Goal: Use online tool/utility: Utilize a website feature to perform a specific function

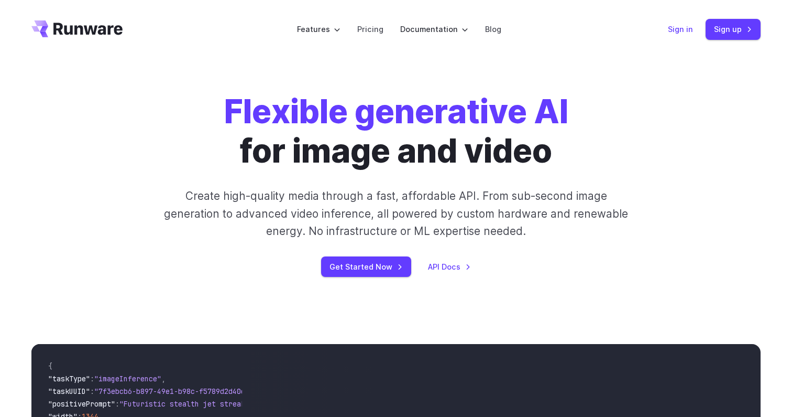
click at [683, 24] on link "Sign in" at bounding box center [680, 29] width 25 height 12
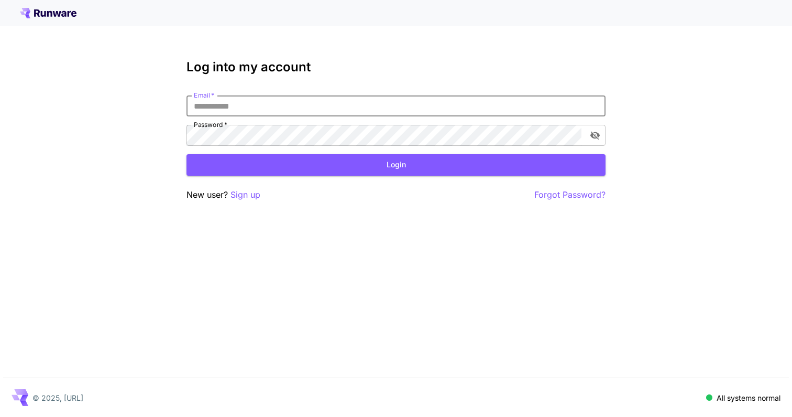
click at [249, 114] on input "Email   *" at bounding box center [396, 105] width 419 height 21
type input "**********"
click button "Login" at bounding box center [396, 164] width 419 height 21
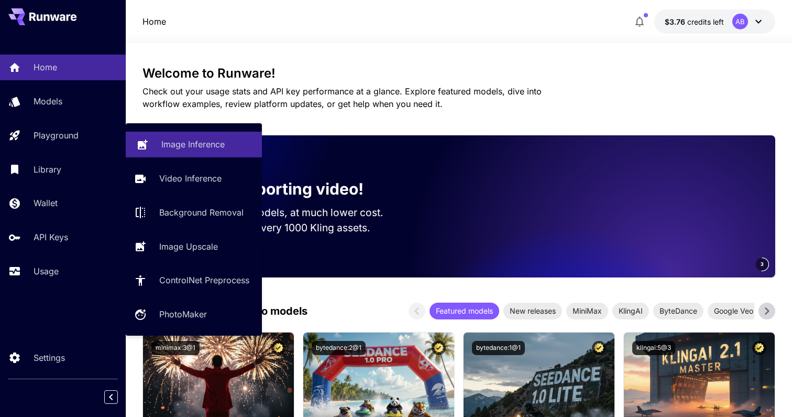
click at [216, 139] on p "Image Inference" at bounding box center [192, 144] width 63 height 13
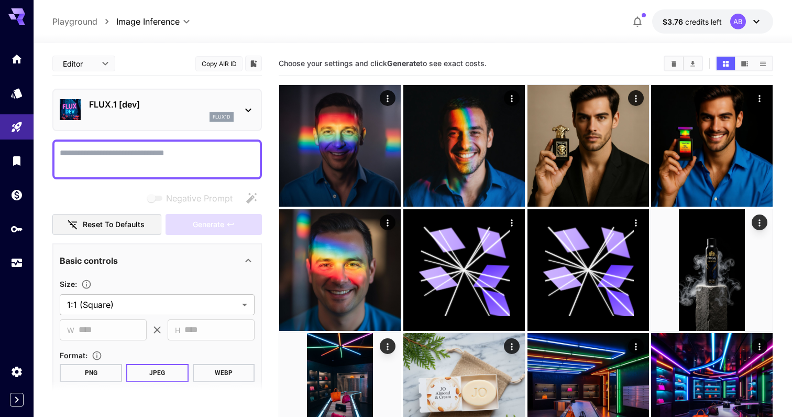
click at [159, 107] on p "FLUX.1 [dev]" at bounding box center [161, 104] width 145 height 13
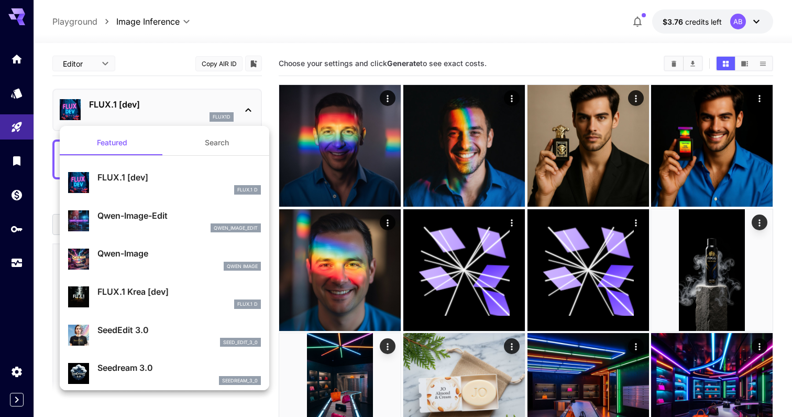
click at [219, 144] on button "Search" at bounding box center [217, 142] width 105 height 25
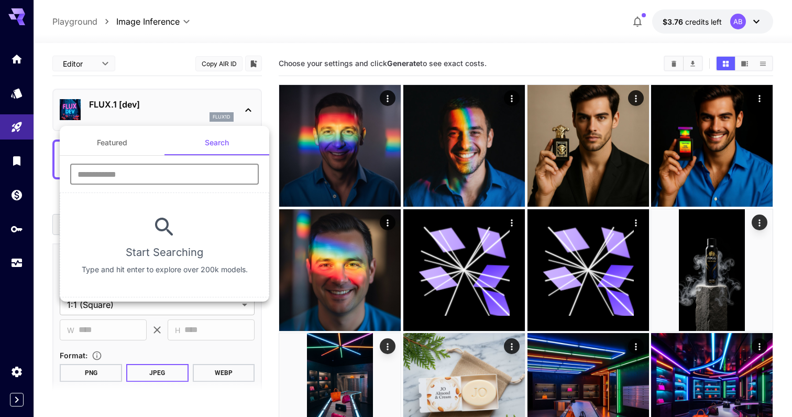
click at [199, 182] on input "text" at bounding box center [164, 173] width 189 height 21
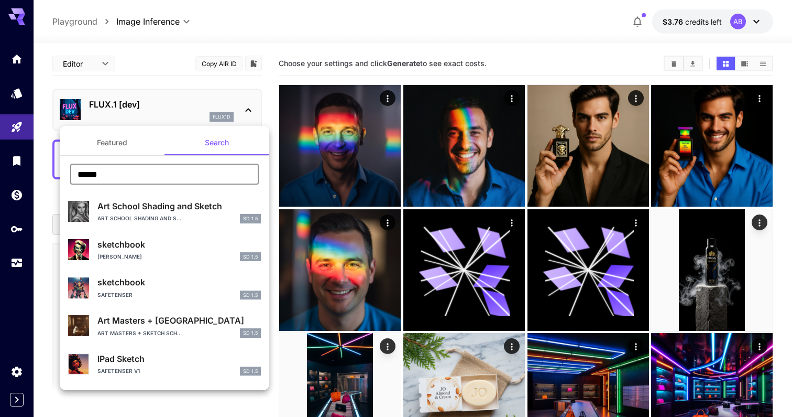
type input "******"
click at [132, 140] on button "Featured" at bounding box center [112, 142] width 105 height 25
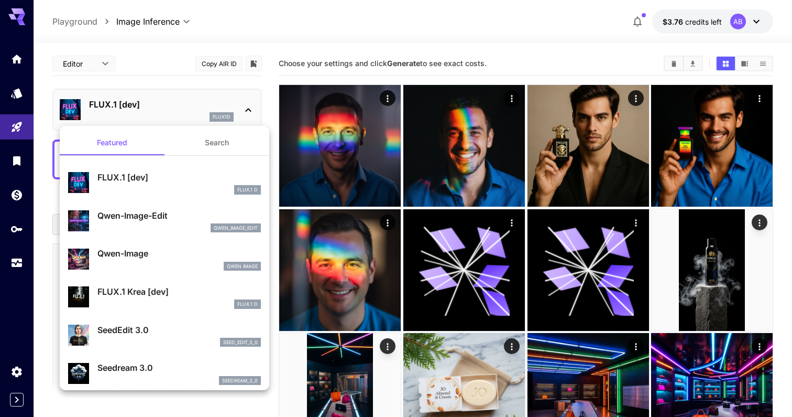
click at [14, 64] on div at bounding box center [396, 208] width 792 height 417
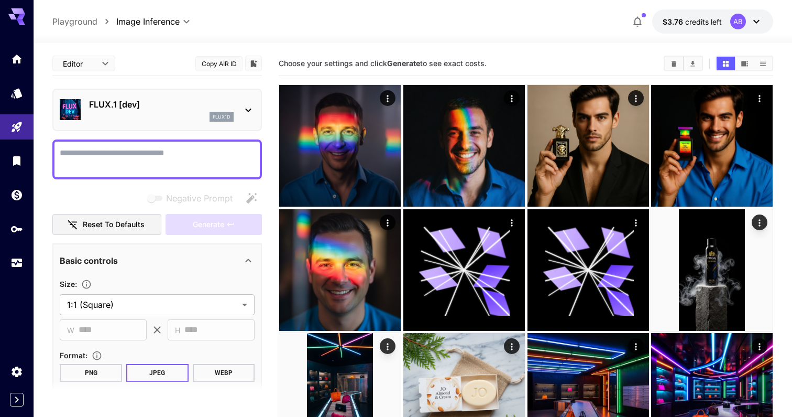
click at [14, 59] on div "Featured Search FLUX.1 [dev] FLUX.1 D Qwen-Image-Edit qwen_image_edit Qwen-Imag…" at bounding box center [105, 157] width 210 height 314
click at [14, 59] on icon "Home" at bounding box center [17, 58] width 10 height 9
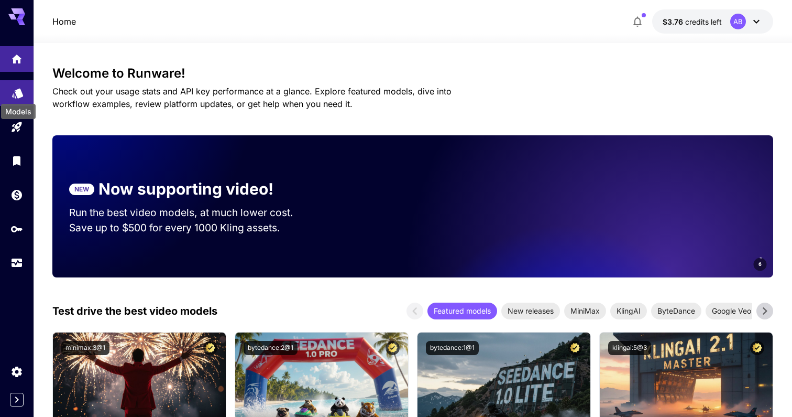
click at [14, 92] on icon "Models" at bounding box center [18, 89] width 13 height 13
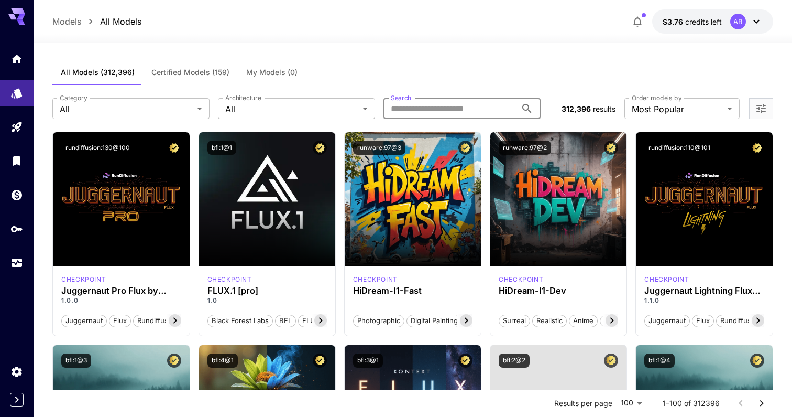
click at [430, 113] on input "Search" at bounding box center [450, 108] width 133 height 21
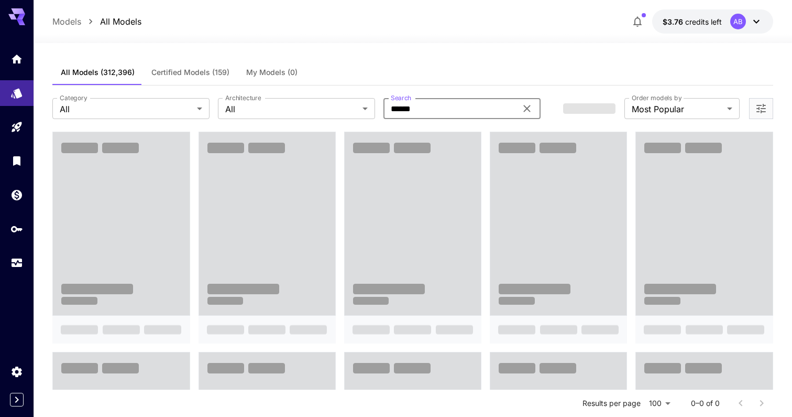
type input "******"
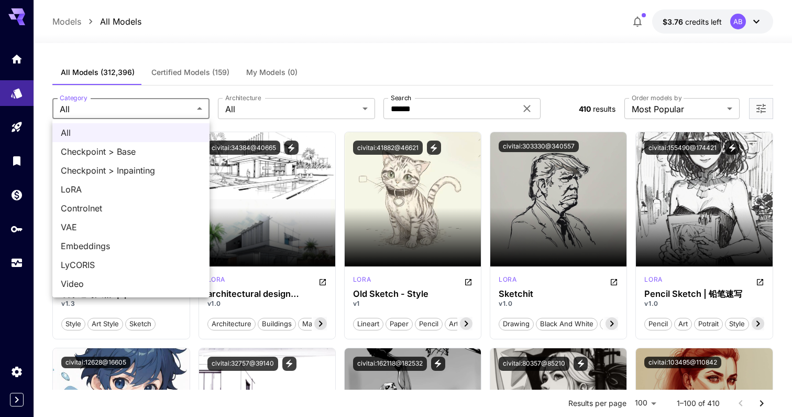
click at [302, 19] on div at bounding box center [396, 208] width 792 height 417
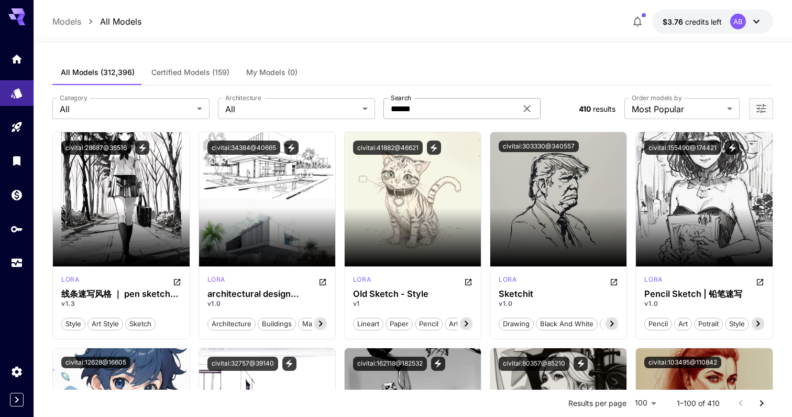
click at [533, 116] on div "****** Search" at bounding box center [462, 108] width 157 height 21
click at [533, 115] on div "****** Search" at bounding box center [462, 108] width 157 height 21
click at [527, 112] on icon at bounding box center [527, 108] width 13 height 13
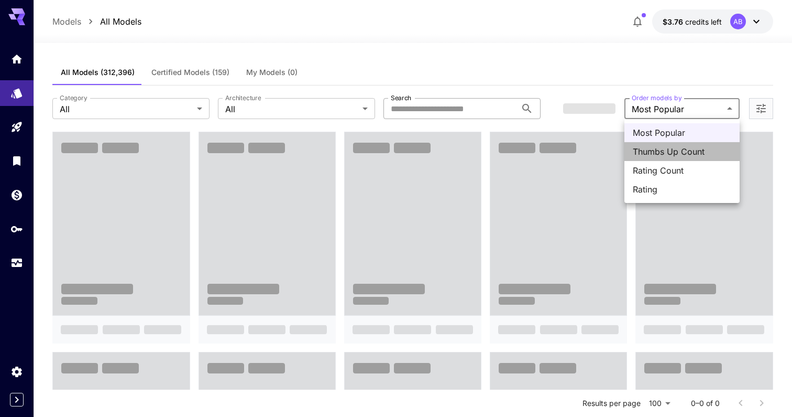
click at [670, 153] on span "Thumbs Up Count" at bounding box center [682, 151] width 99 height 13
type input "**********"
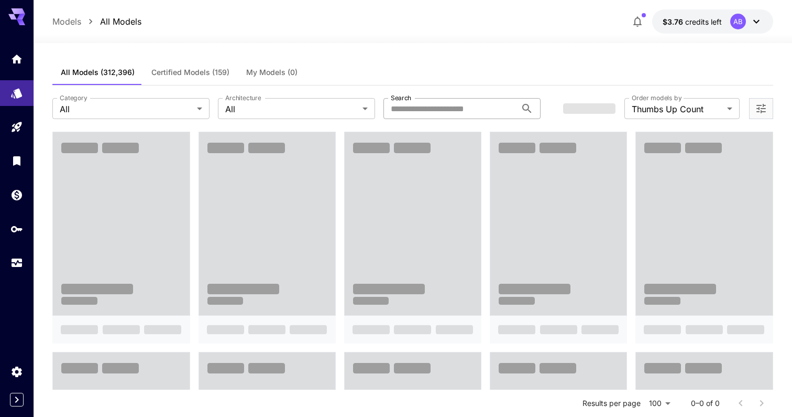
click at [556, 69] on div "All Models (312,396) Certified Models (159) My Models (0)" at bounding box center [412, 73] width 721 height 26
click at [307, 42] on div at bounding box center [413, 36] width 759 height 13
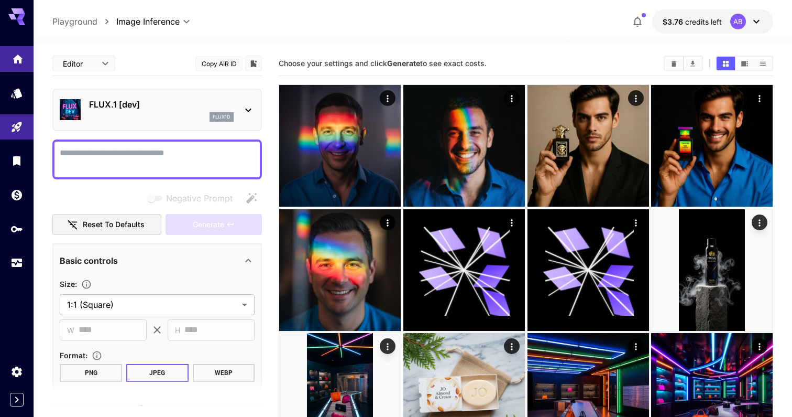
click at [16, 55] on icon "Home" at bounding box center [18, 57] width 10 height 9
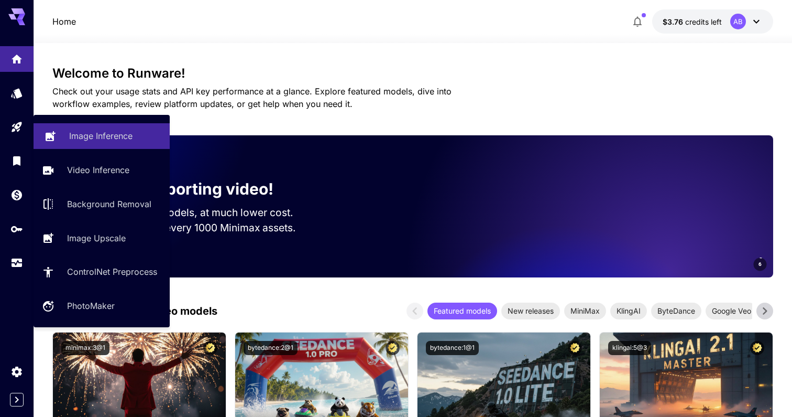
click at [65, 128] on link "Image Inference" at bounding box center [102, 136] width 136 height 26
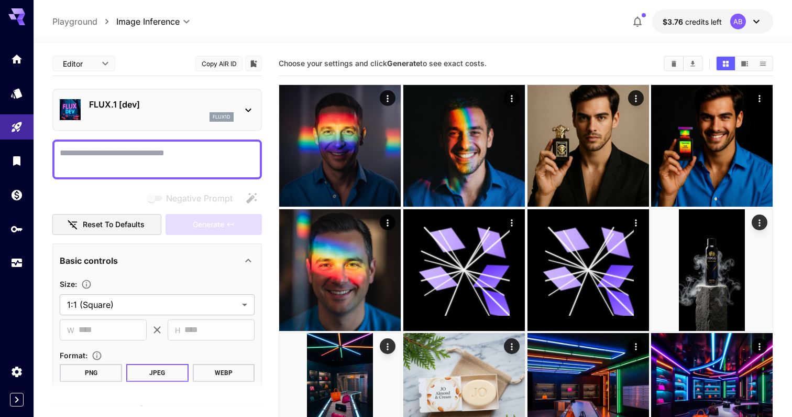
click at [177, 141] on div at bounding box center [157, 159] width 210 height 40
click at [187, 119] on div "flux1d" at bounding box center [161, 116] width 145 height 9
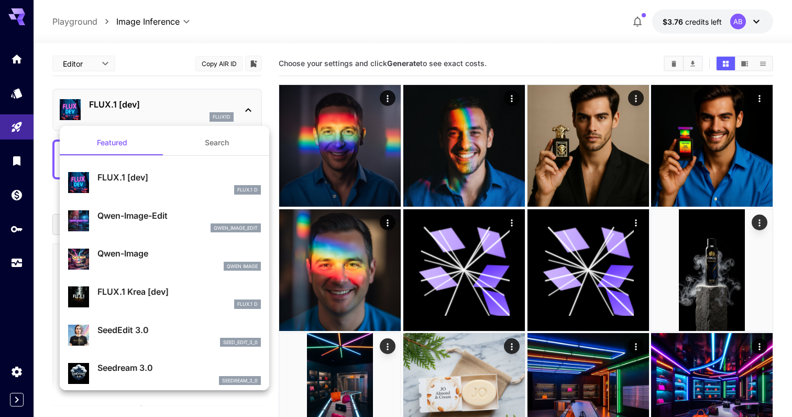
click at [209, 145] on button "Search" at bounding box center [217, 142] width 105 height 25
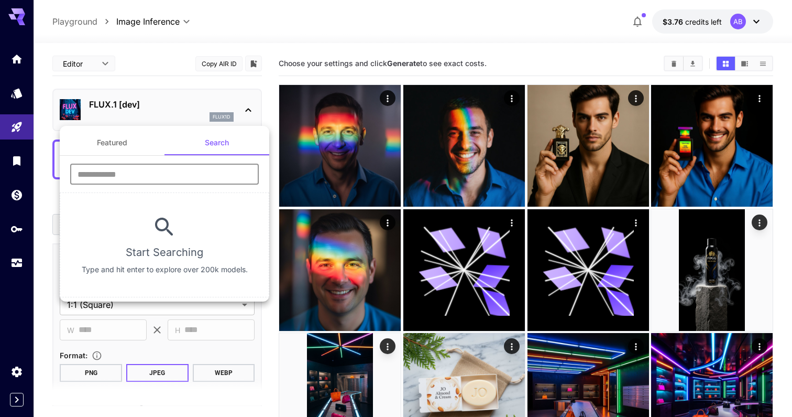
click at [162, 173] on input "text" at bounding box center [164, 173] width 189 height 21
paste input "**********"
type input "**********"
click at [85, 51] on div at bounding box center [396, 208] width 792 height 417
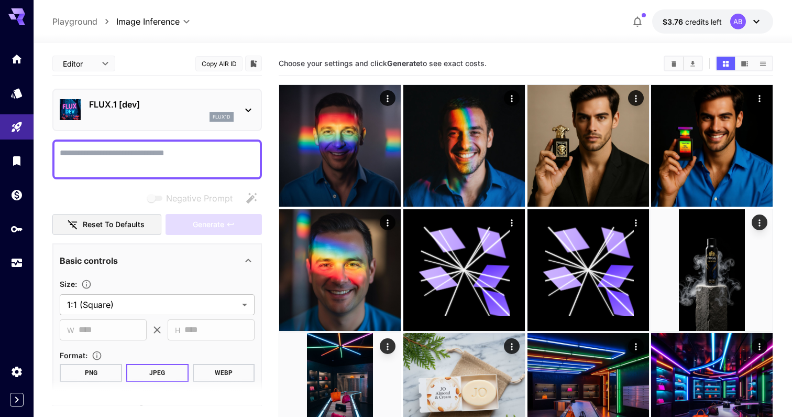
click at [85, 63] on div "**********" at bounding box center [105, 157] width 210 height 314
click at [129, 63] on div at bounding box center [396, 208] width 792 height 417
click at [24, 103] on link at bounding box center [17, 93] width 34 height 26
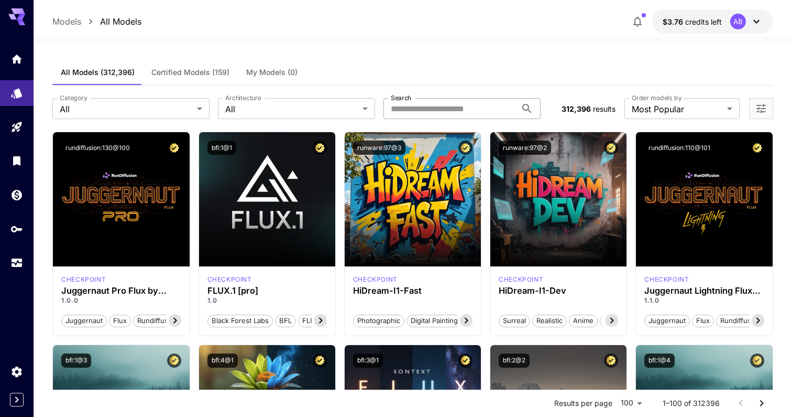
click at [421, 108] on input "Search" at bounding box center [450, 108] width 133 height 21
paste input "**********"
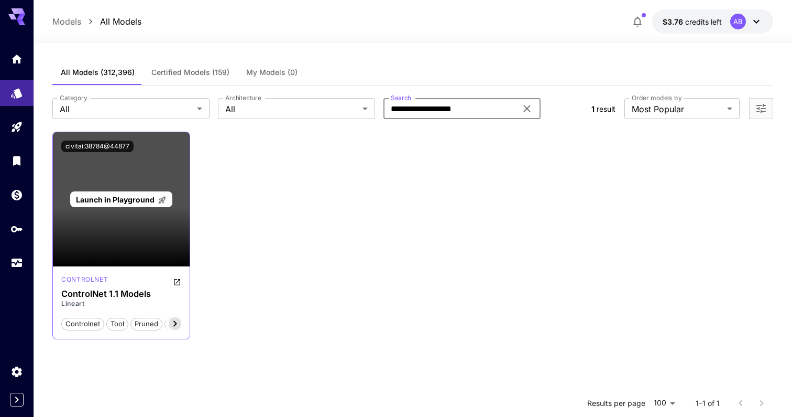
type input "**********"
click at [139, 175] on div "Launch in Playground" at bounding box center [121, 199] width 136 height 134
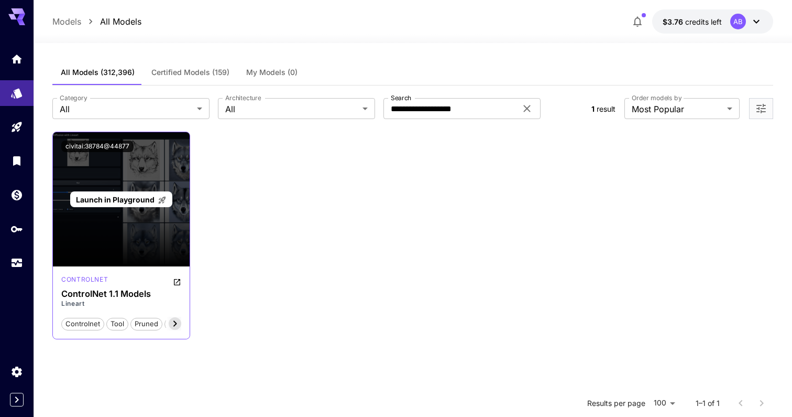
click at [142, 195] on span "Launch in Playground" at bounding box center [115, 199] width 79 height 9
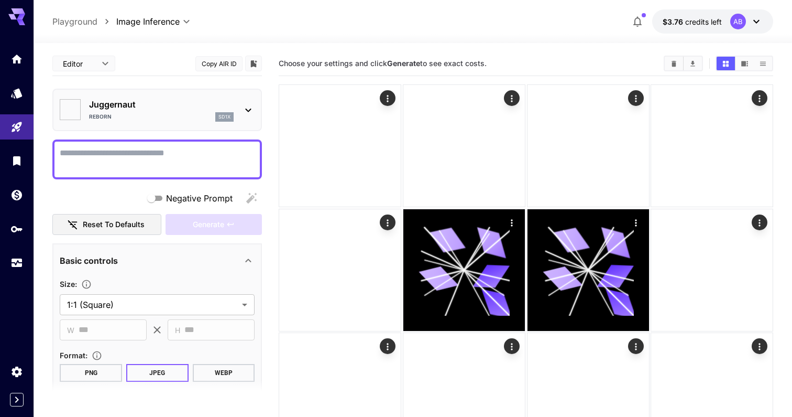
type input "*******"
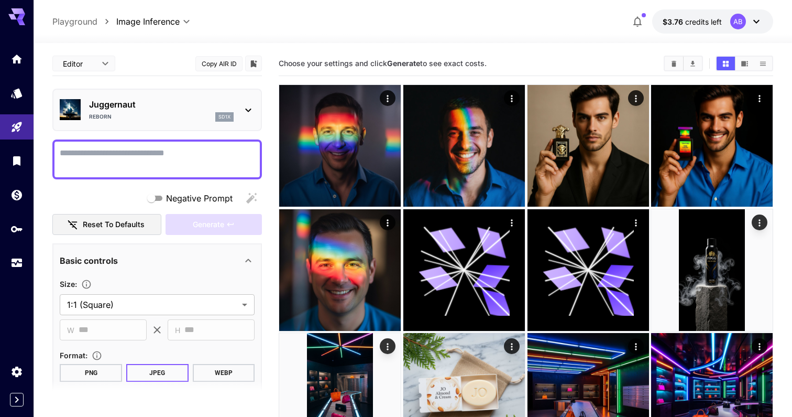
click at [211, 169] on textarea "Negative Prompt" at bounding box center [157, 159] width 195 height 25
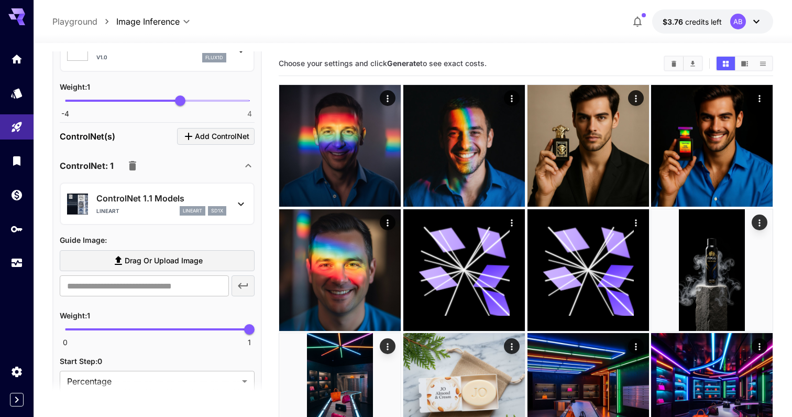
scroll to position [586, 0]
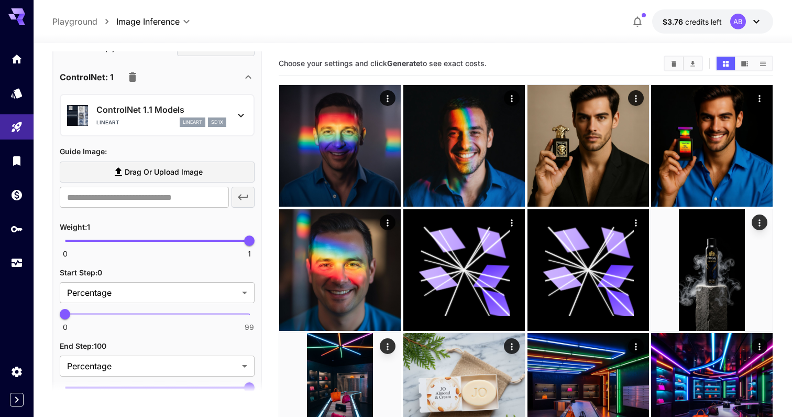
click at [193, 163] on label "Drag or upload image" at bounding box center [157, 171] width 195 height 21
click at [0, 0] on input "Drag or upload image" at bounding box center [0, 0] width 0 height 0
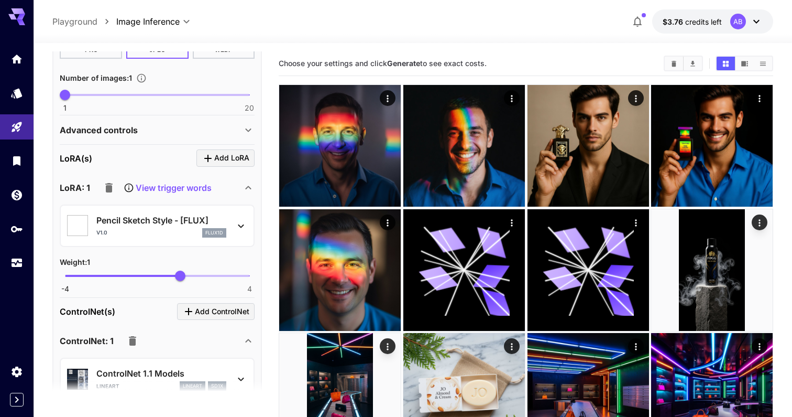
type input "**********"
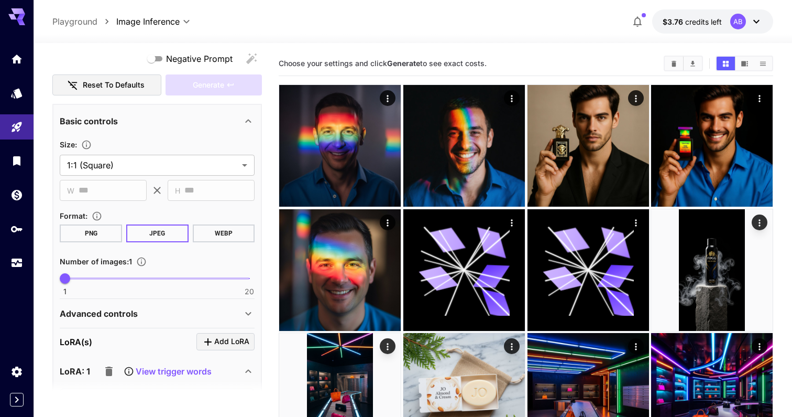
scroll to position [72, 0]
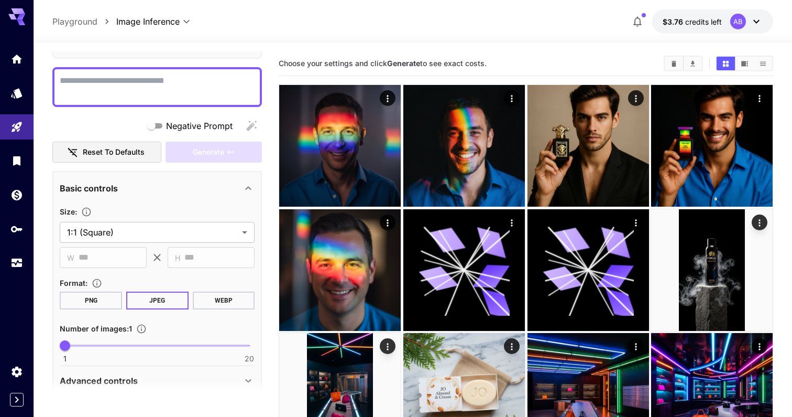
click at [126, 86] on textarea "Negative Prompt" at bounding box center [157, 86] width 195 height 25
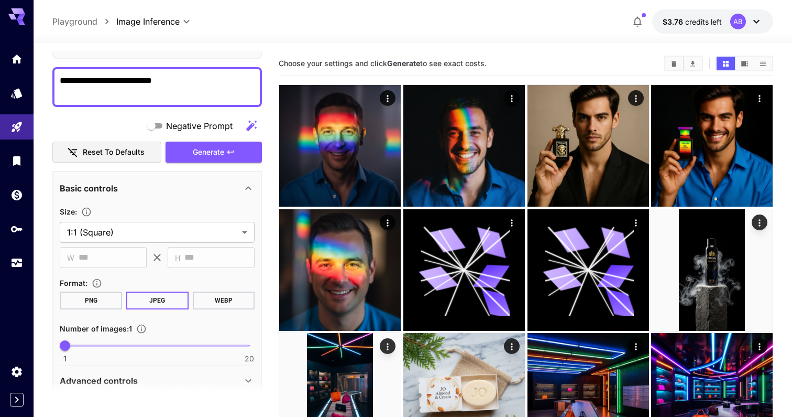
click at [147, 85] on textarea "**********" at bounding box center [157, 86] width 195 height 25
click at [190, 84] on textarea "**********" at bounding box center [157, 86] width 195 height 25
type textarea "**********"
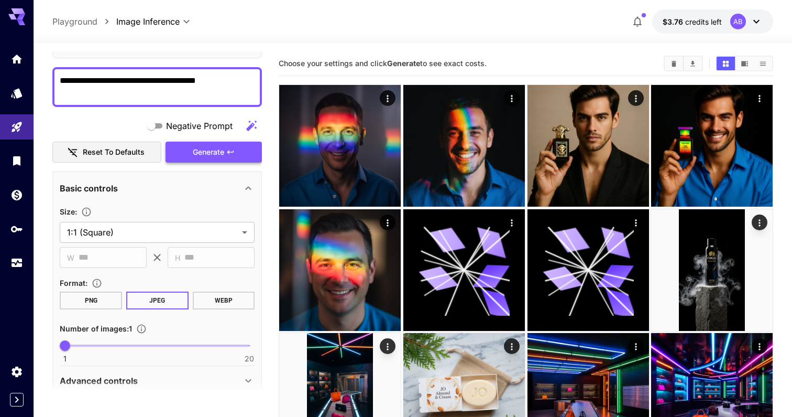
click at [222, 152] on span "Generate" at bounding box center [208, 152] width 31 height 13
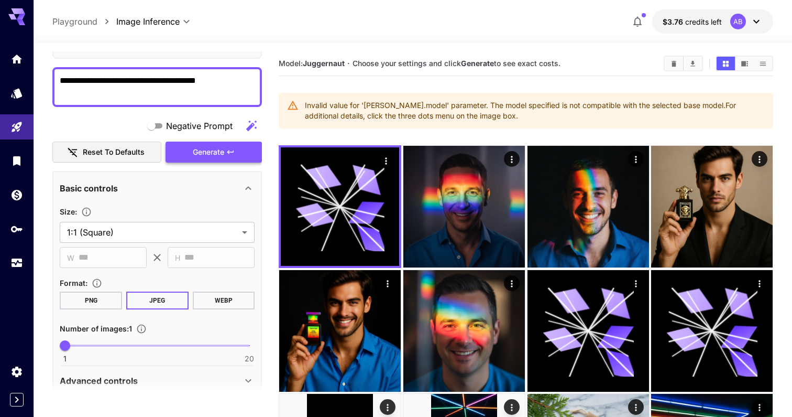
scroll to position [0, 0]
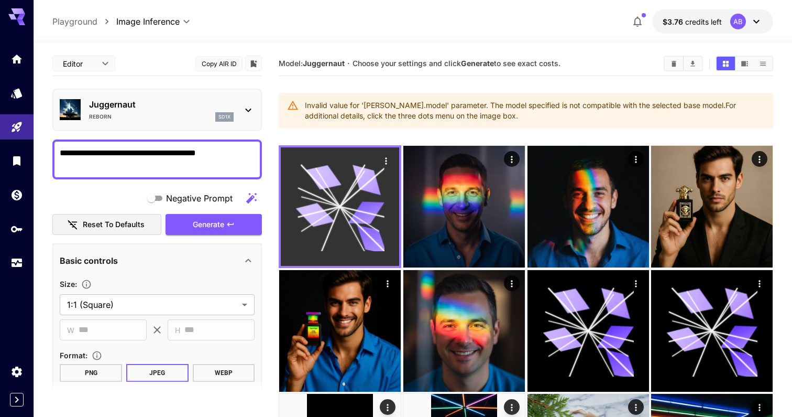
click at [347, 222] on icon at bounding box center [340, 206] width 89 height 89
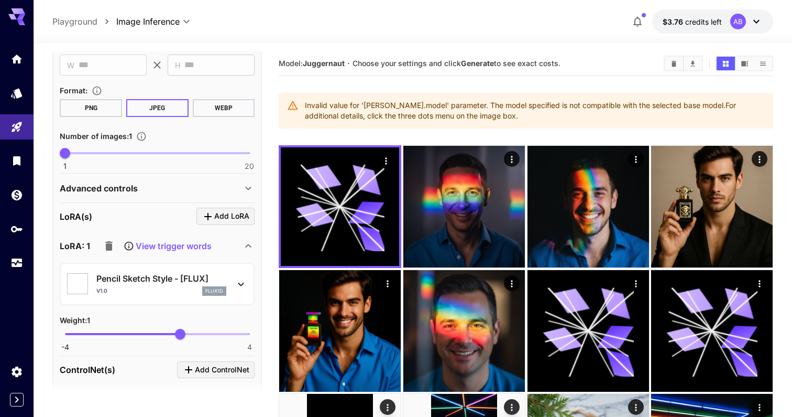
scroll to position [342, 0]
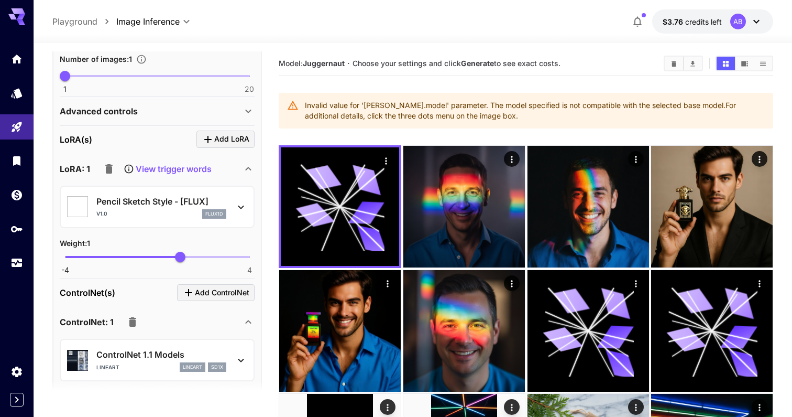
click at [192, 203] on p "Pencil Sketch Style - [FLUX]" at bounding box center [161, 201] width 130 height 13
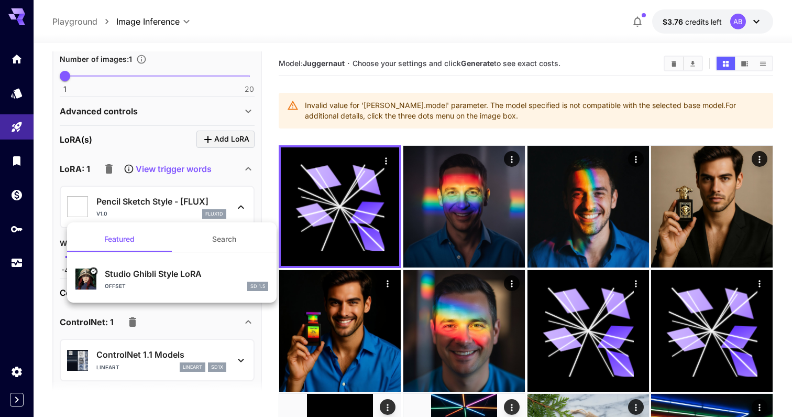
click at [192, 203] on div at bounding box center [396, 208] width 792 height 417
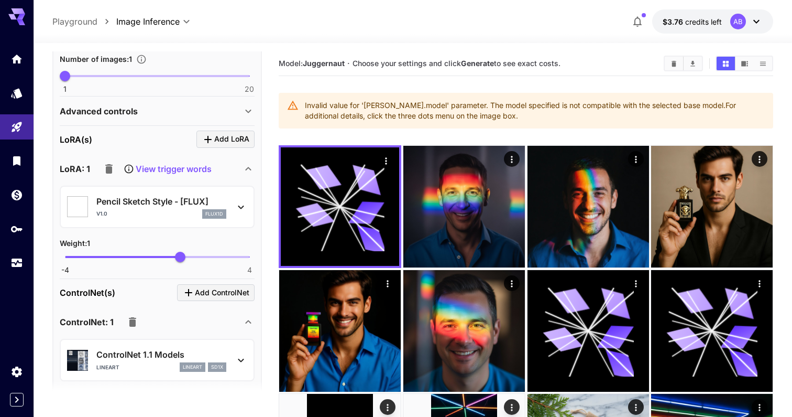
click at [196, 212] on div "v1.0 flux1d" at bounding box center [161, 213] width 130 height 9
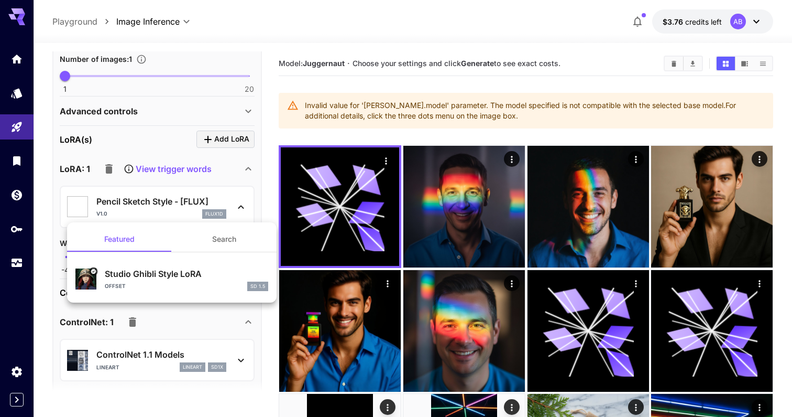
click at [196, 212] on div at bounding box center [396, 208] width 792 height 417
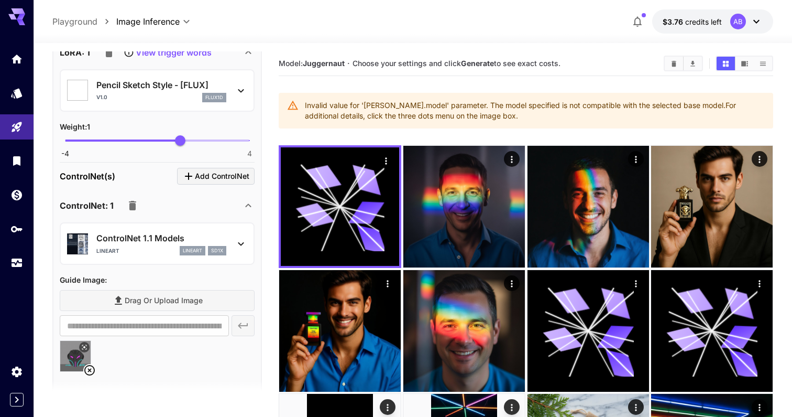
scroll to position [506, 0]
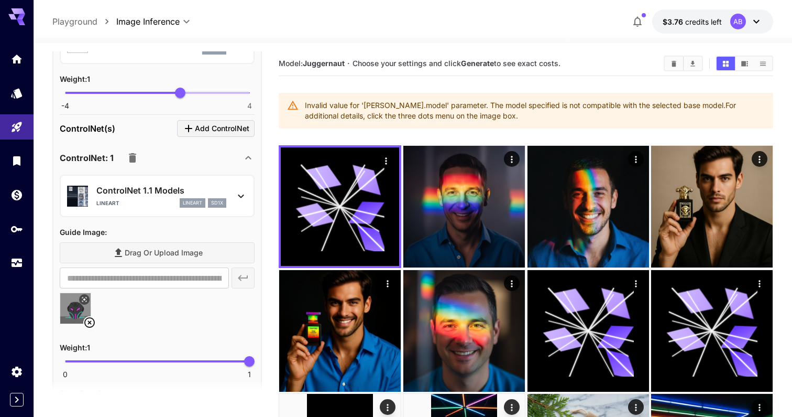
click at [180, 205] on div "lineart" at bounding box center [193, 202] width 26 height 9
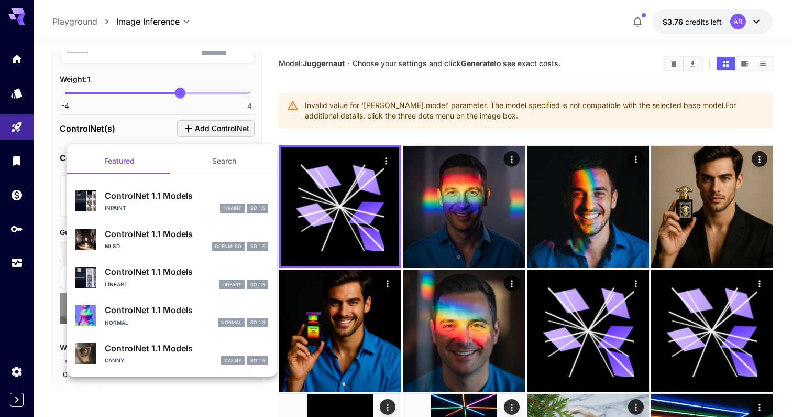
click at [300, 130] on div at bounding box center [396, 208] width 792 height 417
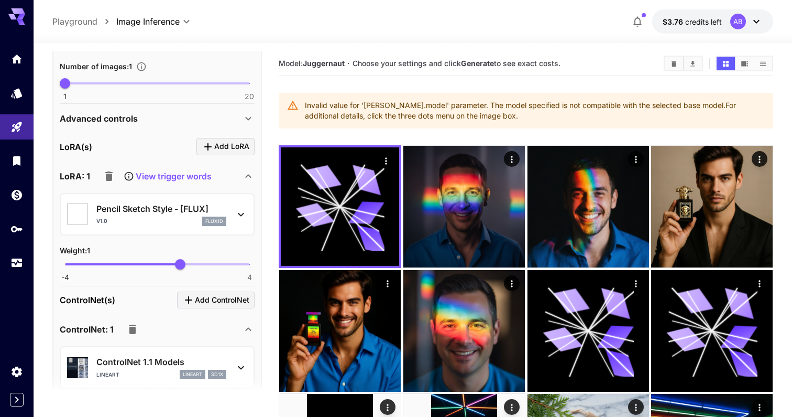
scroll to position [327, 0]
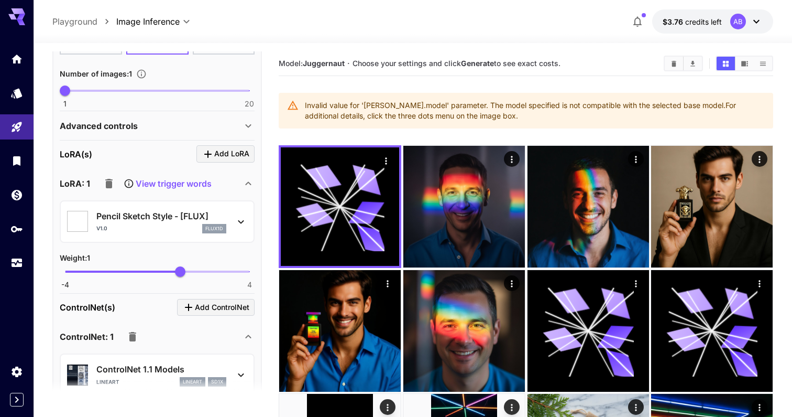
click at [165, 212] on p "Pencil Sketch Style - [FLUX]" at bounding box center [161, 216] width 130 height 13
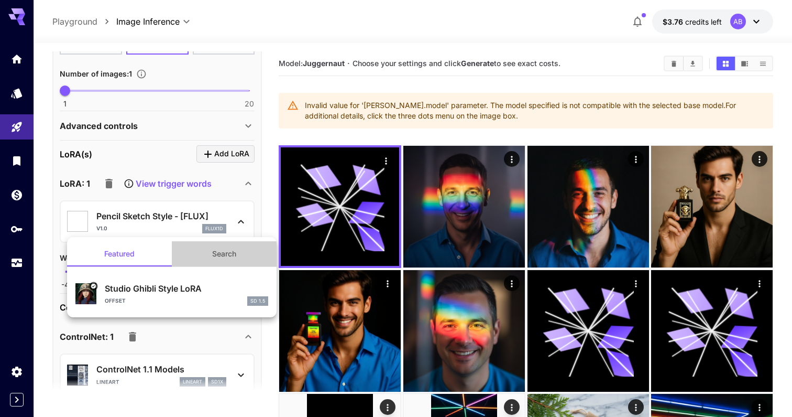
click at [239, 254] on button "Search" at bounding box center [224, 253] width 105 height 25
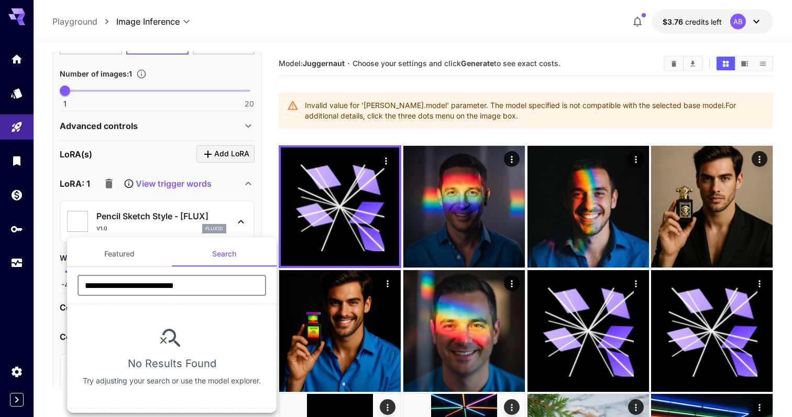
click at [221, 289] on input "**********" at bounding box center [172, 285] width 189 height 21
click at [143, 258] on button "Featured" at bounding box center [119, 253] width 105 height 25
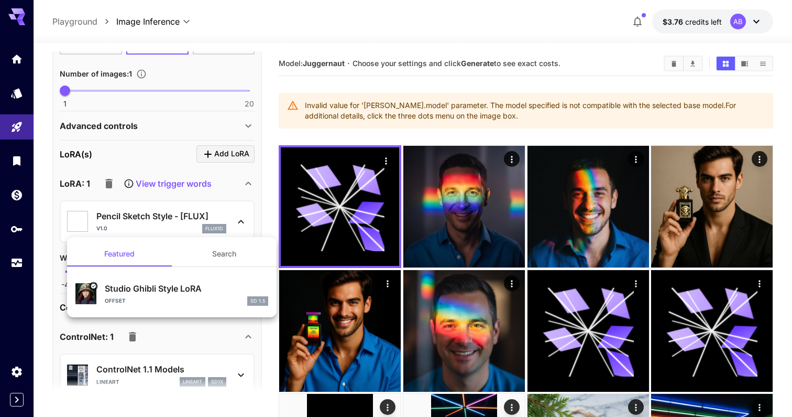
click at [107, 187] on div at bounding box center [396, 208] width 792 height 417
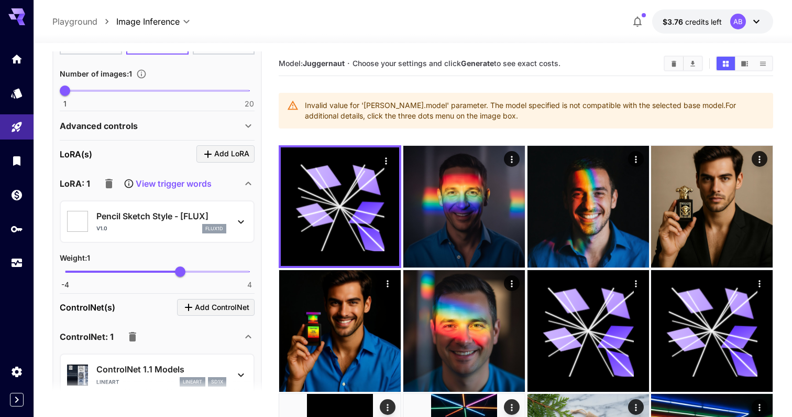
click at [108, 184] on icon "button" at bounding box center [108, 183] width 7 height 9
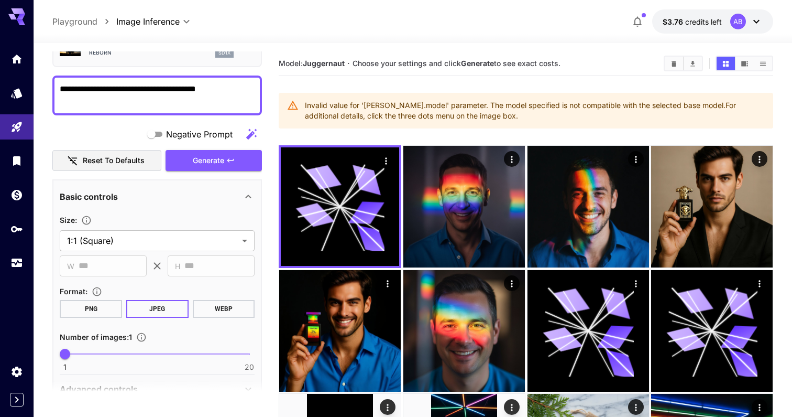
scroll to position [0, 0]
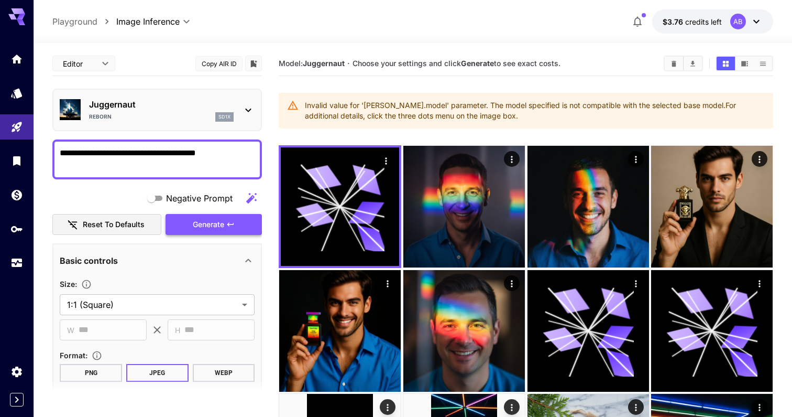
click at [202, 221] on span "Generate" at bounding box center [208, 224] width 31 height 13
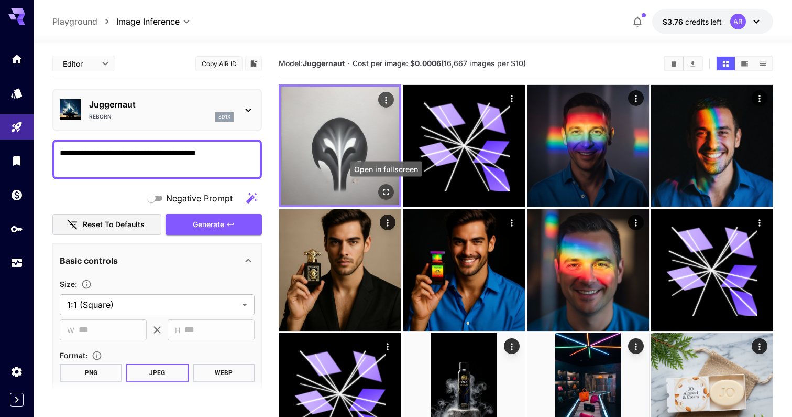
click at [387, 187] on icon "Open in fullscreen" at bounding box center [386, 192] width 10 height 10
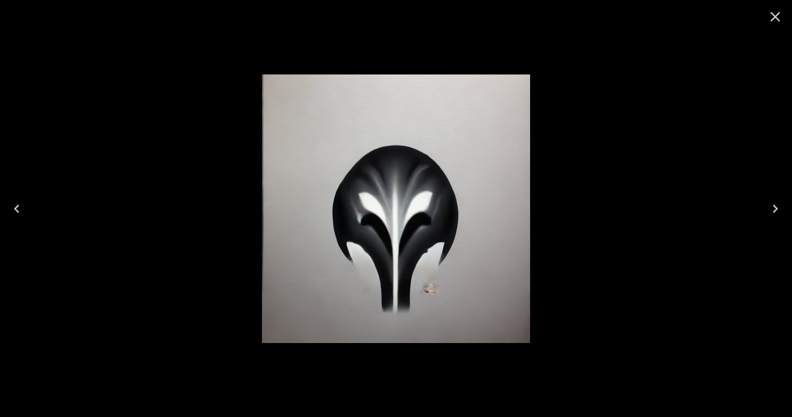
click at [778, 15] on icon "Close" at bounding box center [775, 16] width 17 height 17
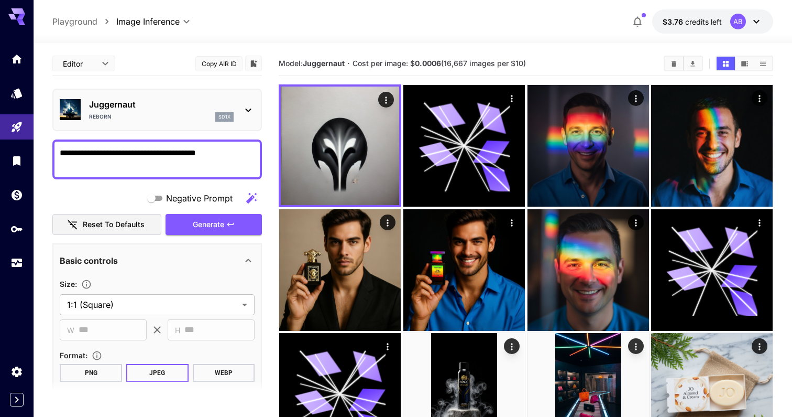
click at [190, 101] on p "Juggernaut" at bounding box center [161, 104] width 145 height 13
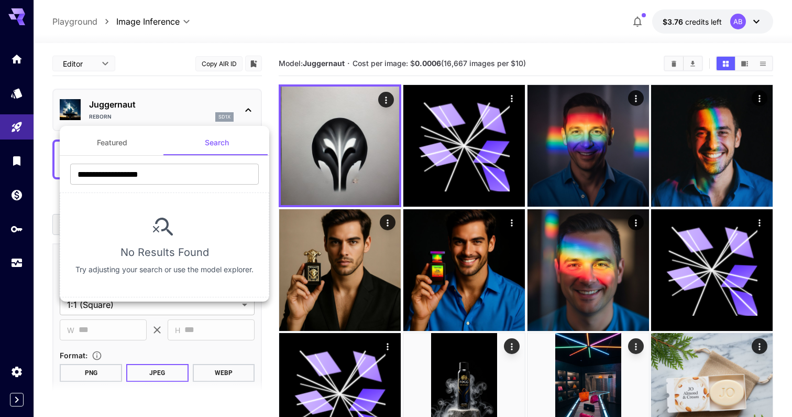
click at [149, 147] on button "Featured" at bounding box center [112, 142] width 105 height 25
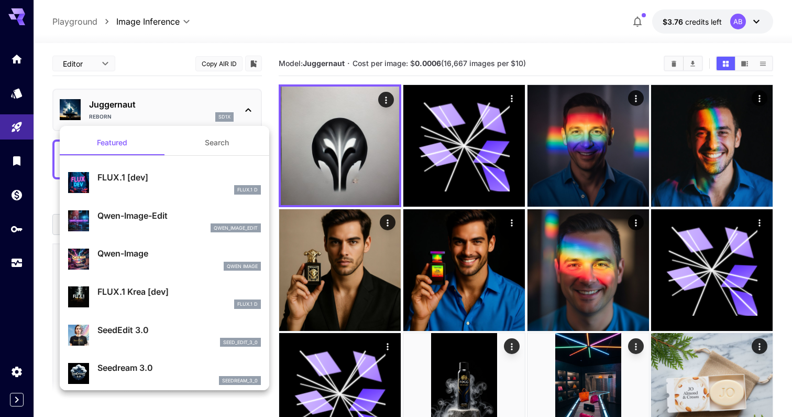
click at [225, 93] on div at bounding box center [396, 208] width 792 height 417
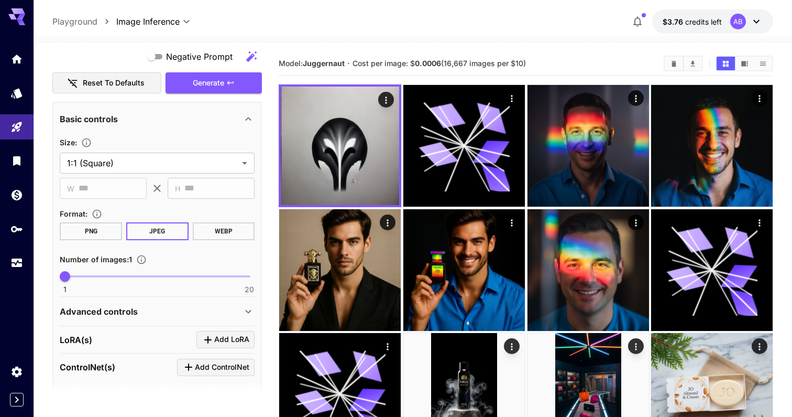
scroll to position [381, 0]
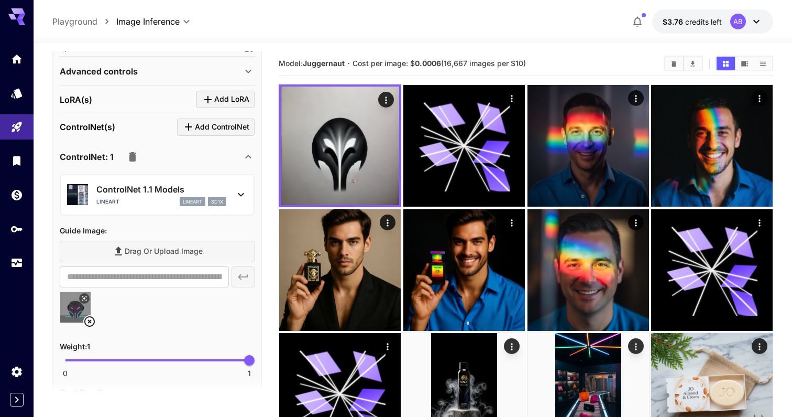
click at [217, 192] on p "ControlNet 1.1 Models" at bounding box center [161, 189] width 130 height 13
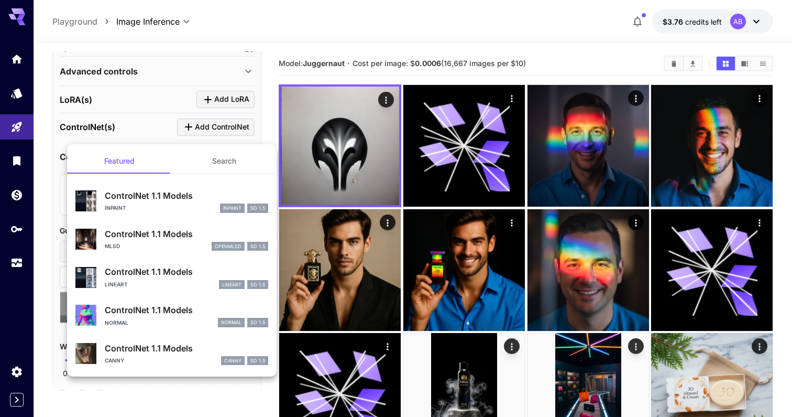
click at [209, 322] on div "Normal normal SD 1.5" at bounding box center [186, 322] width 163 height 9
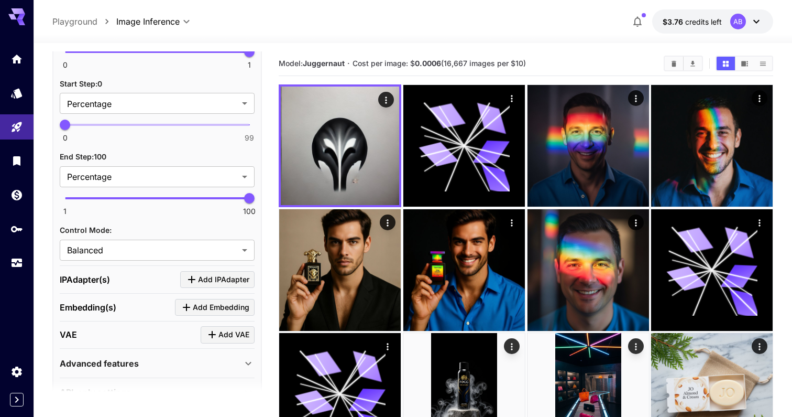
scroll to position [716, 0]
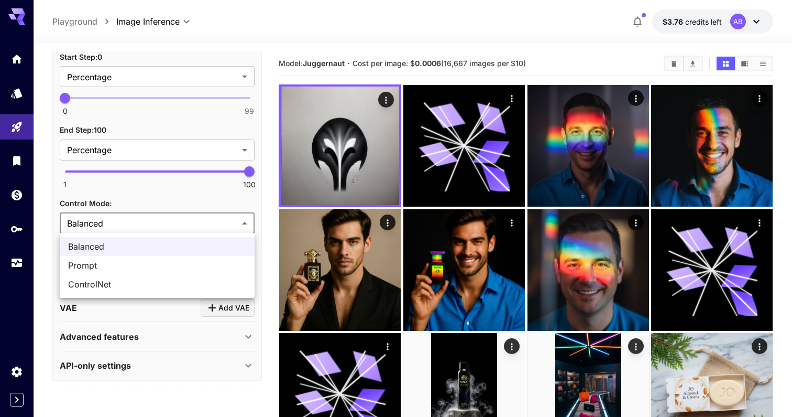
click at [193, 222] on div at bounding box center [396, 208] width 792 height 417
click at [177, 279] on span "ControlNet" at bounding box center [157, 284] width 178 height 13
type input "**********"
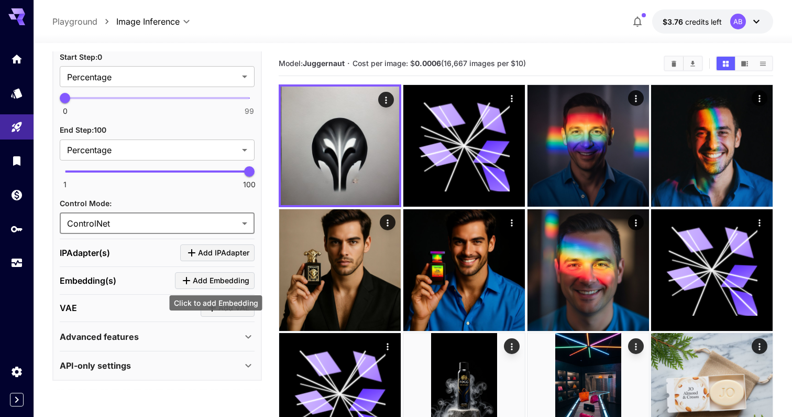
scroll to position [0, 0]
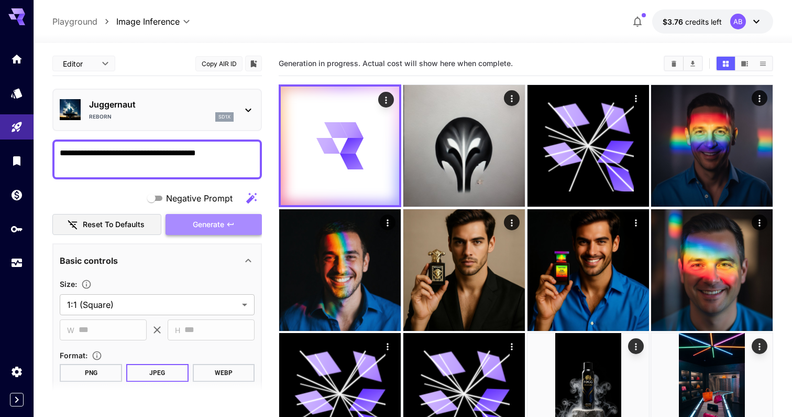
click at [216, 229] on span "Generate" at bounding box center [208, 224] width 31 height 13
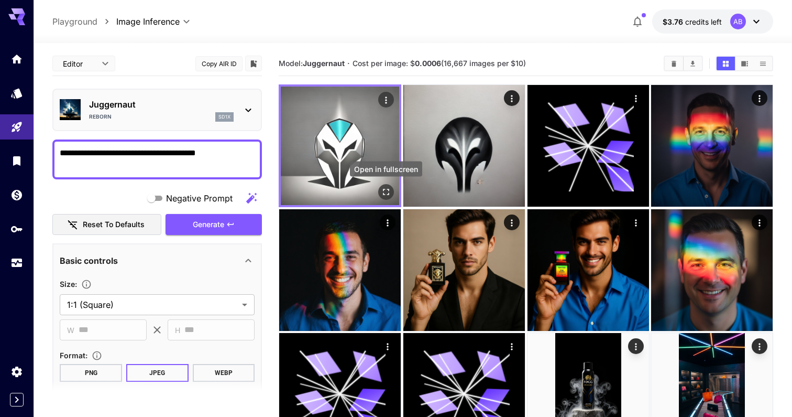
click at [385, 187] on icon "Open in fullscreen" at bounding box center [386, 192] width 10 height 10
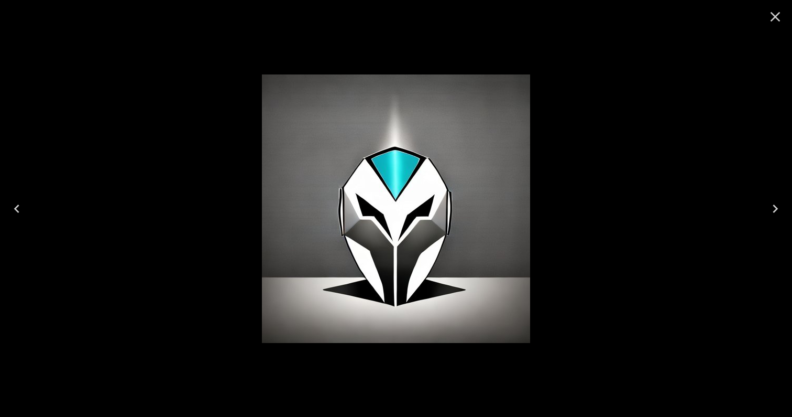
click at [676, 140] on div at bounding box center [396, 208] width 792 height 417
click at [771, 21] on icon "Close" at bounding box center [776, 17] width 10 height 10
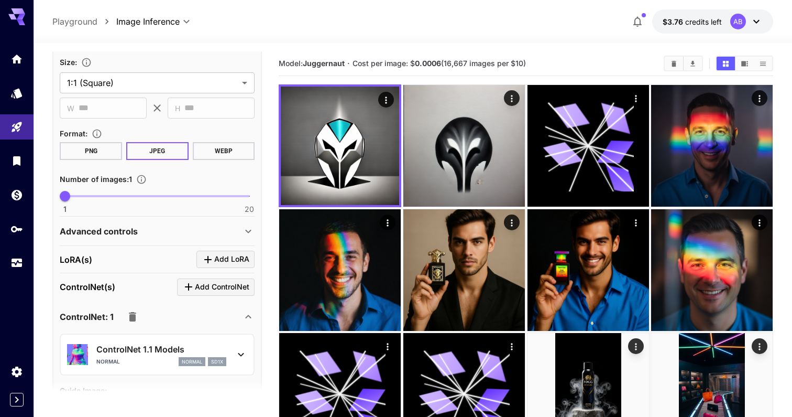
scroll to position [319, 0]
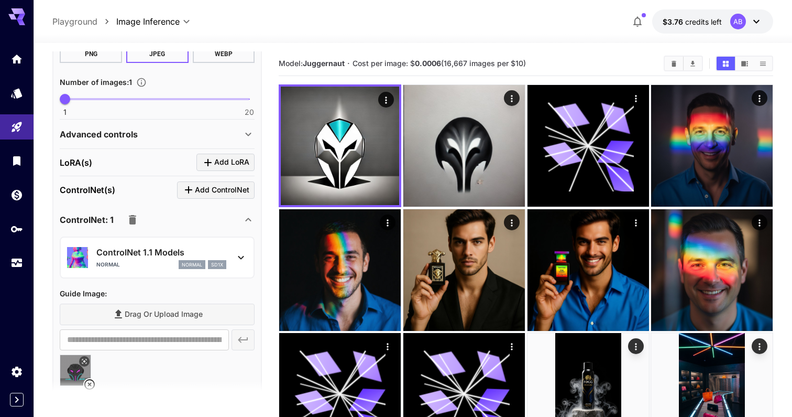
click at [187, 256] on p "ControlNet 1.1 Models" at bounding box center [161, 252] width 130 height 13
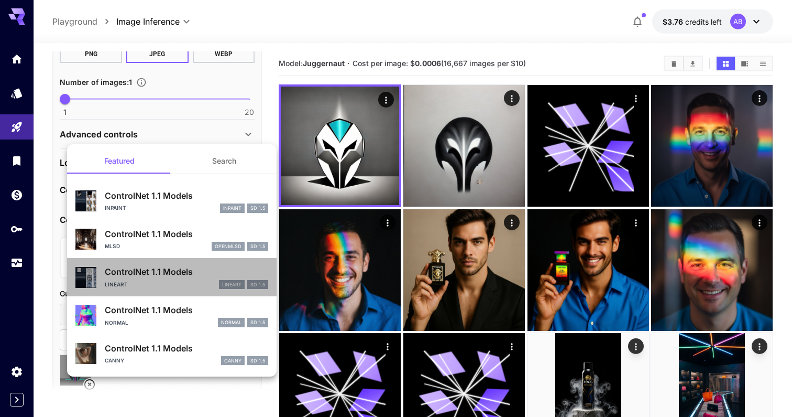
click at [193, 282] on div "Lineart lineart SD 1.5" at bounding box center [186, 284] width 163 height 9
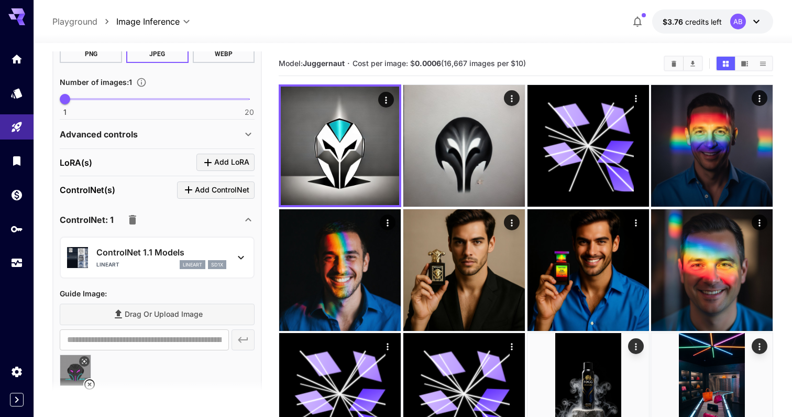
scroll to position [0, 0]
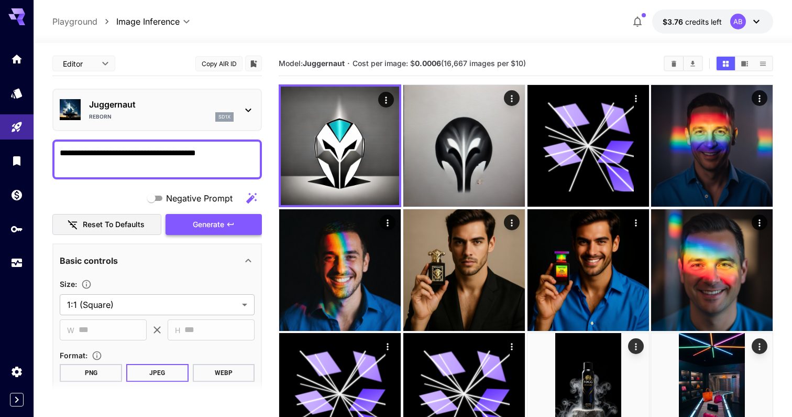
click at [194, 225] on span "Generate" at bounding box center [208, 224] width 31 height 13
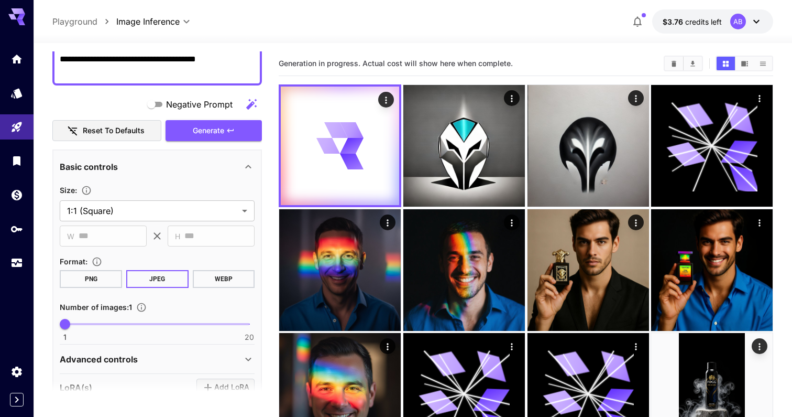
scroll to position [32, 0]
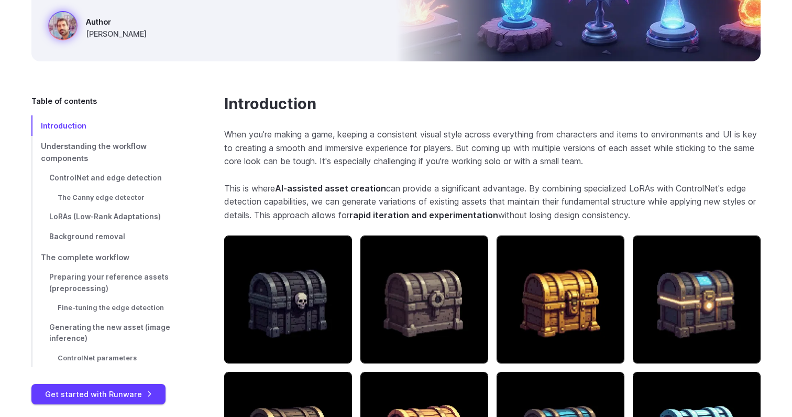
scroll to position [384, 0]
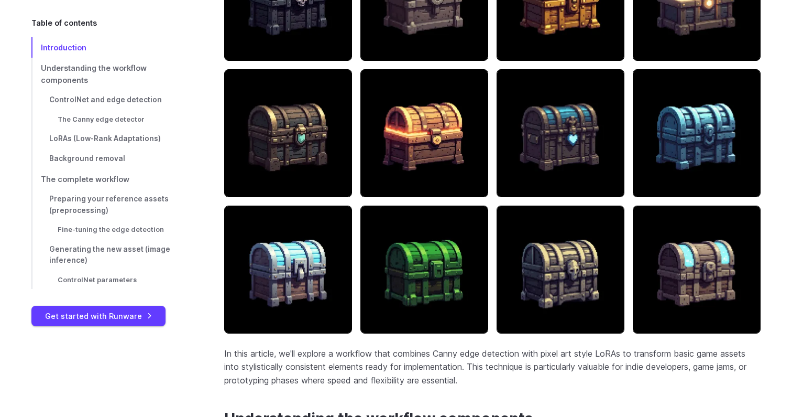
click at [338, 232] on img at bounding box center [288, 269] width 128 height 128
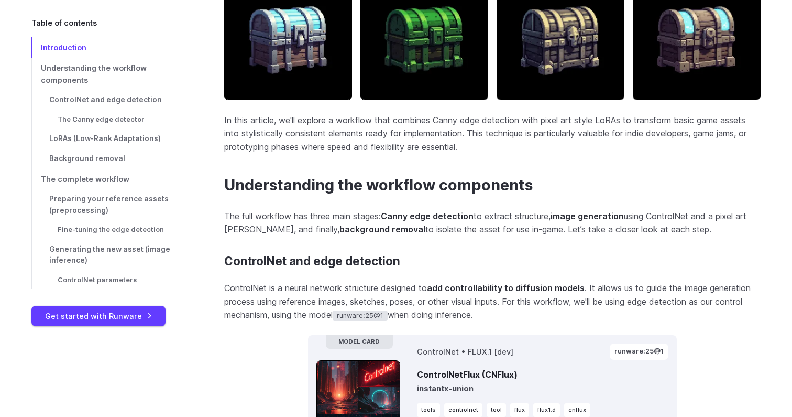
scroll to position [946, 0]
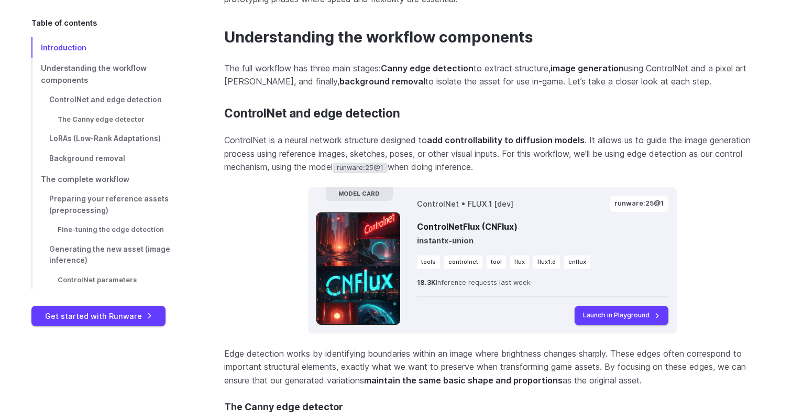
click at [363, 166] on code "runware:25@1" at bounding box center [360, 167] width 55 height 10
click at [456, 151] on p "ControlNet is a neural network structure designed to add controllability to dif…" at bounding box center [492, 154] width 537 height 40
click at [451, 135] on strong "add controllability to diffusion models" at bounding box center [506, 140] width 158 height 10
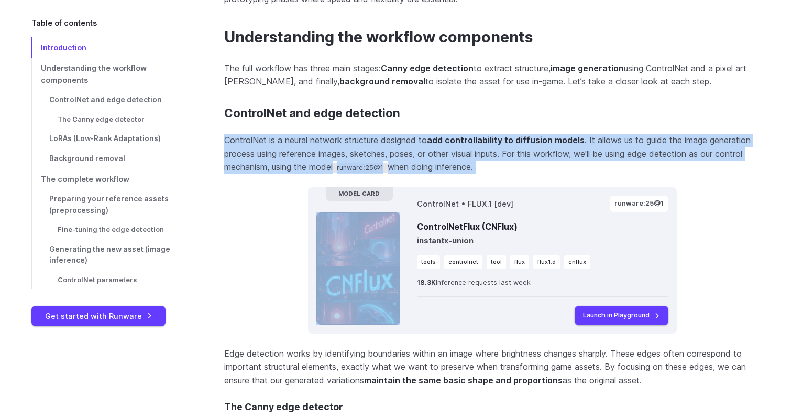
click at [451, 135] on strong "add controllability to diffusion models" at bounding box center [506, 140] width 158 height 10
click at [450, 156] on p "ControlNet is a neural network structure designed to add controllability to dif…" at bounding box center [492, 154] width 537 height 40
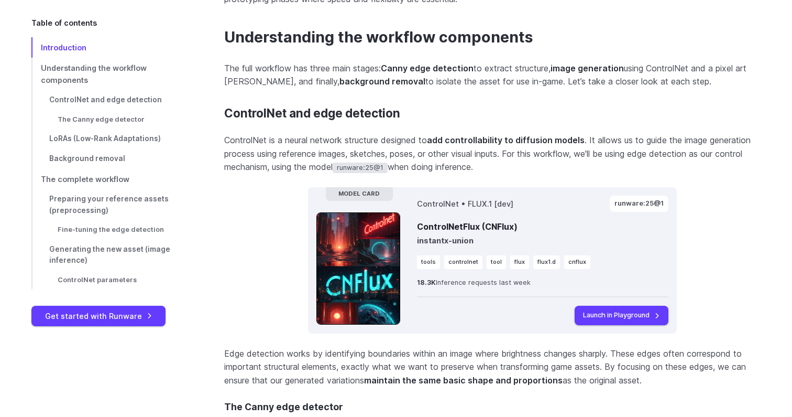
click at [460, 147] on p "ControlNet is a neural network structure designed to add controllability to dif…" at bounding box center [492, 154] width 537 height 40
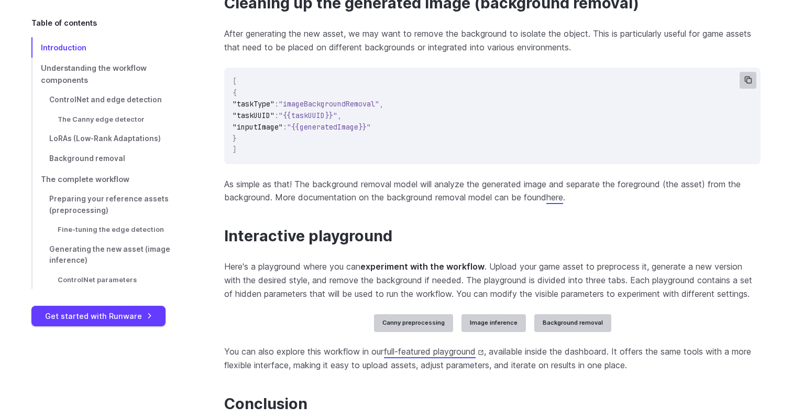
scroll to position [6714, 0]
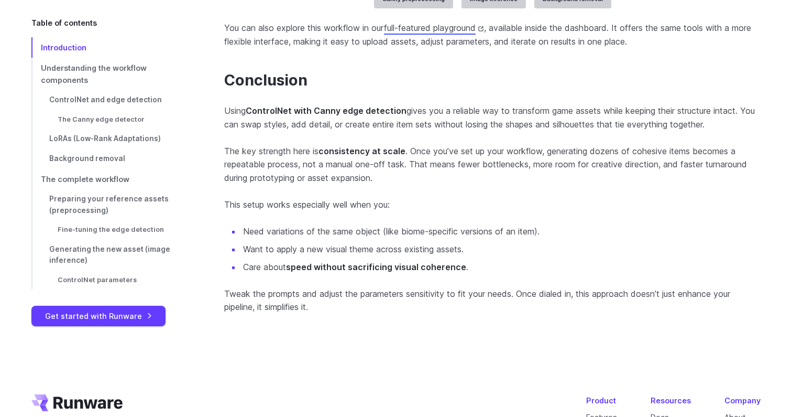
click at [0, 0] on input "API key" at bounding box center [0, 0] width 0 height 0
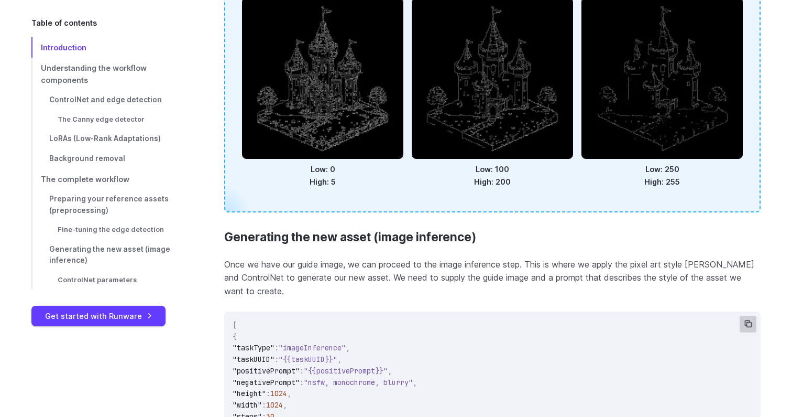
scroll to position [3591, 0]
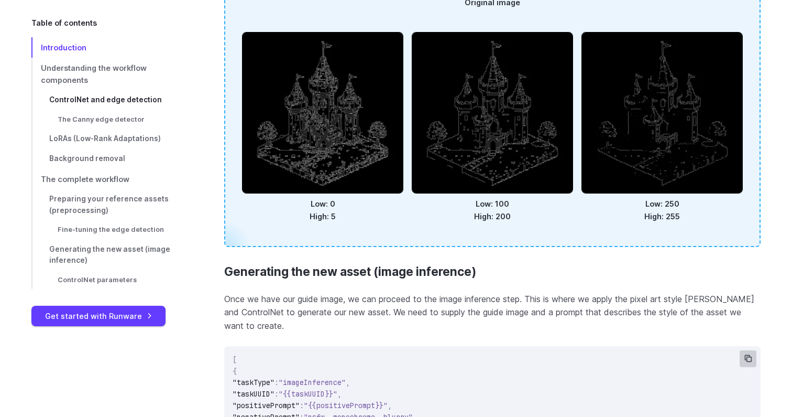
click at [116, 102] on span "ControlNet and edge detection" at bounding box center [105, 99] width 113 height 8
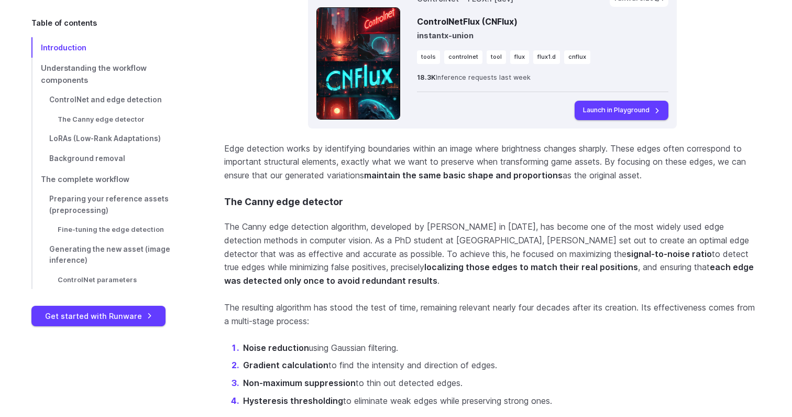
scroll to position [985, 0]
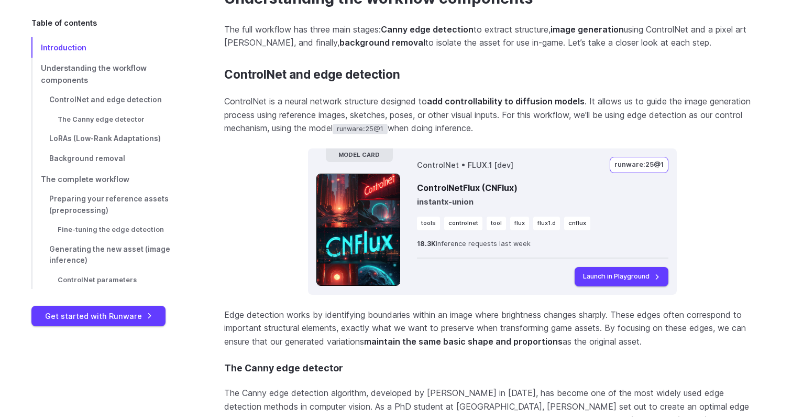
click at [632, 161] on button "runware:25@1" at bounding box center [639, 165] width 59 height 16
click at [600, 278] on link "Launch in Playground" at bounding box center [622, 276] width 94 height 19
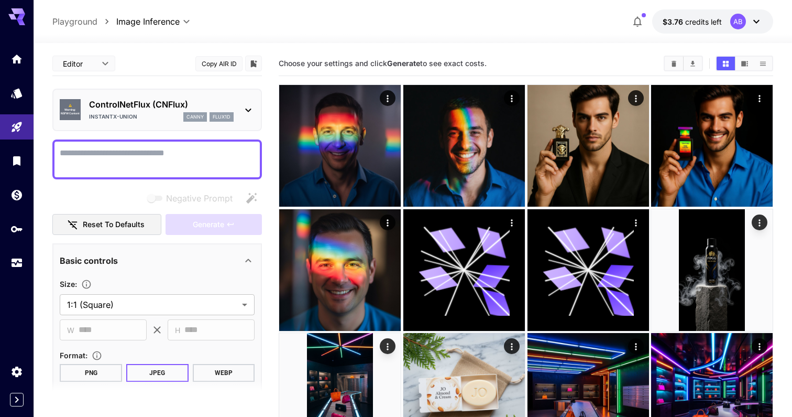
click at [229, 116] on p "flux1d" at bounding box center [222, 116] width 18 height 7
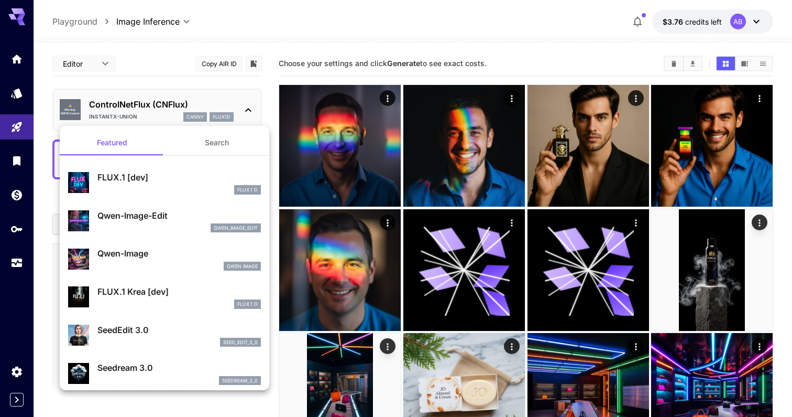
click at [252, 29] on div at bounding box center [396, 208] width 792 height 417
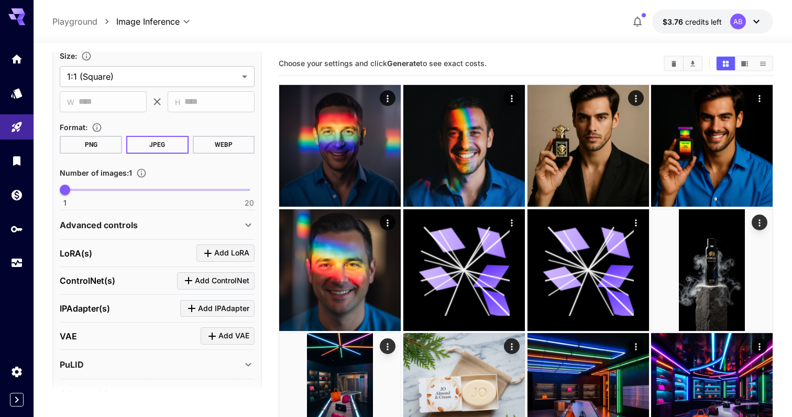
scroll to position [286, 0]
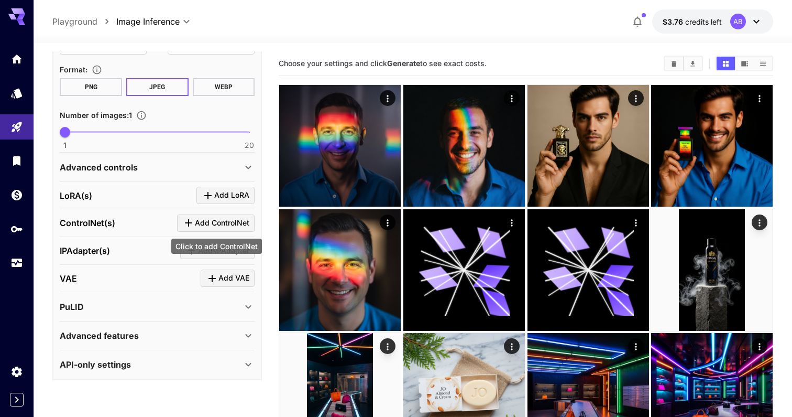
click at [198, 229] on button "Add ControlNet" at bounding box center [216, 222] width 78 height 17
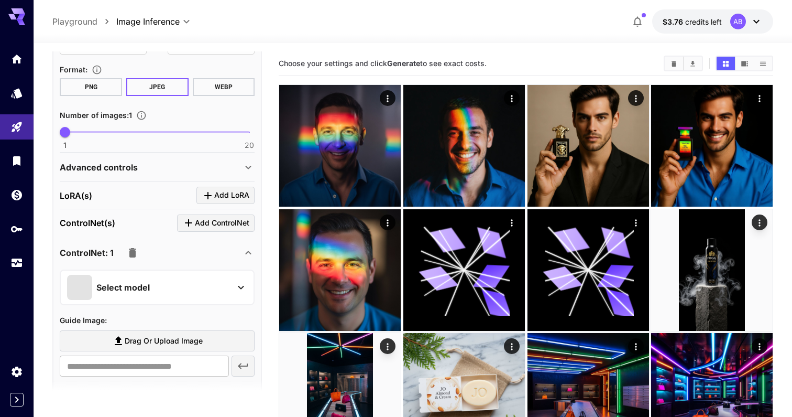
click at [182, 278] on div "Select model" at bounding box center [148, 287] width 163 height 25
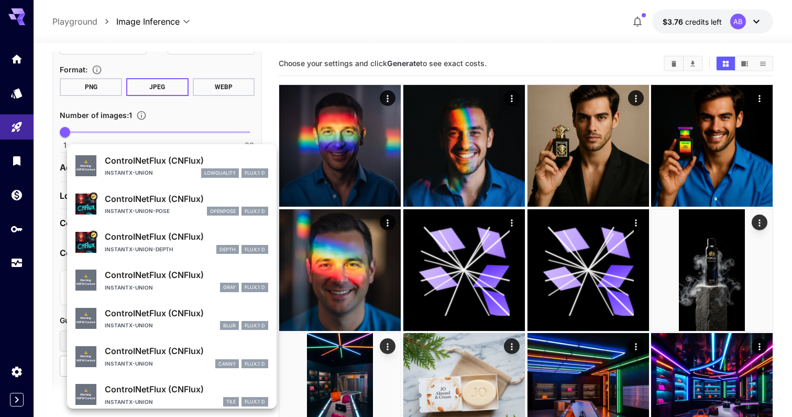
scroll to position [0, 0]
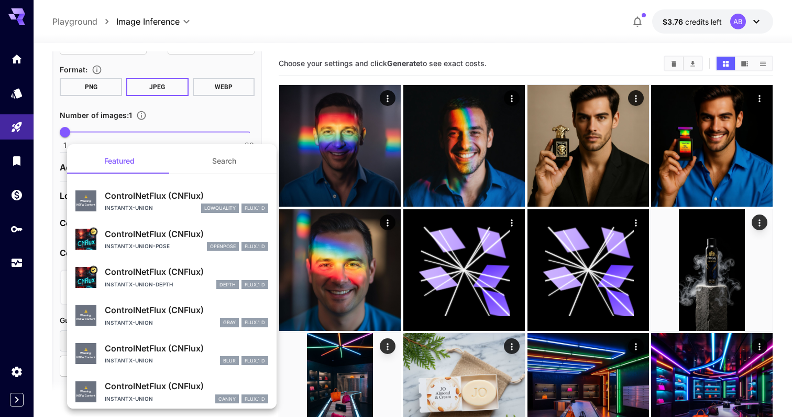
click at [233, 153] on button "Search" at bounding box center [224, 160] width 105 height 25
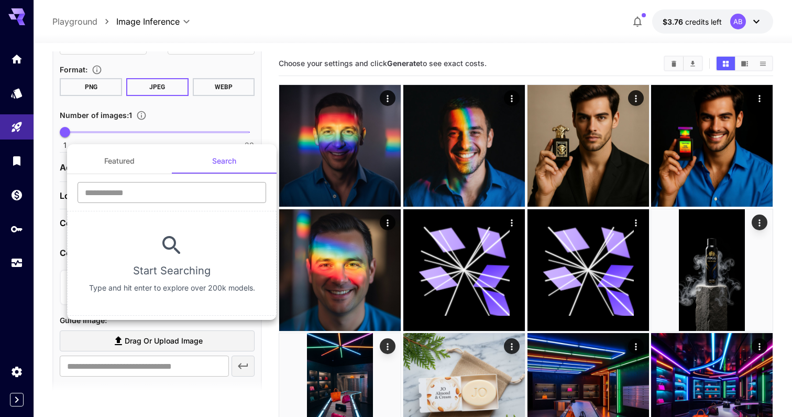
click at [216, 194] on input "text" at bounding box center [172, 192] width 189 height 21
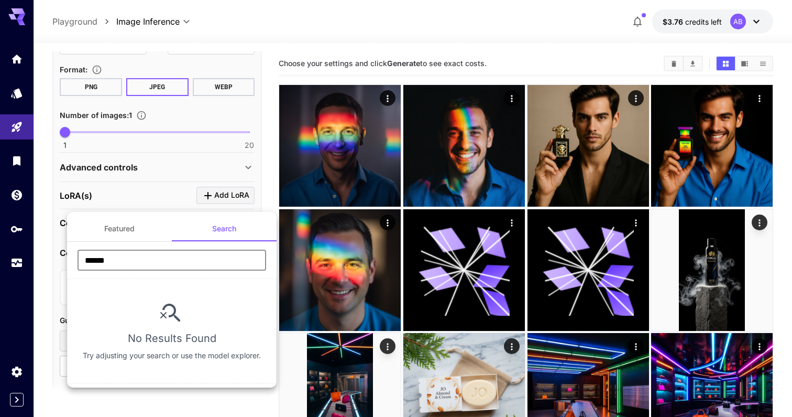
type input "******"
click at [125, 224] on button "Featured" at bounding box center [119, 228] width 105 height 25
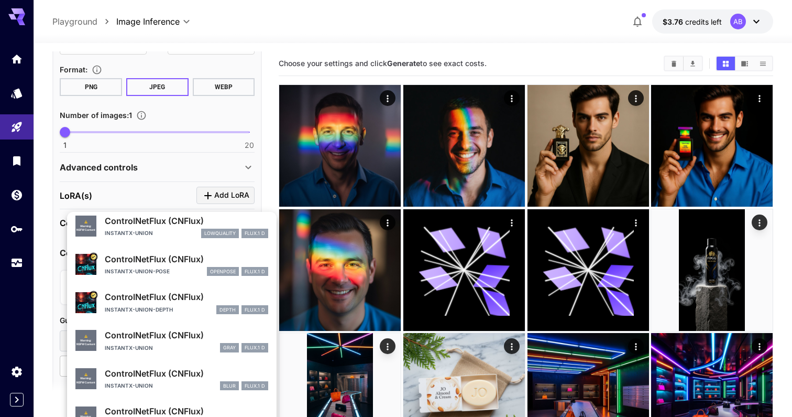
scroll to position [45, 0]
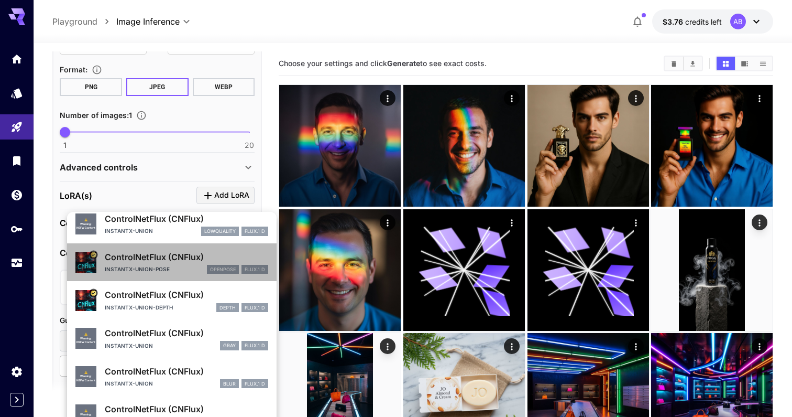
click at [201, 274] on div "ControlNetFlux (CNFlux) instantx-union-pose openpose FLUX.1 D" at bounding box center [171, 262] width 193 height 32
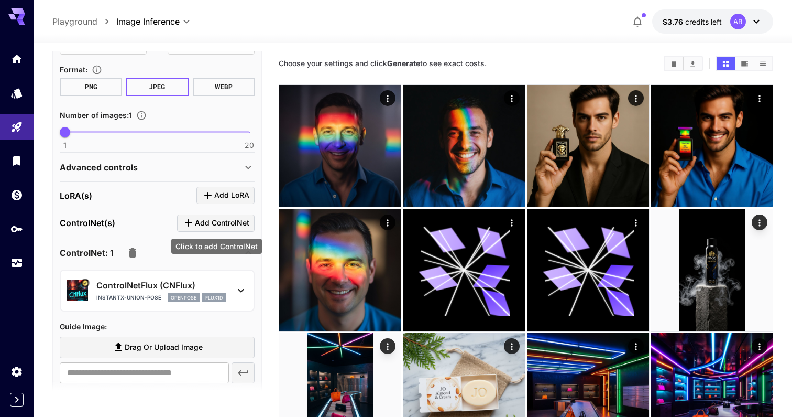
click at [216, 225] on span "Add ControlNet" at bounding box center [222, 222] width 54 height 13
click at [223, 197] on span "Add LoRA" at bounding box center [231, 195] width 35 height 13
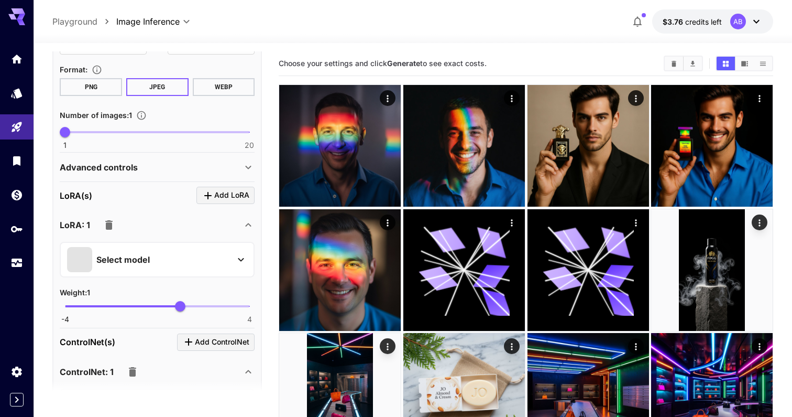
click at [188, 263] on div "Select model" at bounding box center [148, 259] width 163 height 25
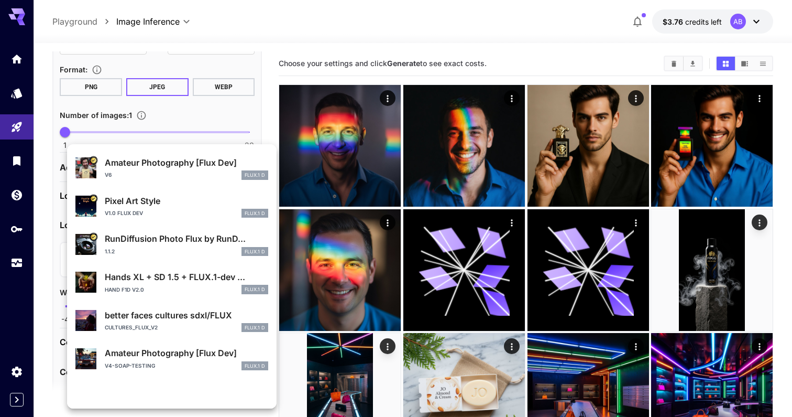
scroll to position [0, 0]
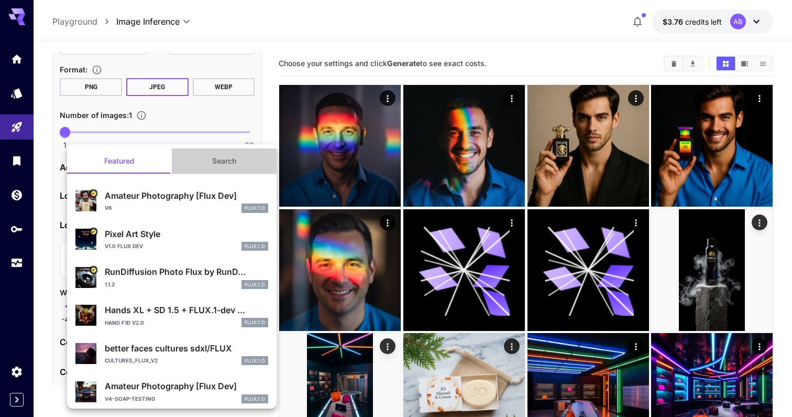
click at [221, 158] on button "Search" at bounding box center [224, 160] width 105 height 25
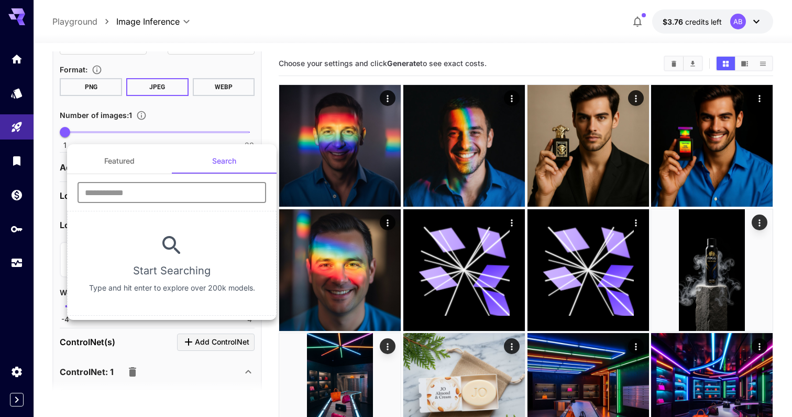
click at [189, 188] on input "text" at bounding box center [172, 192] width 189 height 21
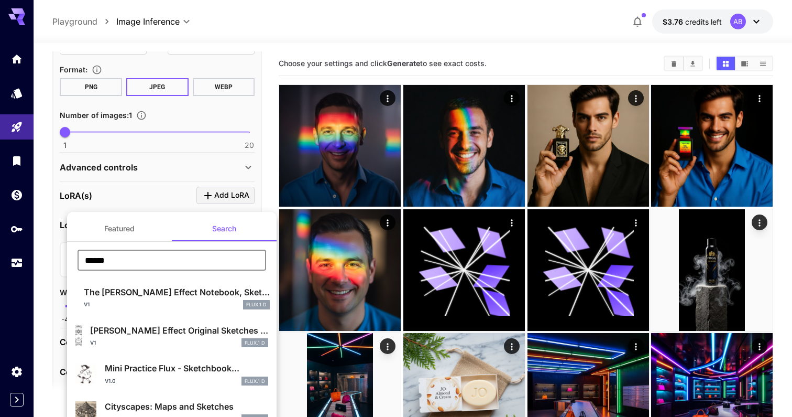
type input "******"
click at [118, 227] on button "Featured" at bounding box center [119, 228] width 105 height 25
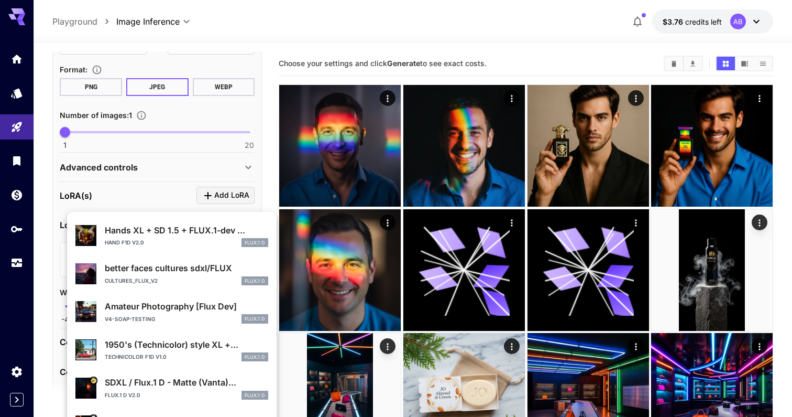
scroll to position [198, 0]
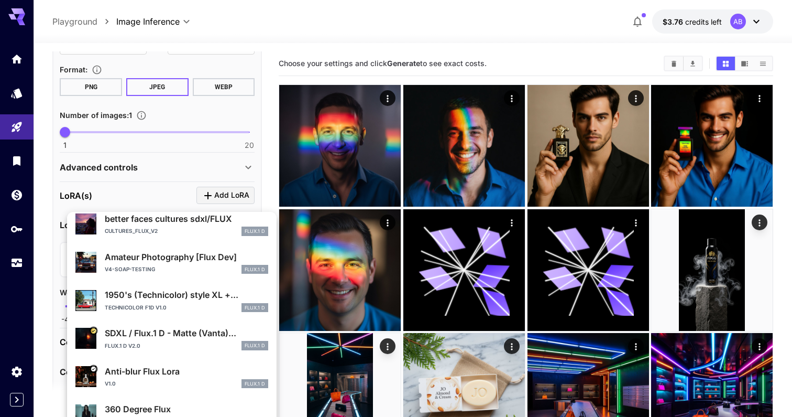
click at [165, 204] on div at bounding box center [396, 208] width 792 height 417
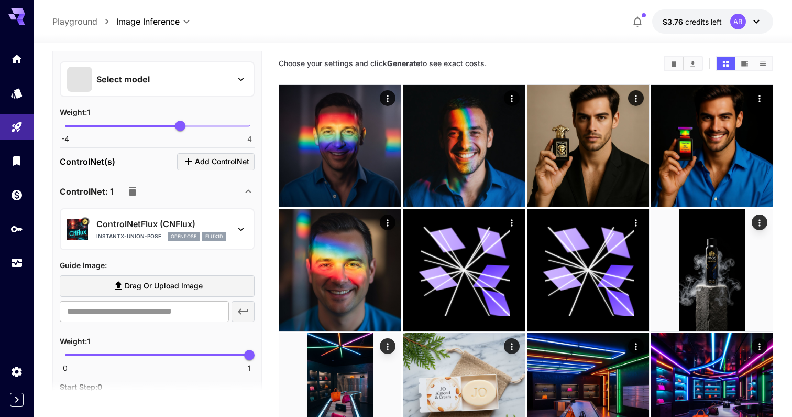
scroll to position [513, 0]
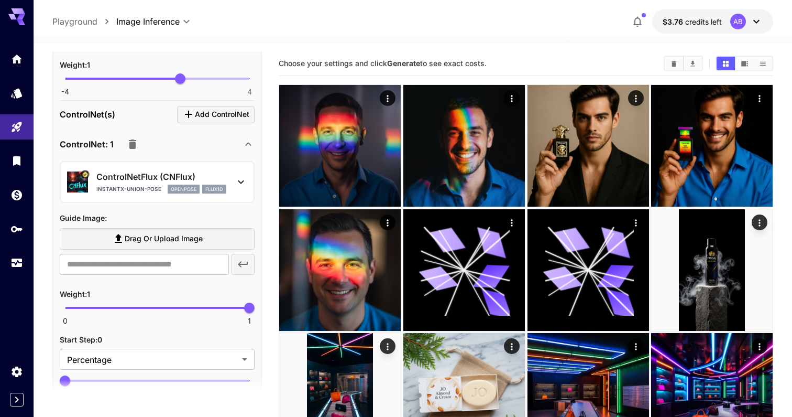
click at [173, 231] on label "Drag or upload image" at bounding box center [157, 238] width 195 height 21
click at [0, 0] on input "Drag or upload image" at bounding box center [0, 0] width 0 height 0
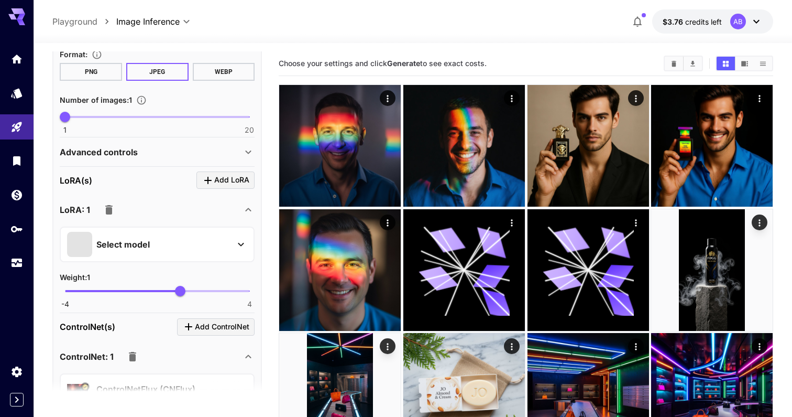
scroll to position [0, 0]
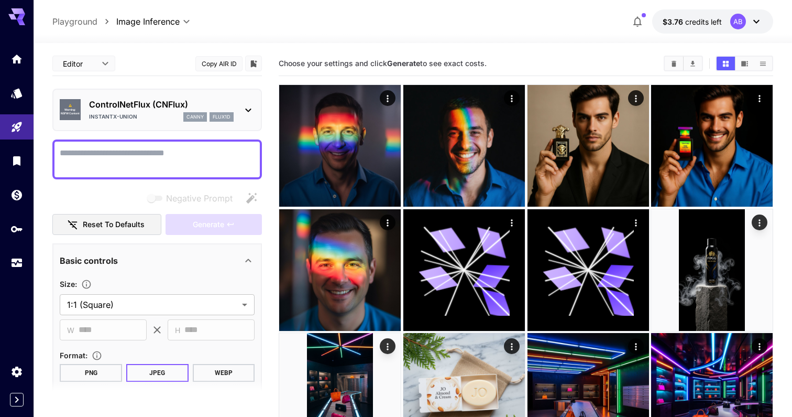
click at [170, 163] on textarea "Negative Prompt" at bounding box center [157, 159] width 195 height 25
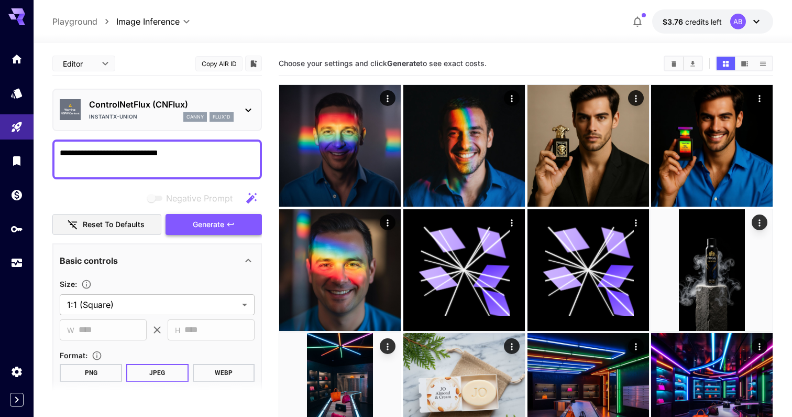
type textarea "**********"
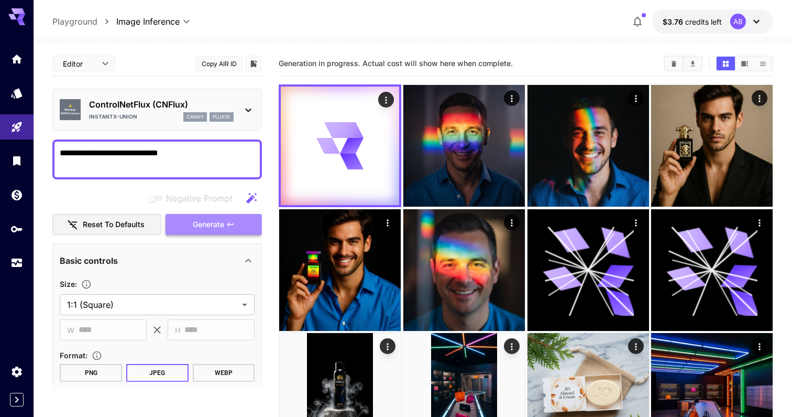
click at [224, 223] on span "Generate" at bounding box center [208, 224] width 31 height 13
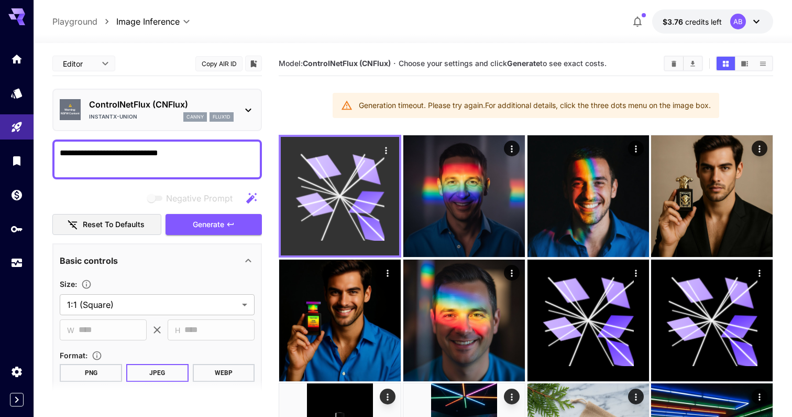
click at [354, 166] on icon at bounding box center [340, 195] width 89 height 89
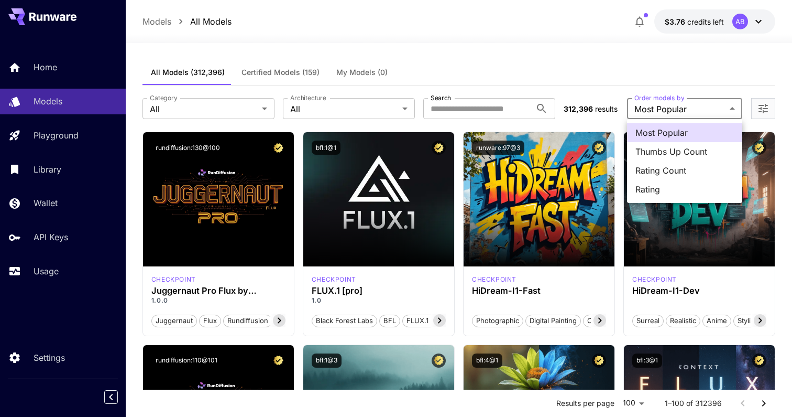
click at [685, 148] on span "Thumbs Up Count" at bounding box center [685, 151] width 99 height 13
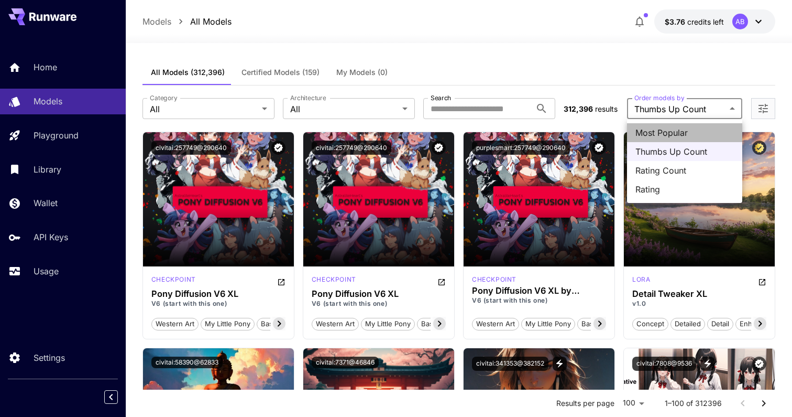
click at [673, 124] on li "Most Popular" at bounding box center [684, 132] width 115 height 19
type input "**********"
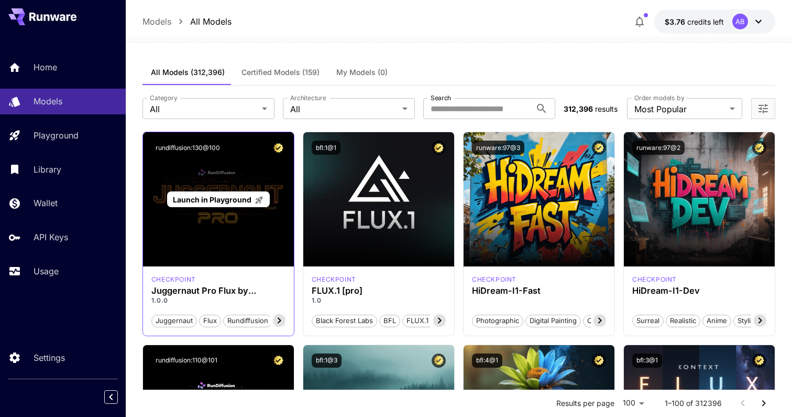
click at [235, 204] on p "Launch in Playground" at bounding box center [218, 199] width 91 height 11
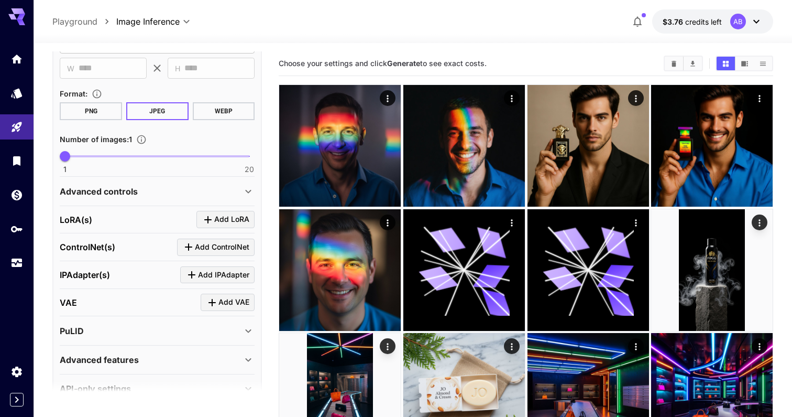
scroll to position [261, 0]
click at [226, 220] on span "Add LoRA" at bounding box center [231, 219] width 35 height 13
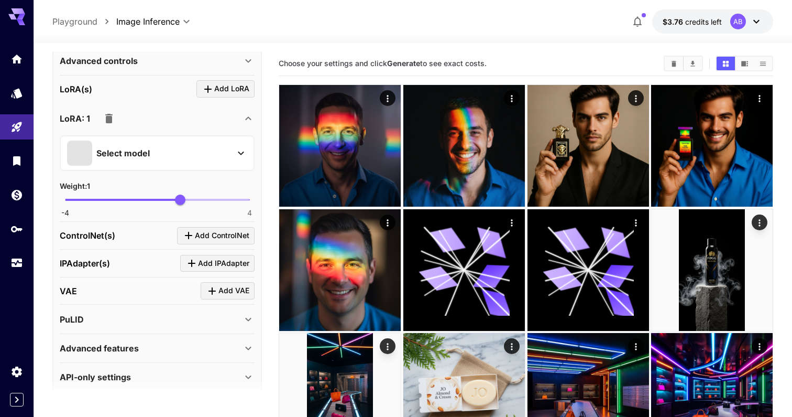
scroll to position [404, 0]
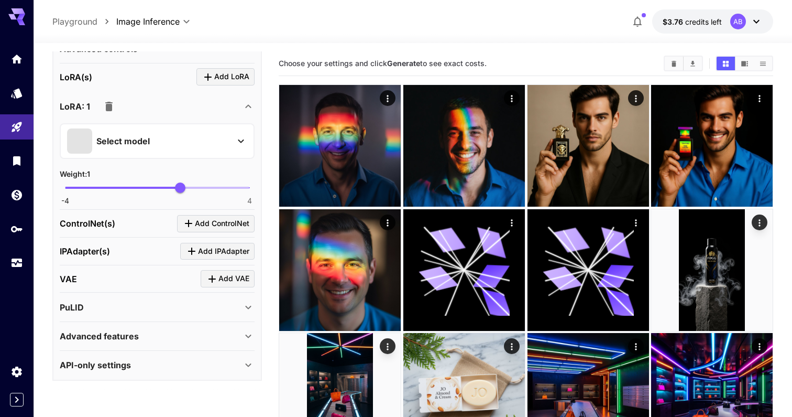
click at [186, 145] on div "Select model" at bounding box center [148, 140] width 163 height 25
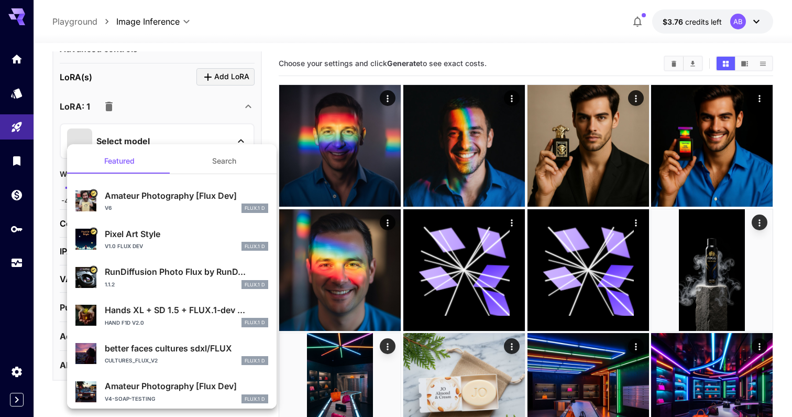
click at [229, 118] on div at bounding box center [396, 208] width 792 height 417
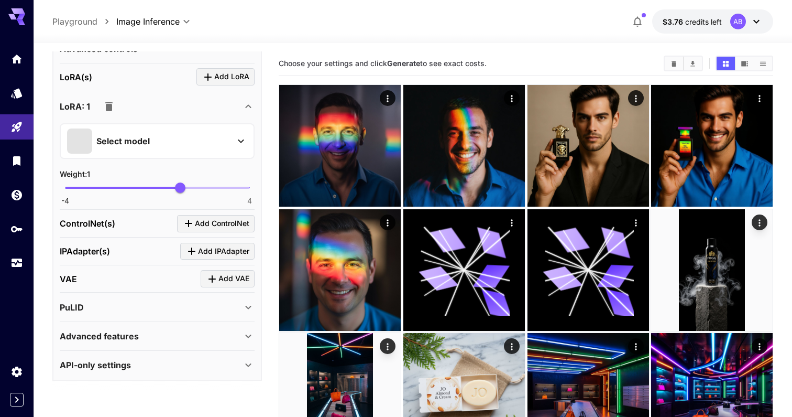
click at [111, 100] on icon "button" at bounding box center [109, 106] width 13 height 13
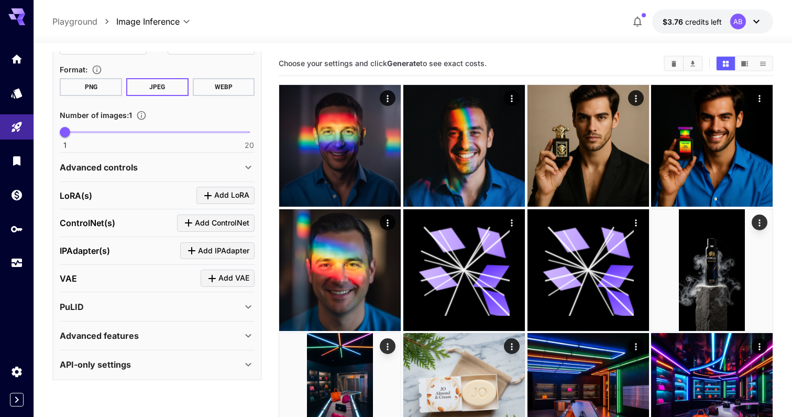
scroll to position [116, 0]
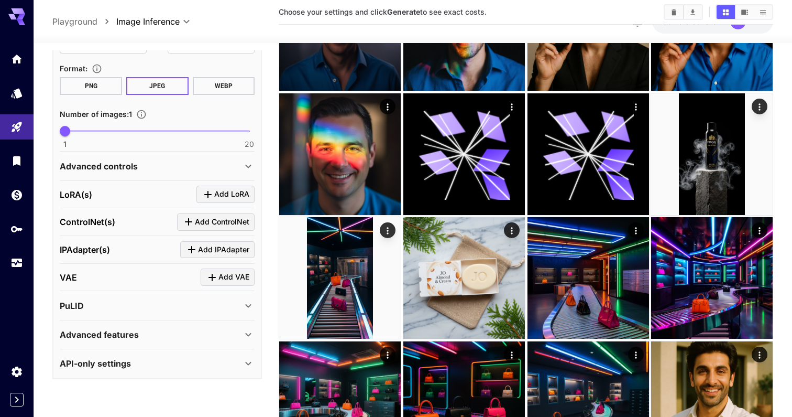
click at [197, 344] on div "Advanced features" at bounding box center [157, 334] width 195 height 25
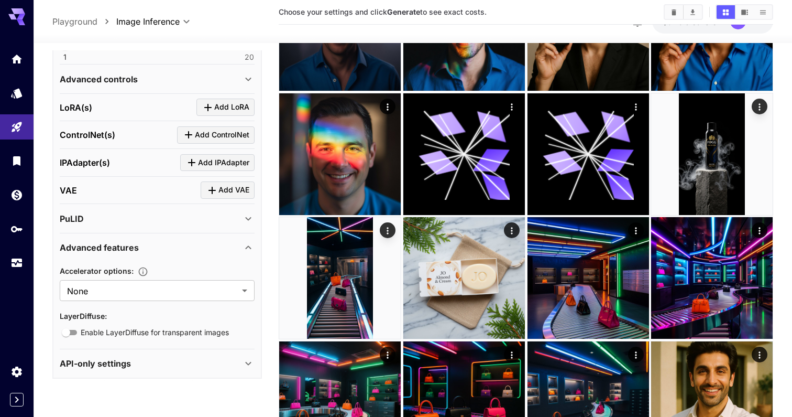
click at [175, 253] on div "Advanced features" at bounding box center [157, 247] width 195 height 25
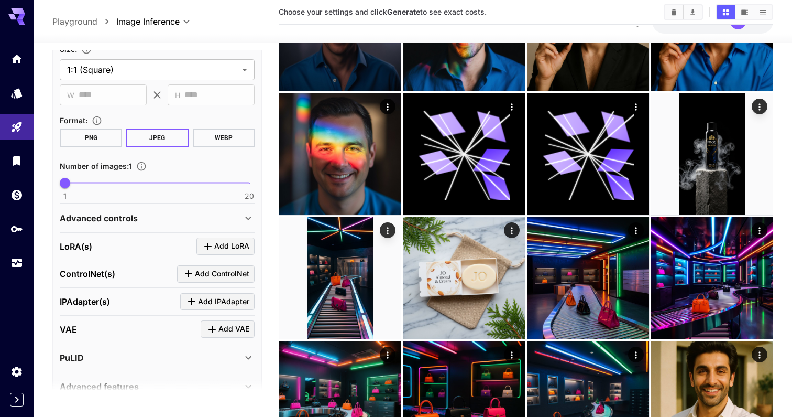
scroll to position [233, 0]
click at [160, 225] on div "Advanced controls" at bounding box center [157, 218] width 195 height 25
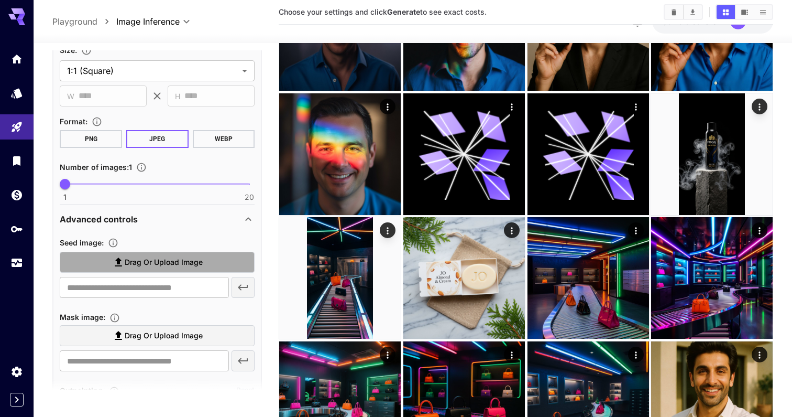
click at [161, 266] on span "Drag or upload image" at bounding box center [164, 262] width 78 height 13
click at [0, 0] on input "Drag or upload image" at bounding box center [0, 0] width 0 height 0
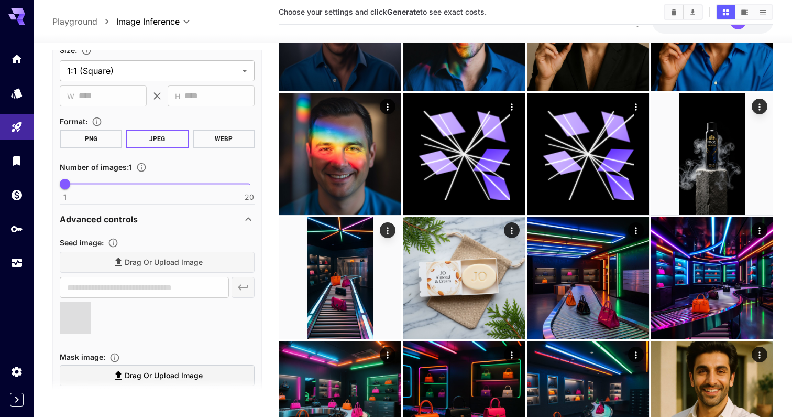
scroll to position [0, 0]
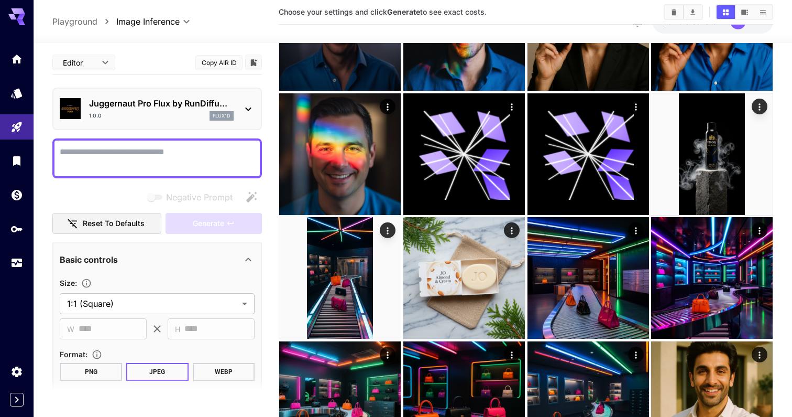
type input "**********"
click at [147, 147] on textarea "Negative Prompt" at bounding box center [157, 158] width 195 height 25
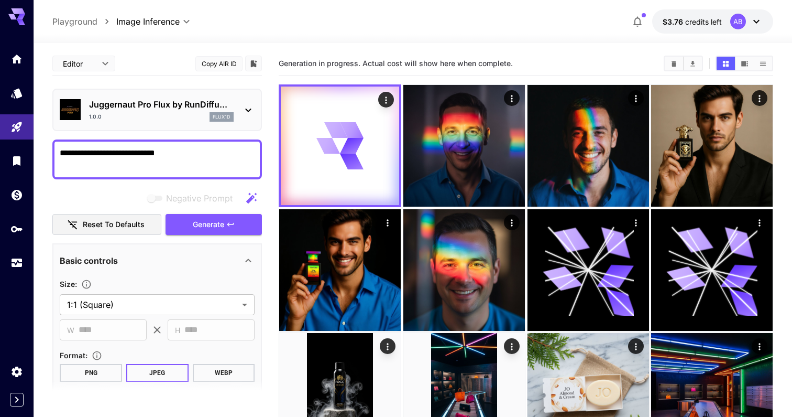
type textarea "**********"
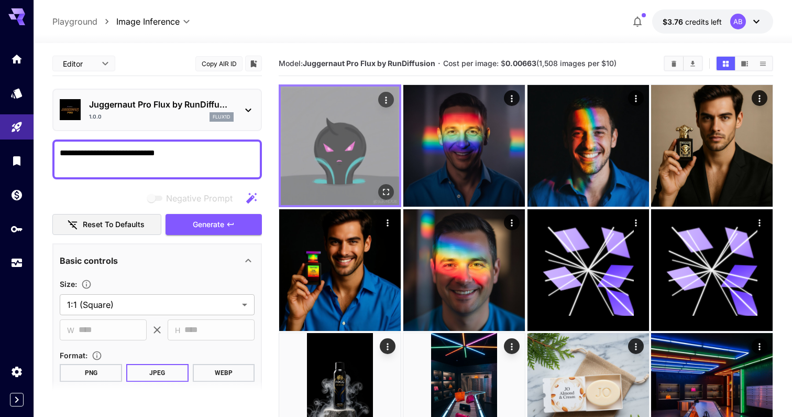
click at [334, 155] on img at bounding box center [340, 145] width 118 height 118
click at [388, 189] on icon "Open in fullscreen" at bounding box center [386, 192] width 6 height 6
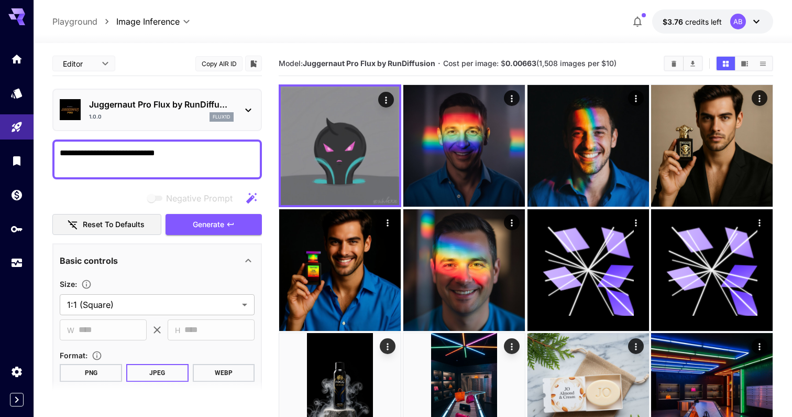
click at [193, 123] on div "Juggernaut Pro Flux by RunDiffu... 1.0.0 flux1d" at bounding box center [157, 110] width 195 height 32
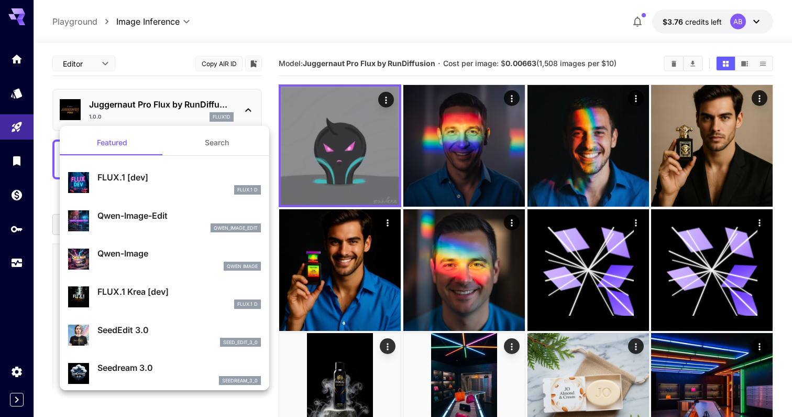
click at [179, 250] on p "Qwen-Image" at bounding box center [178, 253] width 163 height 13
type input "**"
type input "***"
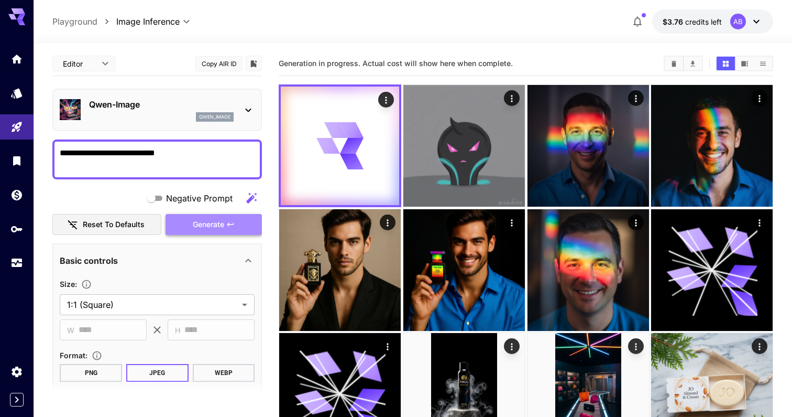
click at [215, 225] on span "Generate" at bounding box center [208, 224] width 31 height 13
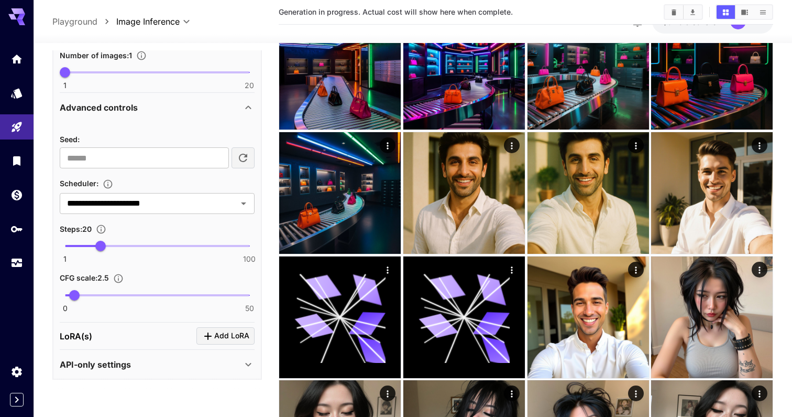
scroll to position [497, 0]
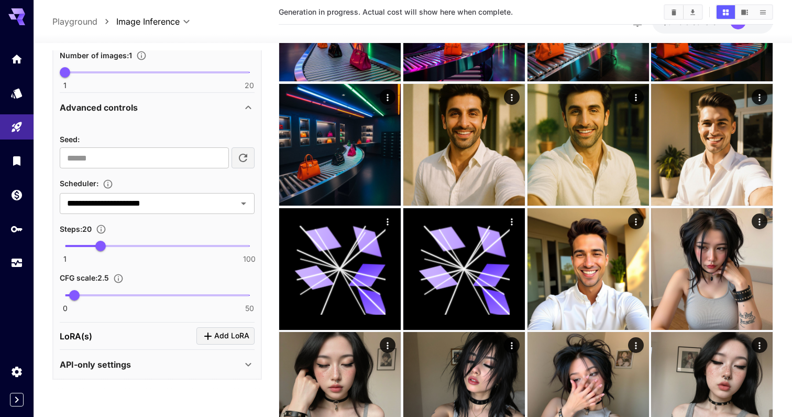
click at [133, 370] on div "API-only settings" at bounding box center [157, 364] width 195 height 25
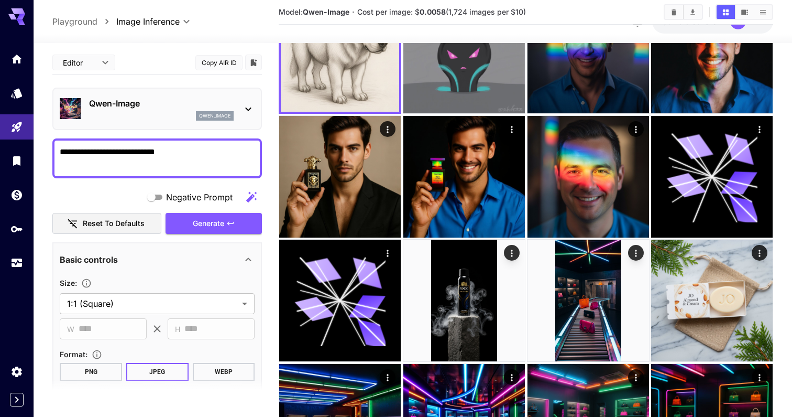
scroll to position [0, 0]
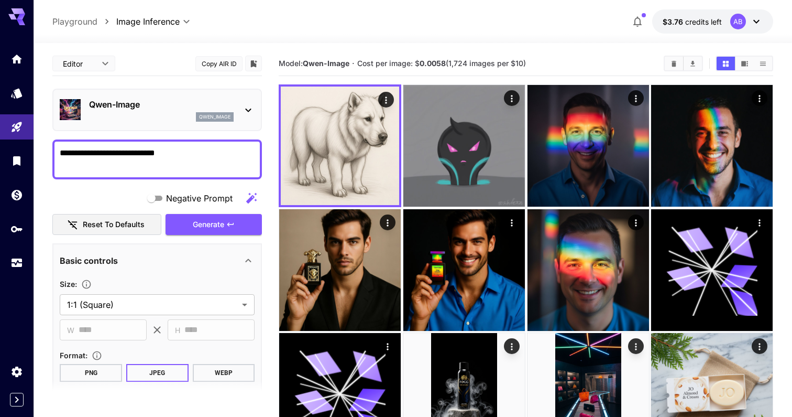
click at [137, 368] on button "JPEG" at bounding box center [157, 373] width 62 height 18
click at [166, 119] on div "qwen_image" at bounding box center [161, 116] width 145 height 9
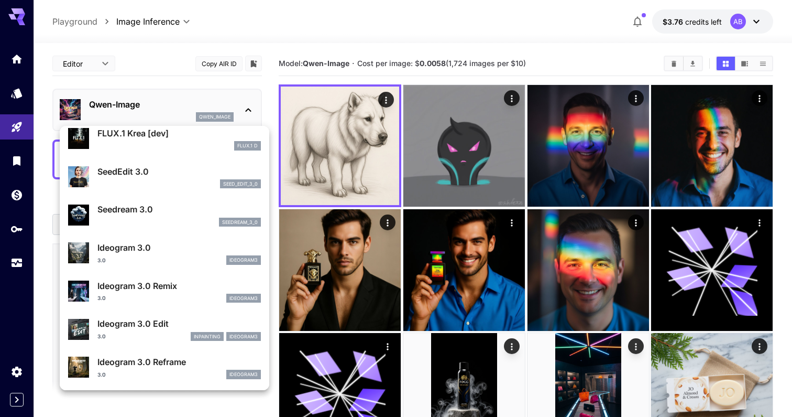
scroll to position [168, 0]
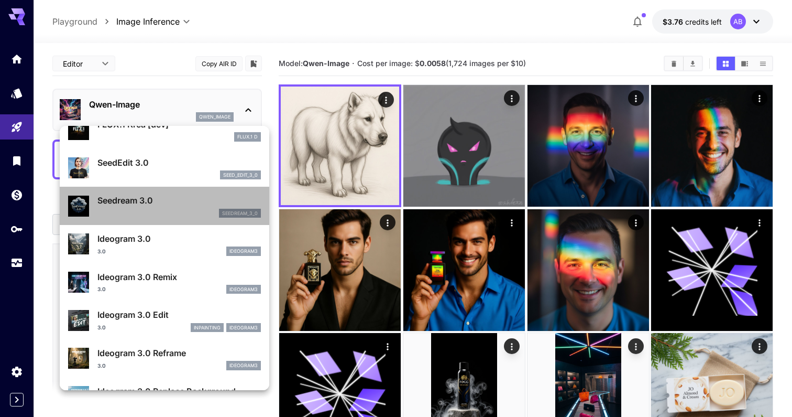
click at [169, 202] on p "Seedream 3.0" at bounding box center [178, 200] width 163 height 13
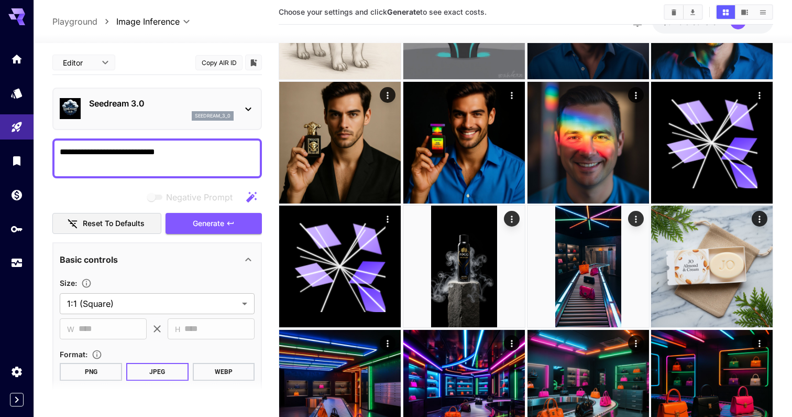
click at [122, 97] on p "Seedream 3.0" at bounding box center [161, 103] width 145 height 13
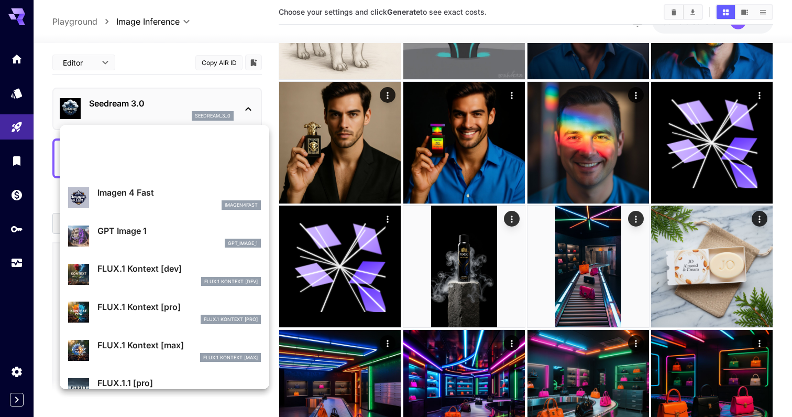
scroll to position [638, 0]
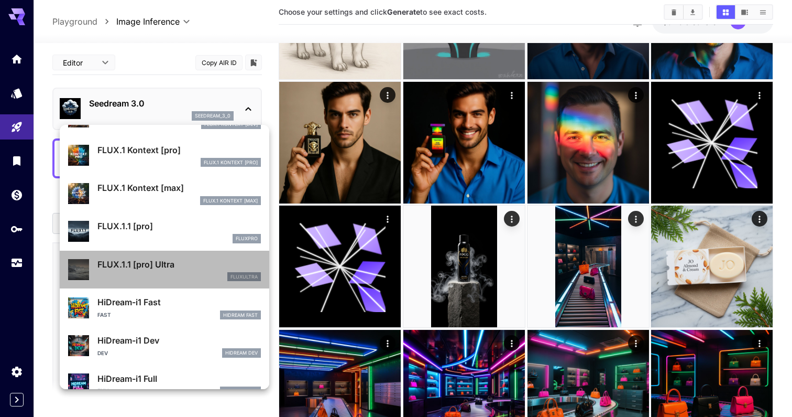
click at [171, 270] on div "FLUX.1.1 [pro] Ultra fluxultra" at bounding box center [178, 270] width 163 height 24
type input "**********"
type input "****"
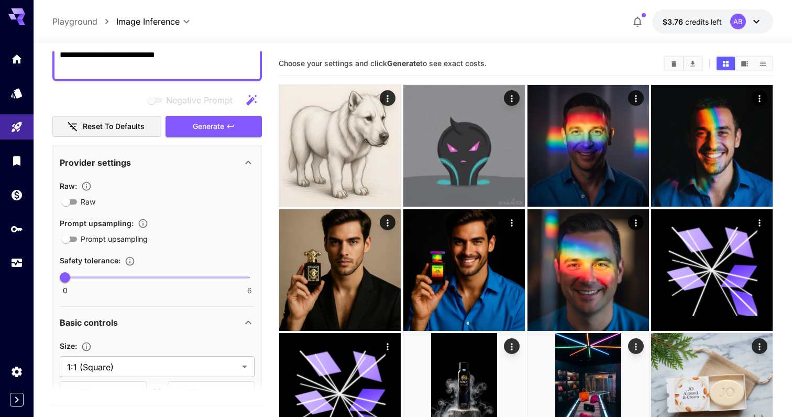
scroll to position [4, 0]
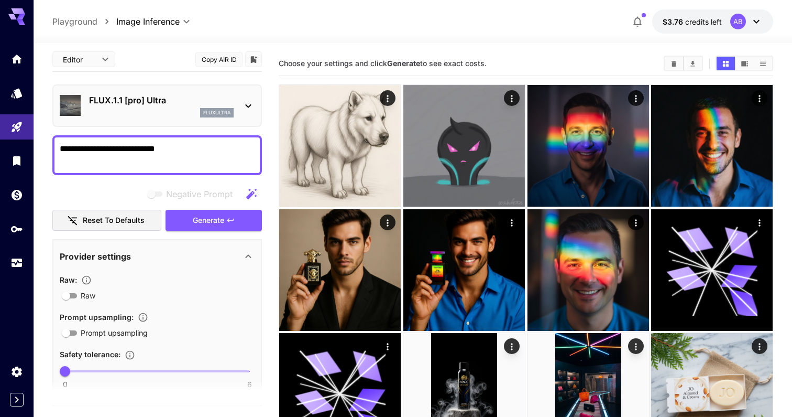
click at [133, 101] on p "FLUX.1.1 [pro] Ultra" at bounding box center [161, 100] width 145 height 13
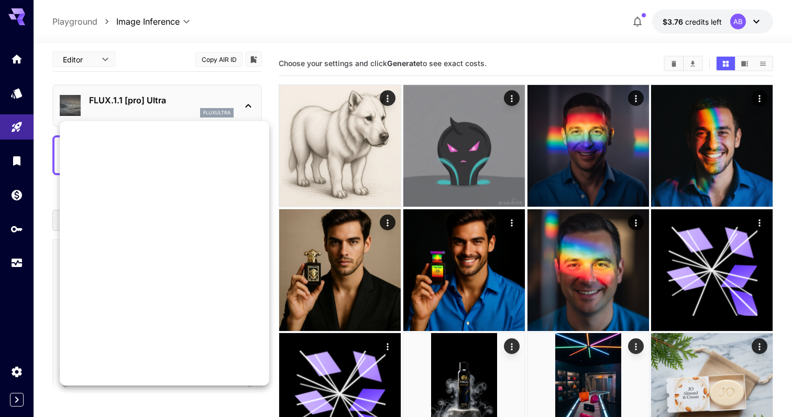
scroll to position [611, 0]
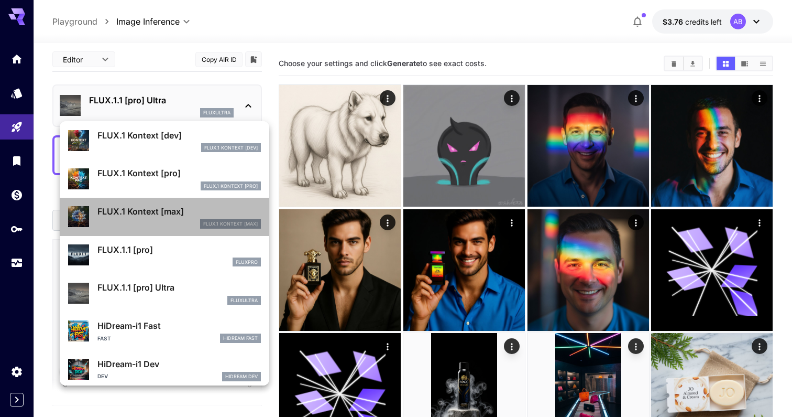
click at [188, 205] on p "FLUX.1 Kontext [max]" at bounding box center [178, 211] width 163 height 13
type input "**********"
type input "****"
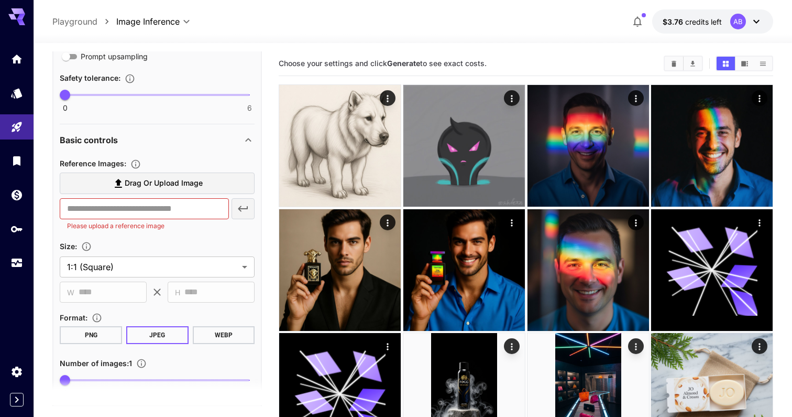
scroll to position [307, 0]
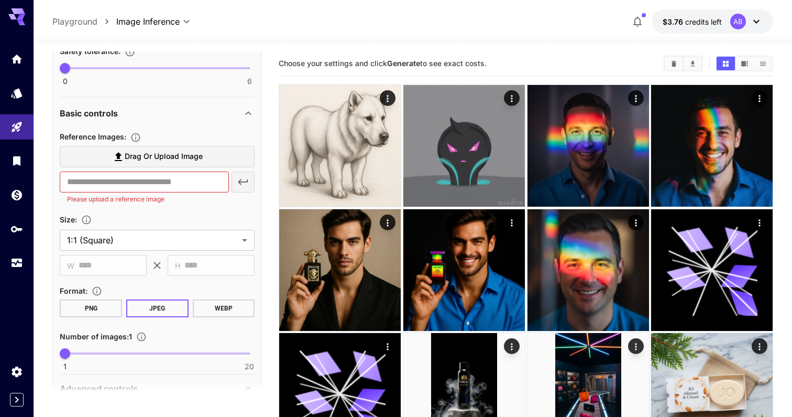
click at [184, 157] on span "Drag or upload image" at bounding box center [164, 156] width 78 height 13
click at [0, 0] on input "Drag or upload image" at bounding box center [0, 0] width 0 height 0
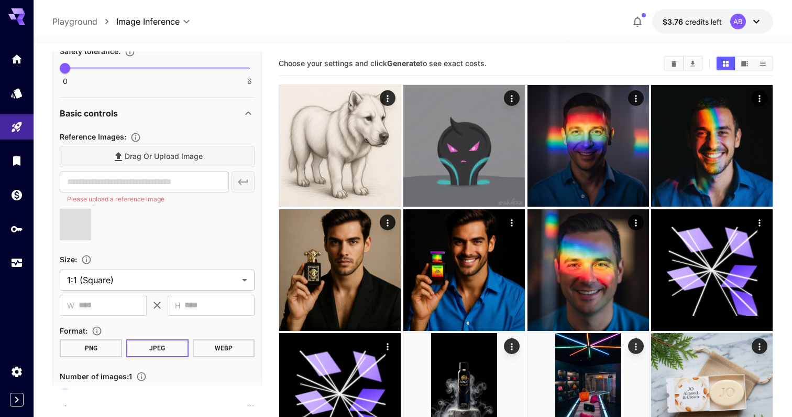
scroll to position [0, 0]
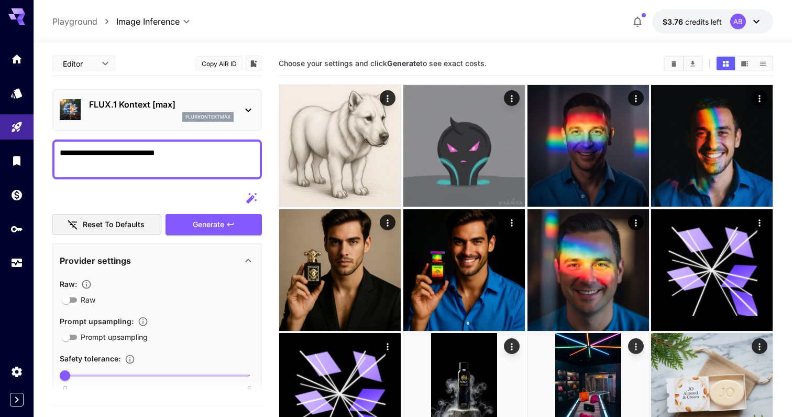
type input "**********"
click at [199, 219] on span "Generate" at bounding box center [208, 224] width 31 height 13
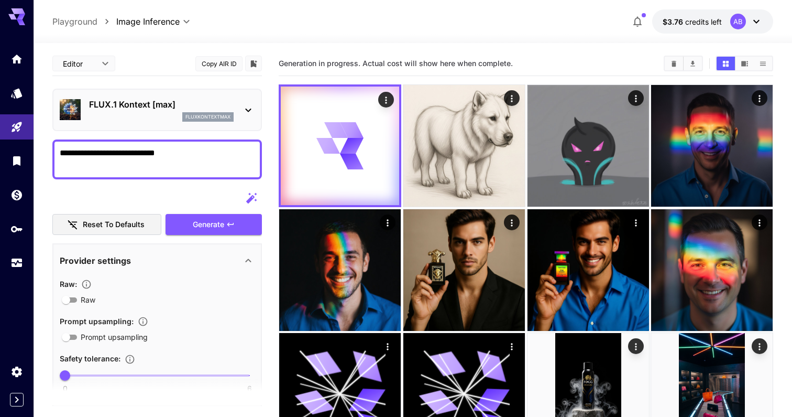
click at [194, 122] on div "FLUX.1 Kontext [max] fluxkontextmax" at bounding box center [157, 110] width 195 height 32
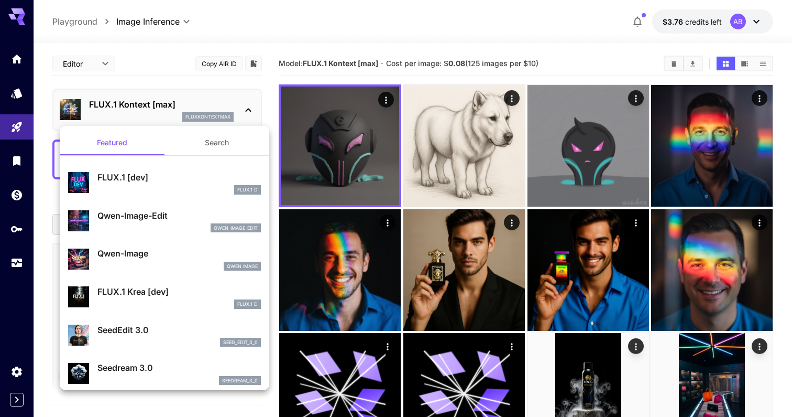
click at [353, 115] on div at bounding box center [396, 208] width 792 height 417
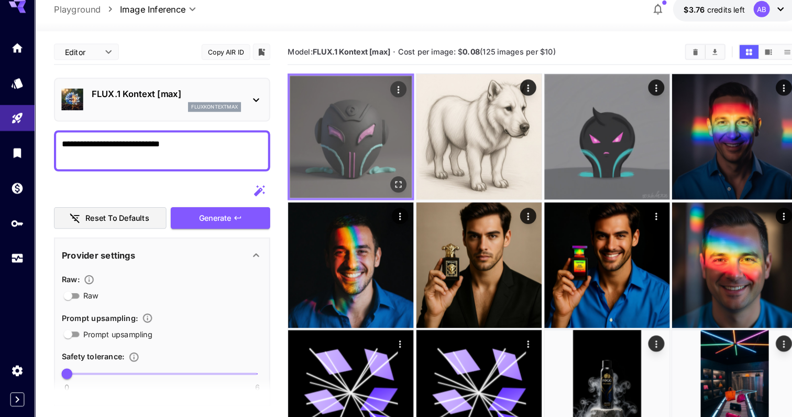
scroll to position [10, 0]
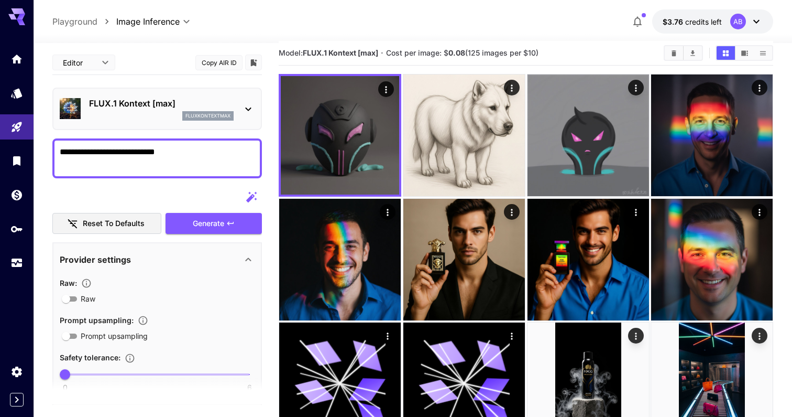
click at [200, 91] on div "FLUX.1 Kontext [max] fluxkontextmax" at bounding box center [157, 109] width 210 height 42
click at [194, 110] on div "FLUX.1 Kontext [max] fluxkontextmax" at bounding box center [161, 109] width 145 height 24
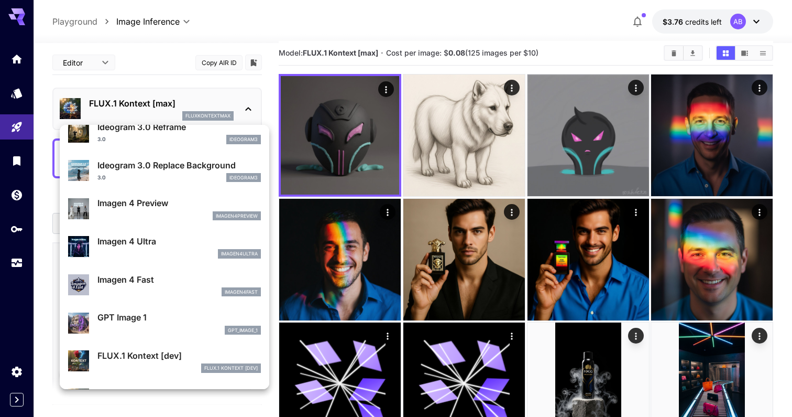
scroll to position [393, 0]
click at [207, 237] on p "Imagen 4 Ultra" at bounding box center [178, 241] width 163 height 13
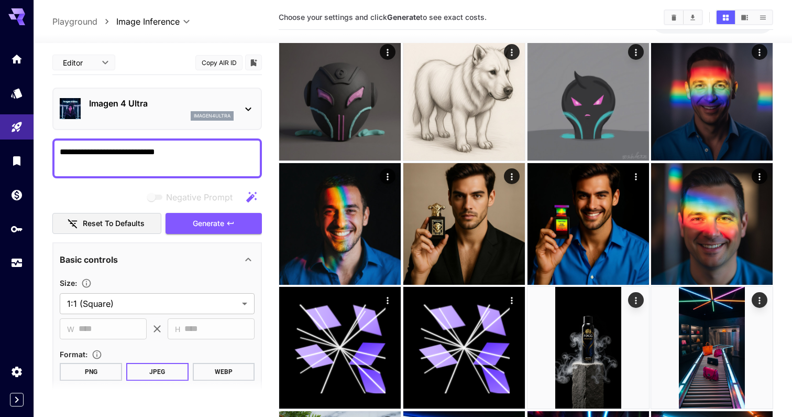
click at [161, 103] on p "Imagen 4 Ultra" at bounding box center [161, 103] width 145 height 13
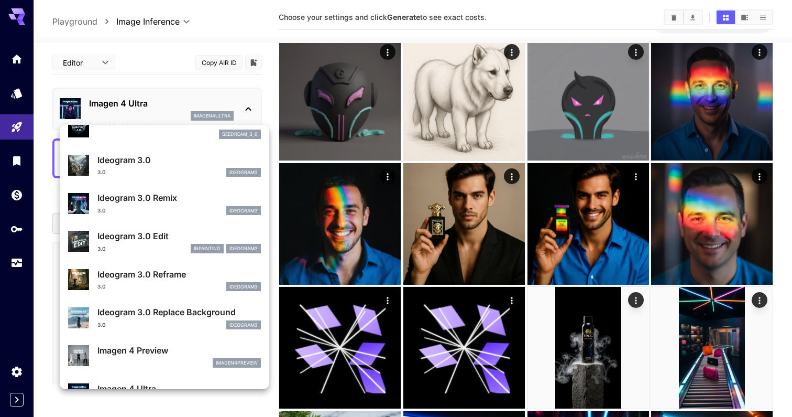
scroll to position [245, 0]
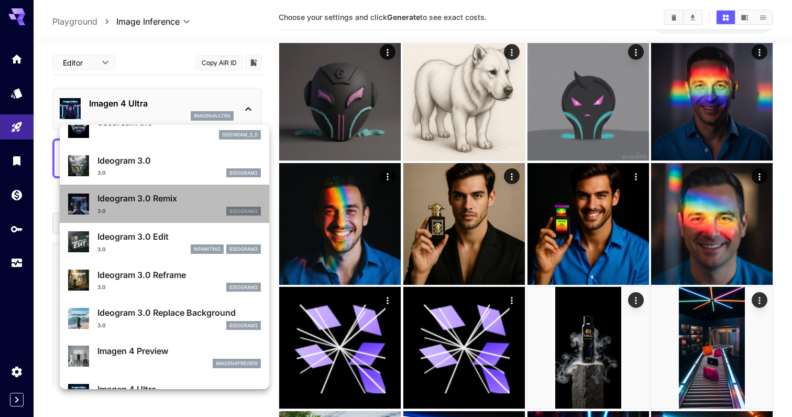
click at [172, 200] on p "Ideogram 3.0 Remix" at bounding box center [178, 198] width 163 height 13
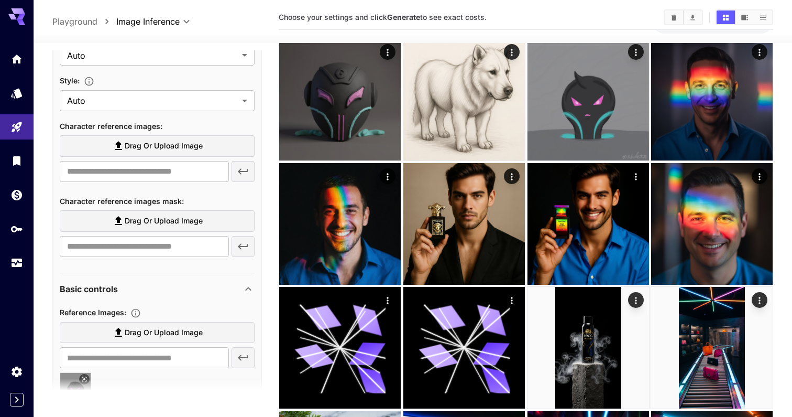
scroll to position [295, 0]
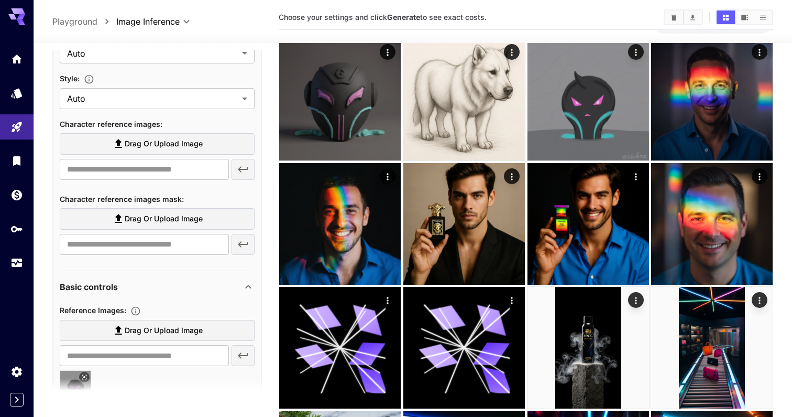
click at [169, 135] on label "Drag or upload image" at bounding box center [157, 143] width 195 height 21
click at [0, 0] on input "Drag or upload image" at bounding box center [0, 0] width 0 height 0
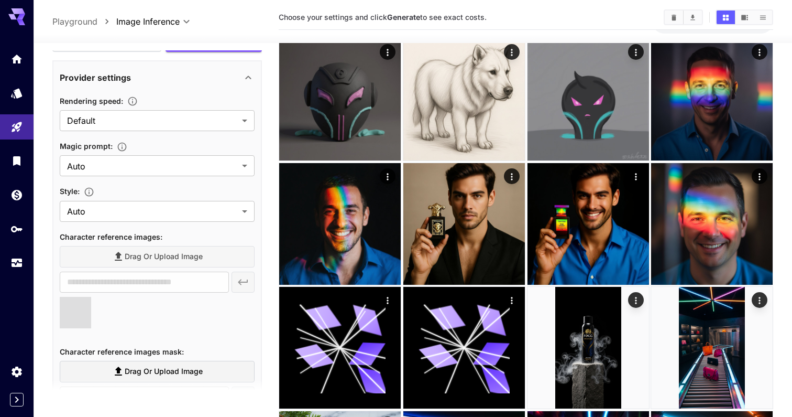
scroll to position [0, 0]
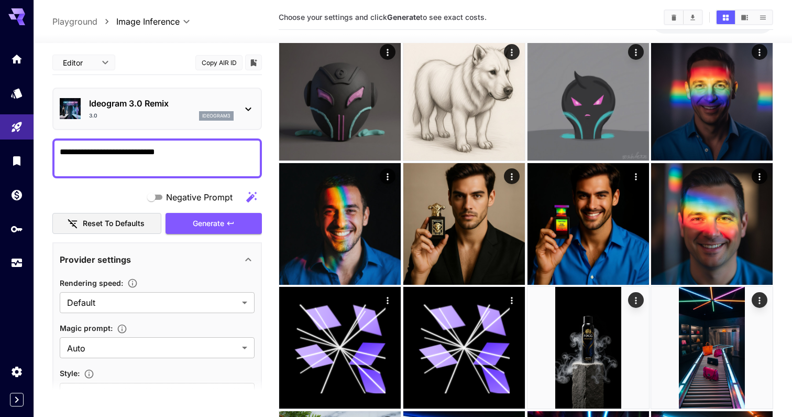
type input "**********"
click at [202, 220] on span "Generate" at bounding box center [208, 223] width 31 height 13
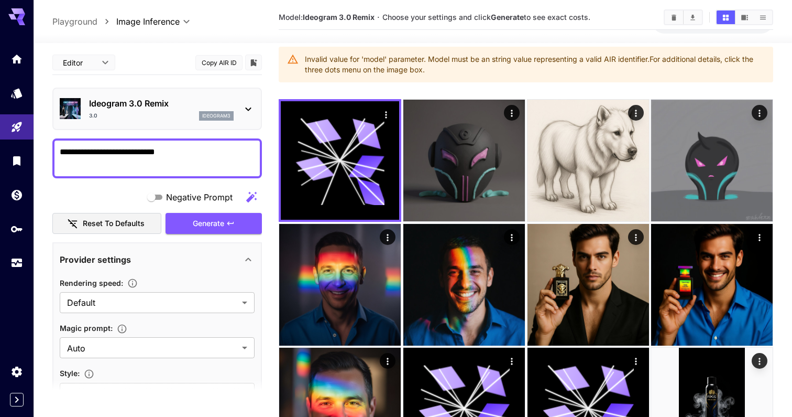
click at [204, 116] on p "ideogram3" at bounding box center [216, 115] width 28 height 7
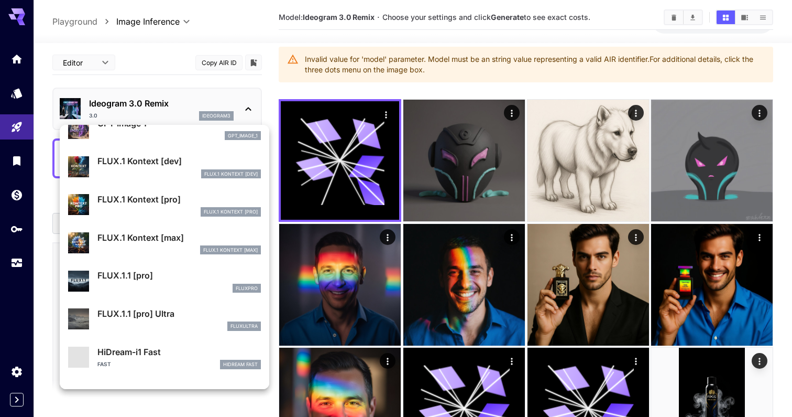
scroll to position [638, 0]
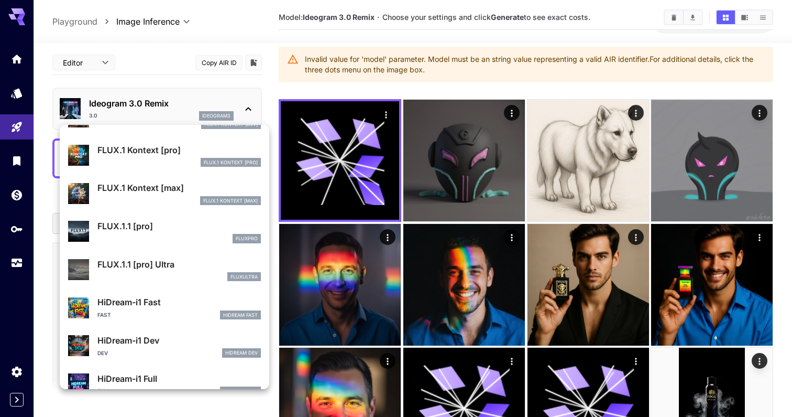
click at [204, 262] on p "FLUX.1.1 [pro] Ultra" at bounding box center [178, 264] width 163 height 13
type input "**********"
type input "****"
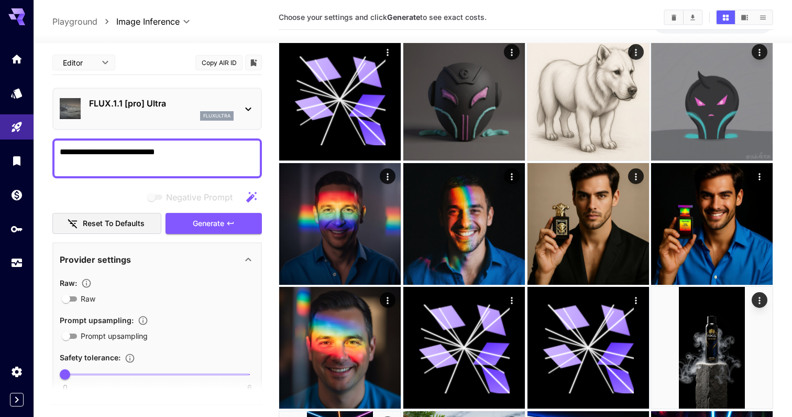
click at [169, 115] on div "fluxultra" at bounding box center [161, 115] width 145 height 9
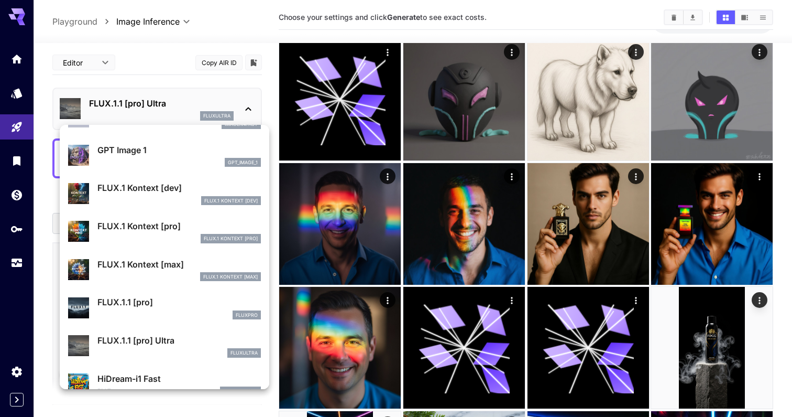
scroll to position [561, 0]
click at [186, 342] on p "FLUX.1.1 [pro] Ultra" at bounding box center [178, 340] width 163 height 13
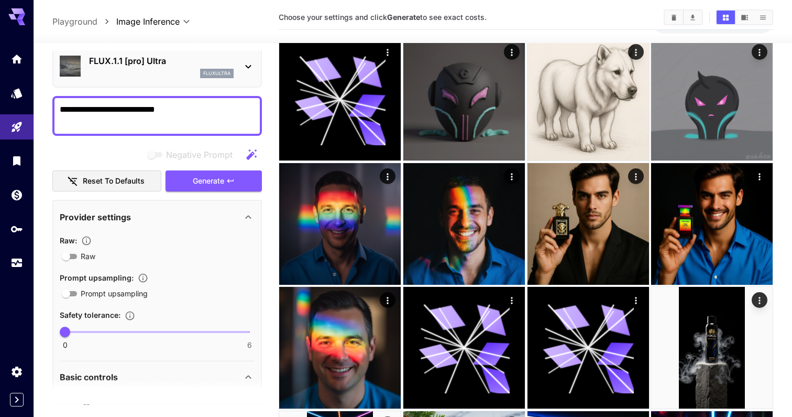
scroll to position [0, 0]
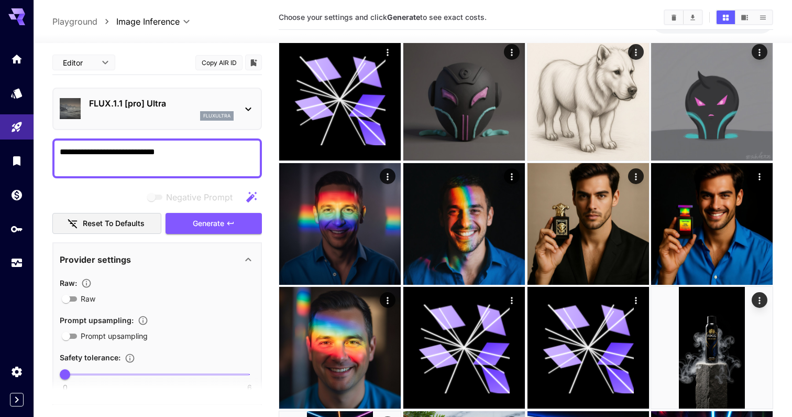
click at [157, 100] on p "FLUX.1.1 [pro] Ultra" at bounding box center [161, 103] width 145 height 13
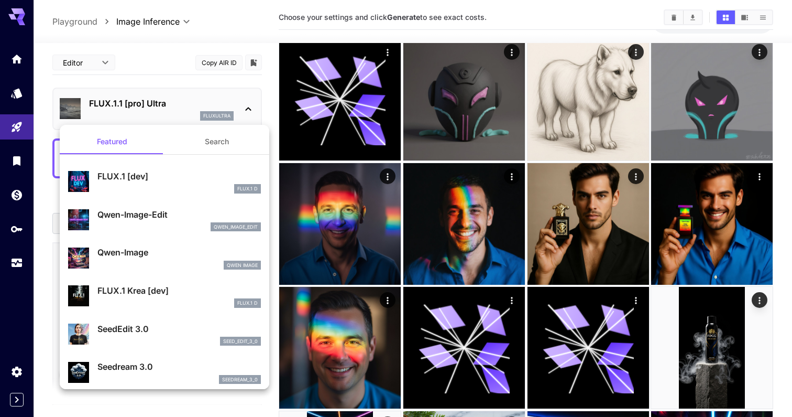
click at [189, 228] on div "qwen_image_edit" at bounding box center [178, 226] width 163 height 9
type input "**********"
type input "****"
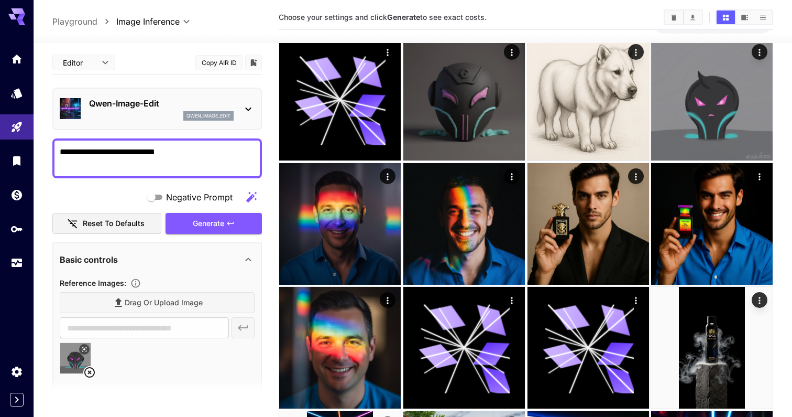
click at [201, 211] on div "Negative Prompt Reset to defaults Generate" at bounding box center [157, 211] width 210 height 48
click at [203, 226] on span "Generate" at bounding box center [208, 223] width 31 height 13
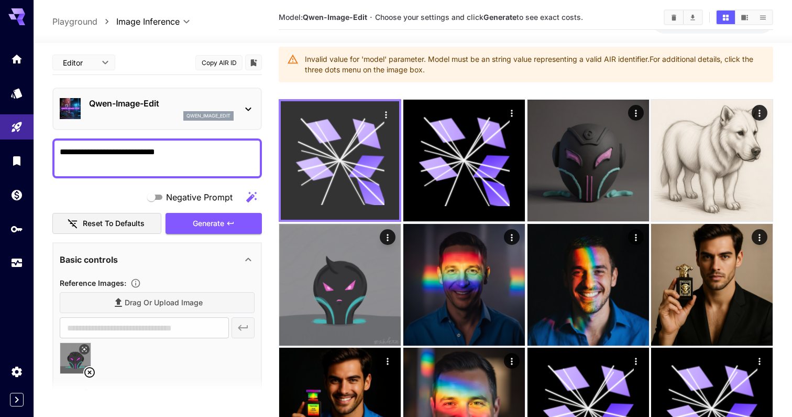
click at [331, 148] on icon at bounding box center [340, 160] width 89 height 89
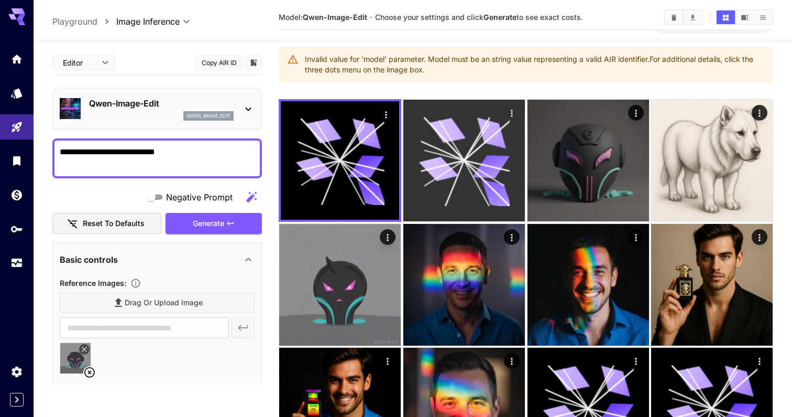
click at [426, 160] on icon at bounding box center [439, 168] width 40 height 29
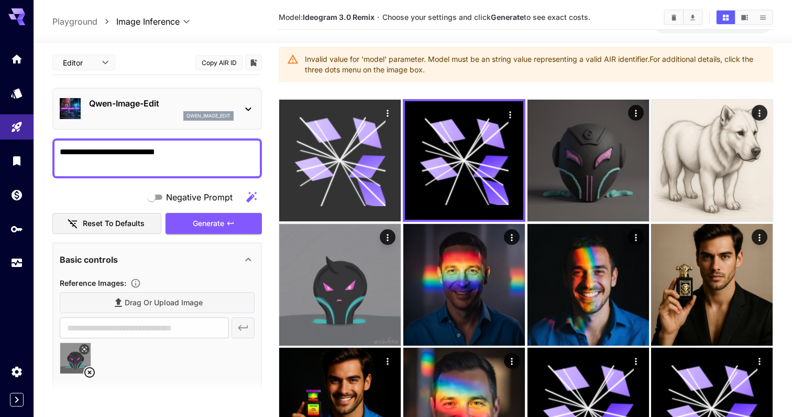
click at [335, 166] on icon at bounding box center [340, 160] width 91 height 91
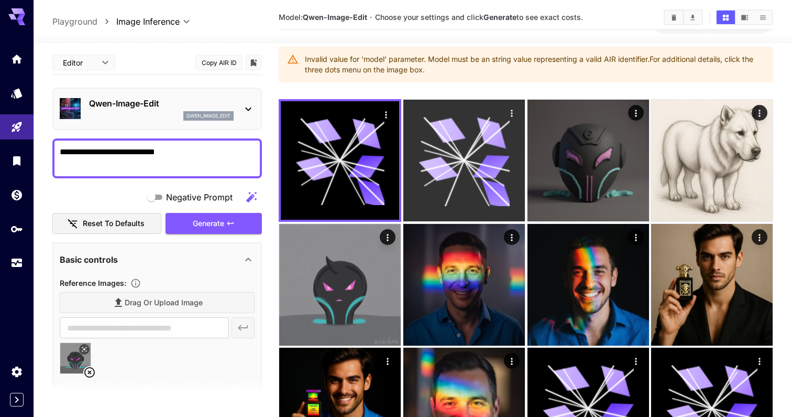
click at [436, 169] on icon at bounding box center [439, 168] width 40 height 29
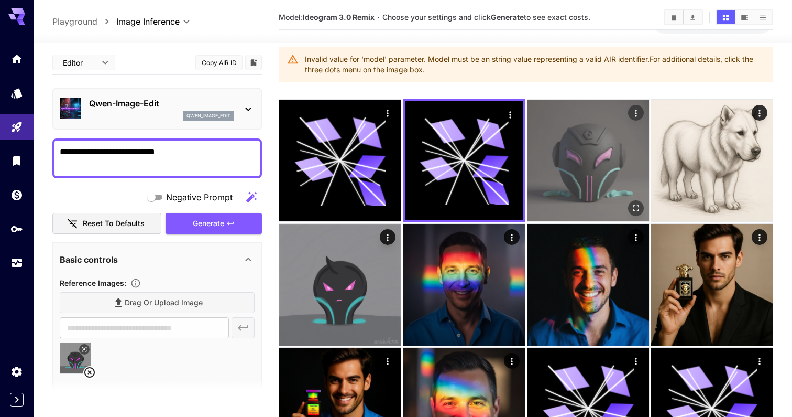
click at [544, 180] on img at bounding box center [589, 161] width 122 height 122
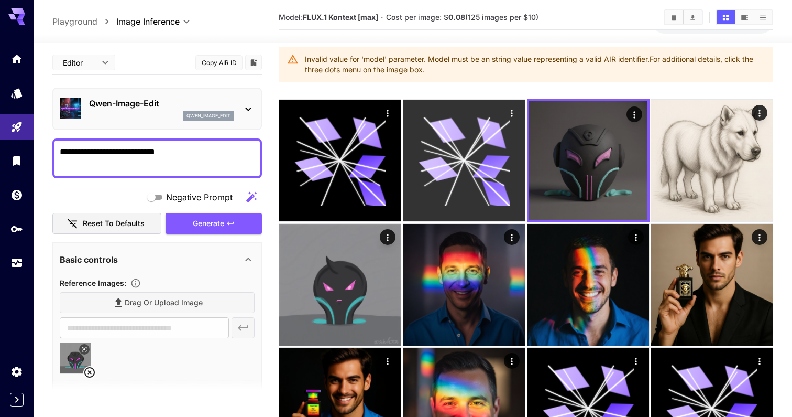
click at [420, 146] on icon at bounding box center [464, 160] width 91 height 91
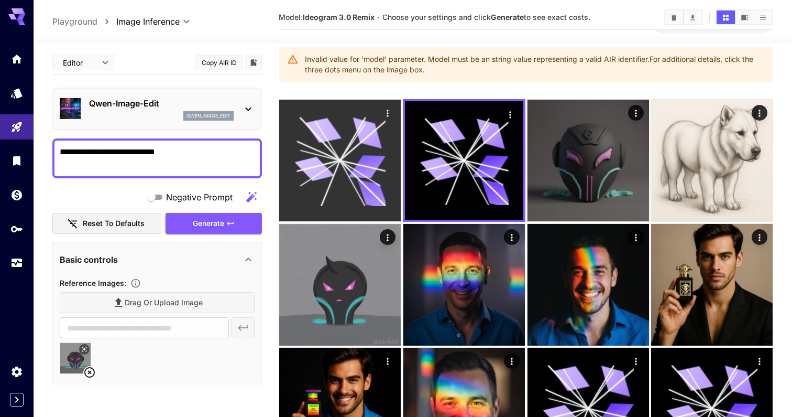
click at [373, 147] on icon at bounding box center [340, 160] width 91 height 91
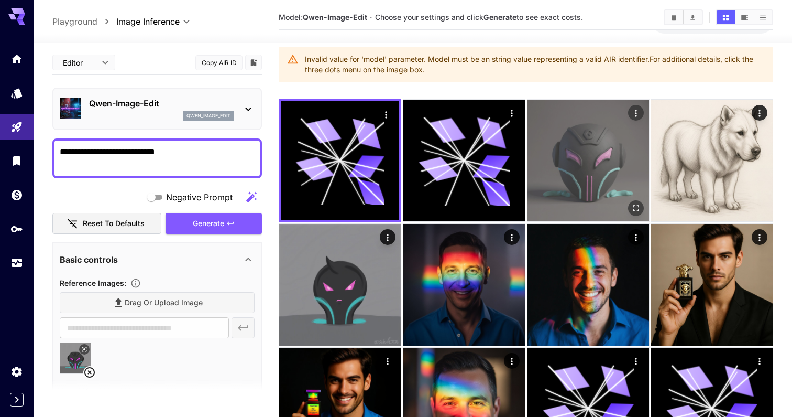
click at [591, 181] on img at bounding box center [589, 161] width 122 height 122
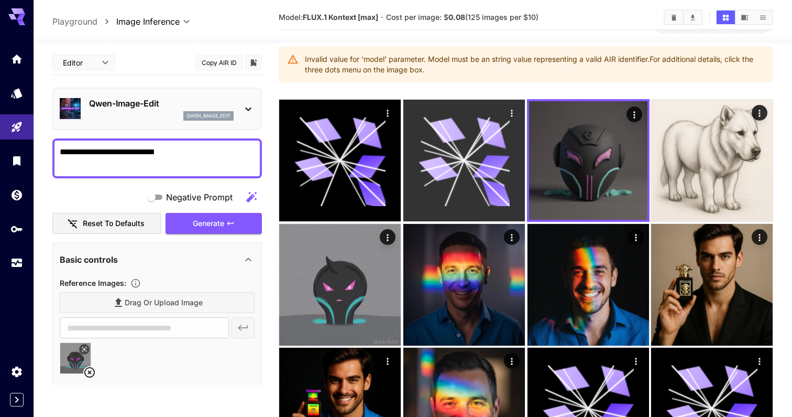
click at [473, 172] on icon at bounding box center [464, 160] width 91 height 91
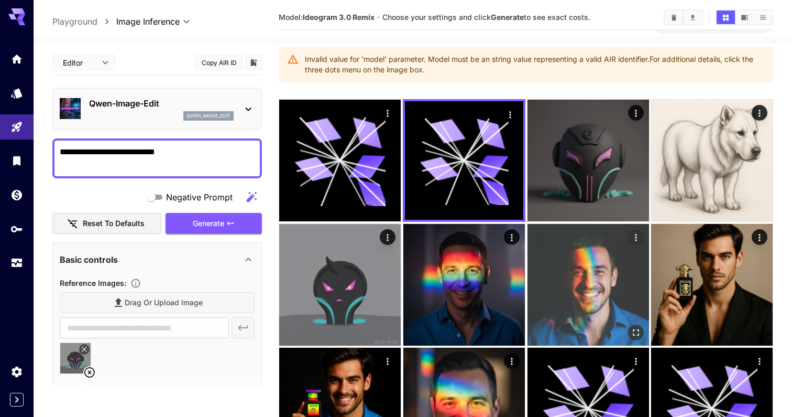
click at [607, 272] on img at bounding box center [589, 285] width 122 height 122
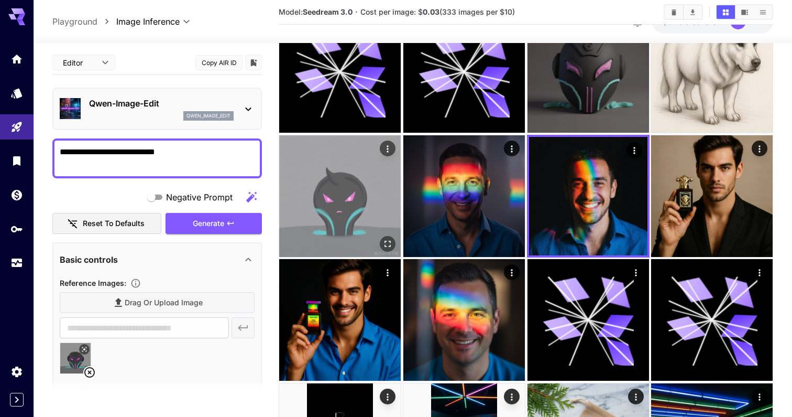
scroll to position [132, 0]
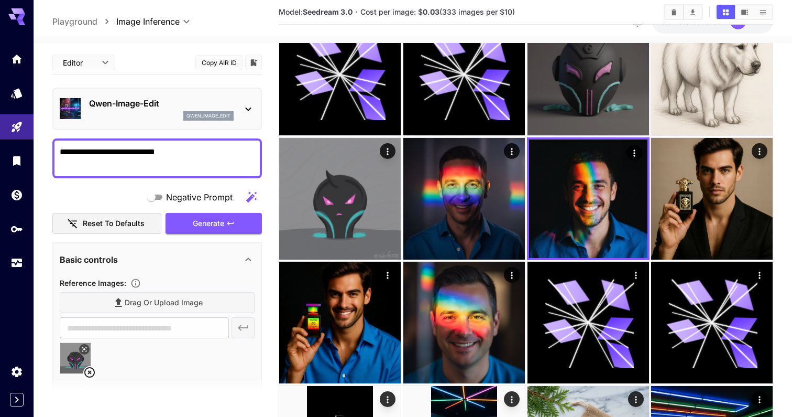
click at [173, 102] on p "Qwen-Image-Edit" at bounding box center [161, 103] width 145 height 13
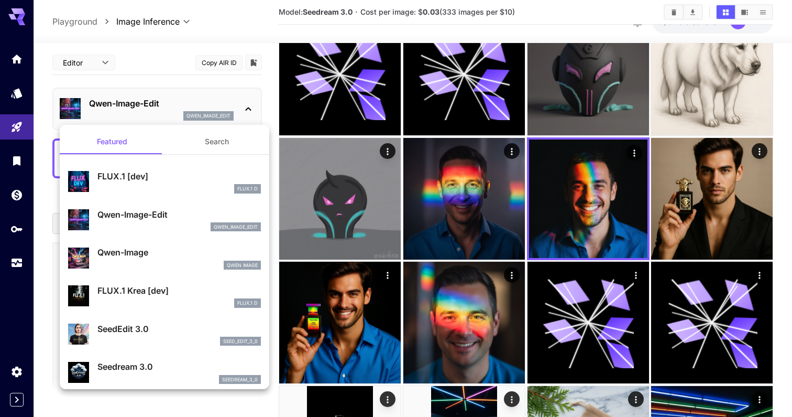
click at [215, 178] on p "FLUX.1 [dev]" at bounding box center [178, 176] width 163 height 13
type input "**"
type input "***"
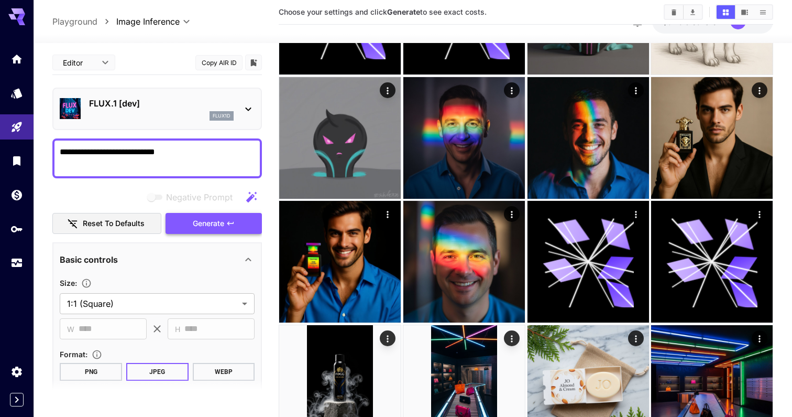
click at [219, 225] on span "Generate" at bounding box center [208, 223] width 31 height 13
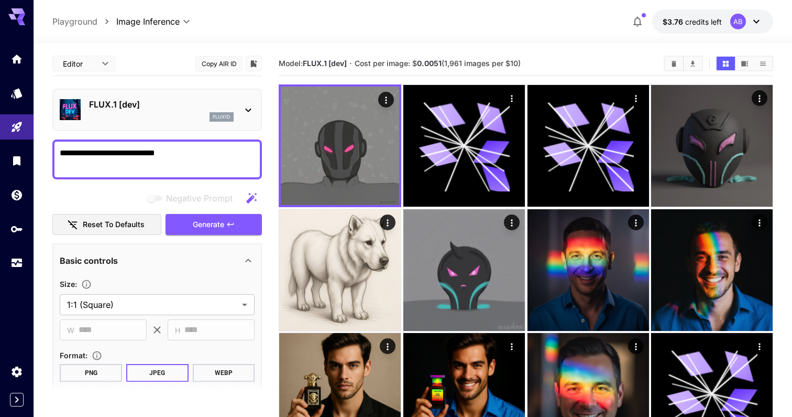
click at [178, 99] on p "FLUX.1 [dev]" at bounding box center [161, 104] width 145 height 13
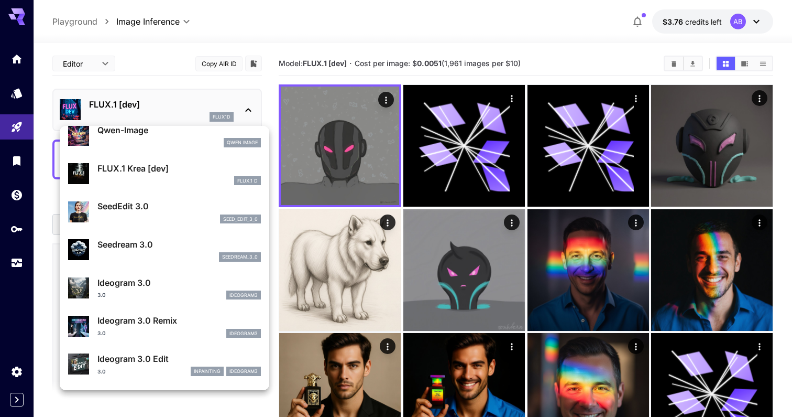
scroll to position [171, 0]
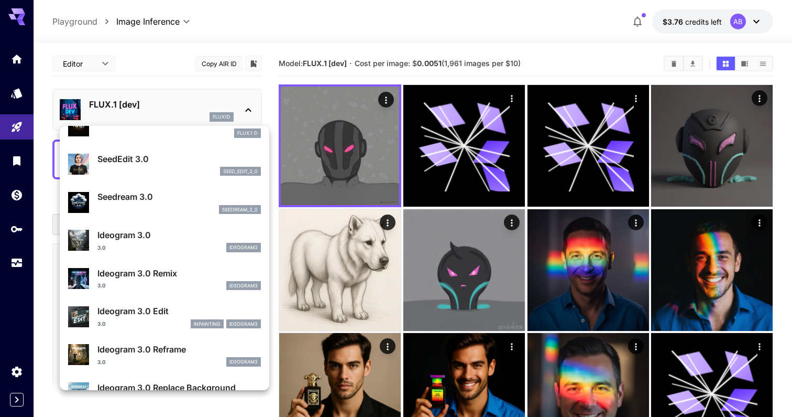
click at [204, 233] on p "Ideogram 3.0" at bounding box center [178, 234] width 163 height 13
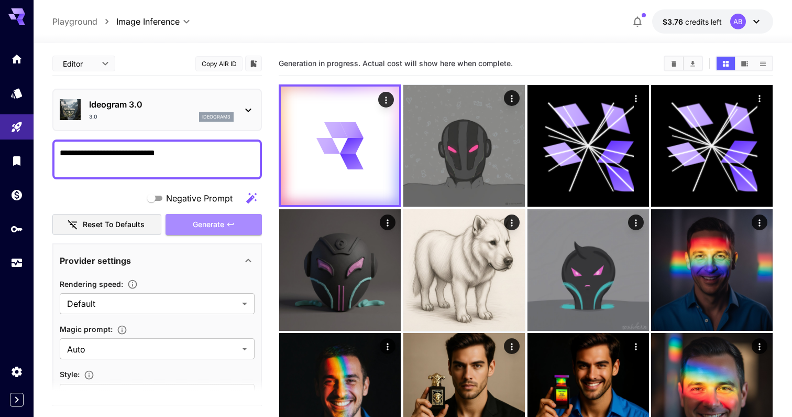
click at [204, 233] on button "Generate" at bounding box center [214, 224] width 96 height 21
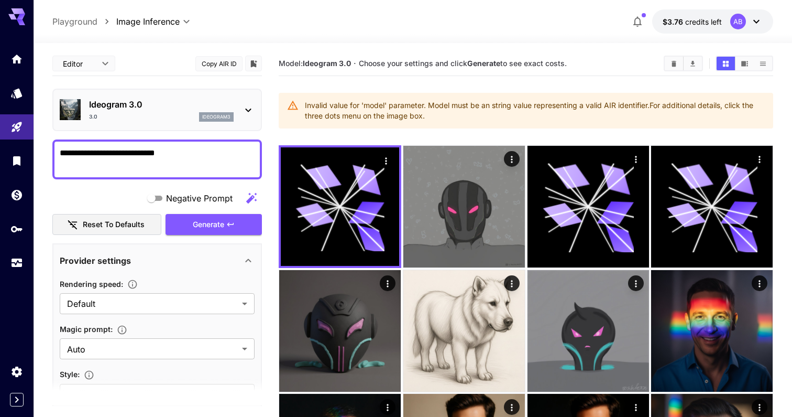
click at [214, 64] on button "Copy AIR ID" at bounding box center [218, 63] width 47 height 15
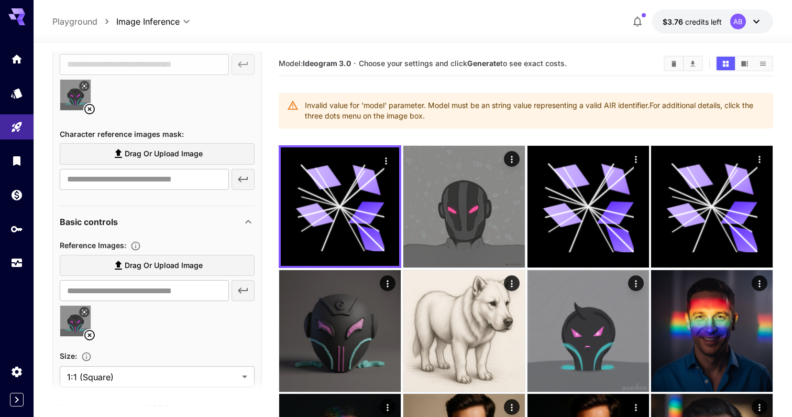
scroll to position [341, 0]
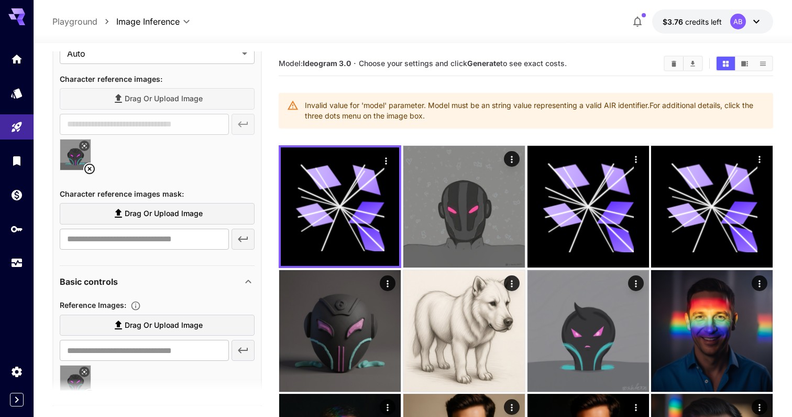
click at [88, 169] on icon at bounding box center [89, 168] width 13 height 13
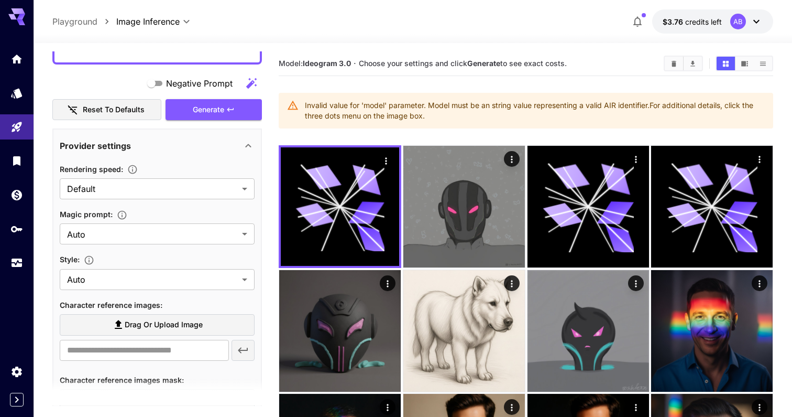
scroll to position [12, 0]
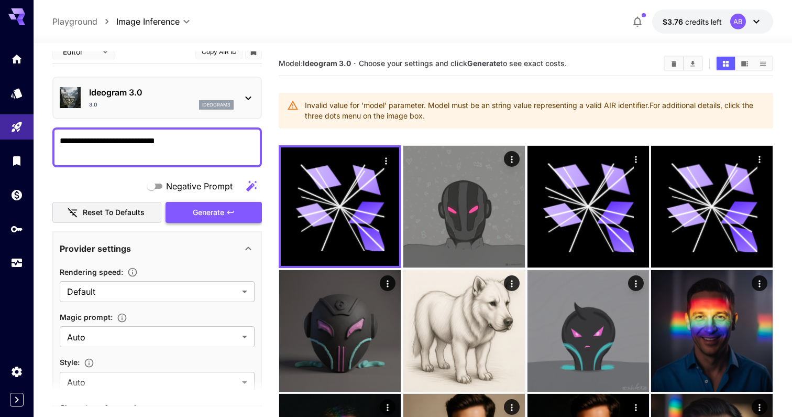
click at [200, 212] on span "Generate" at bounding box center [208, 212] width 31 height 13
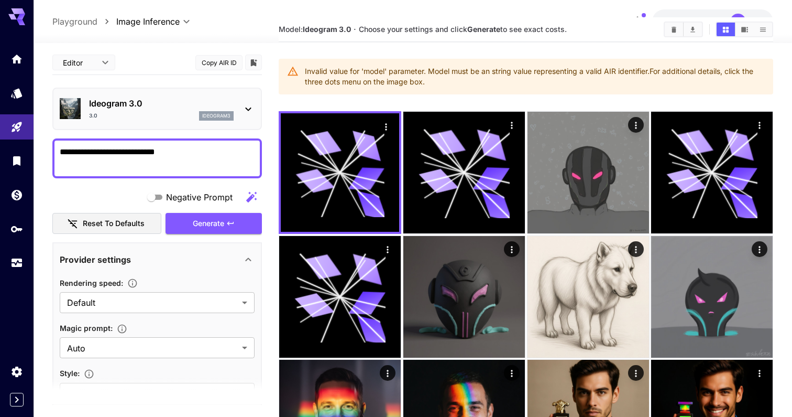
scroll to position [35, 0]
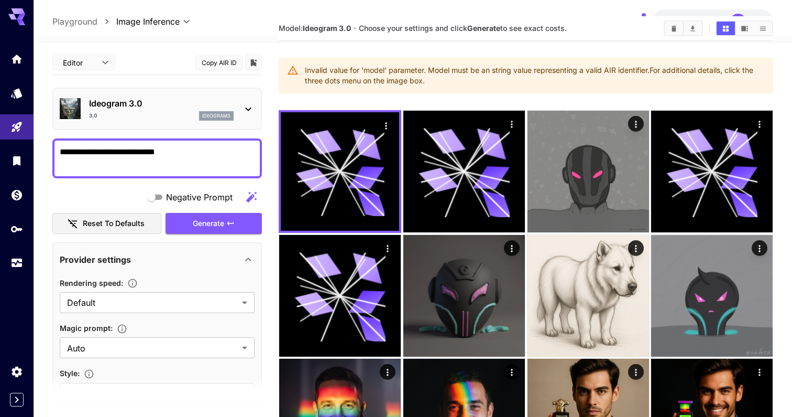
click at [222, 118] on p "ideogram3" at bounding box center [216, 115] width 28 height 7
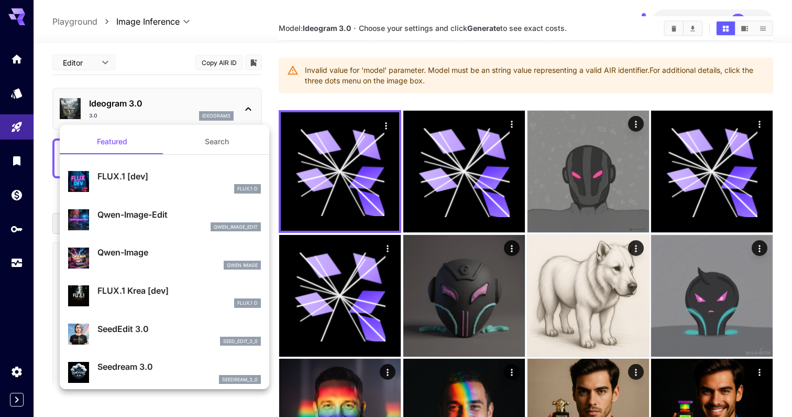
click at [276, 231] on div at bounding box center [396, 208] width 792 height 417
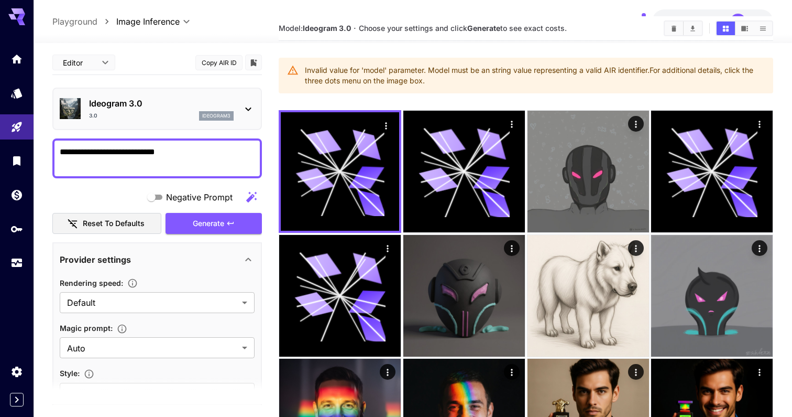
click at [229, 146] on textarea "**********" at bounding box center [157, 158] width 195 height 25
click at [224, 113] on p "ideogram3" at bounding box center [216, 115] width 28 height 7
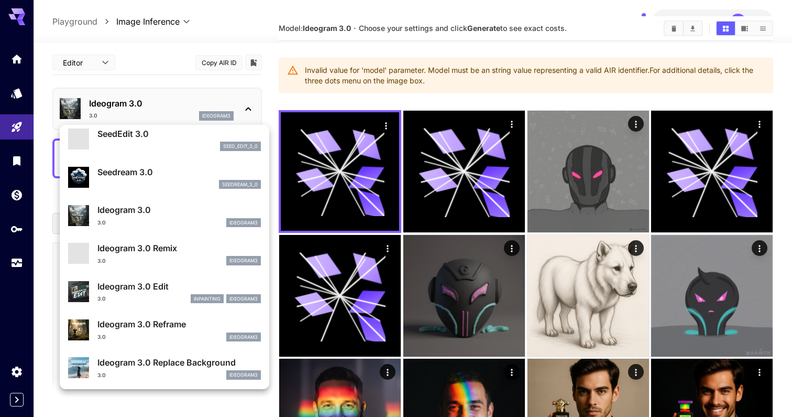
scroll to position [0, 0]
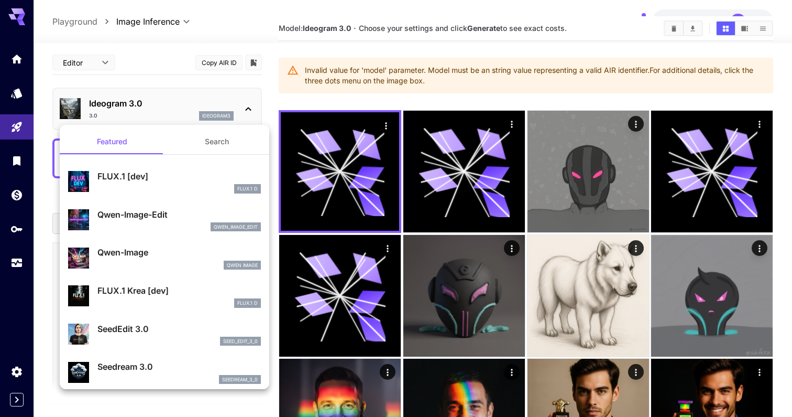
click at [266, 40] on div at bounding box center [396, 208] width 792 height 417
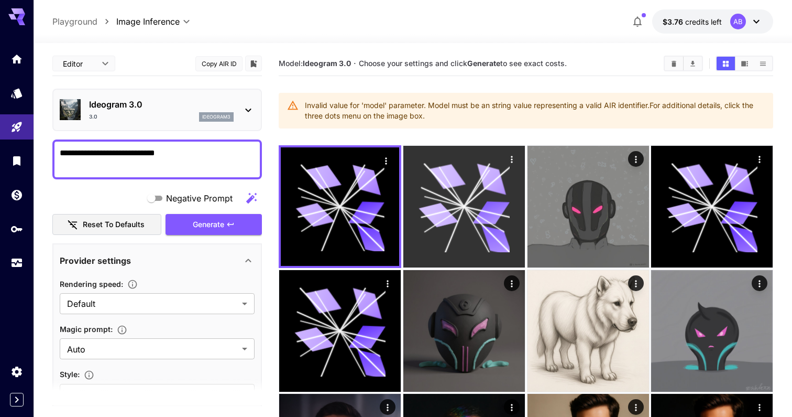
click at [488, 230] on icon at bounding box center [487, 229] width 46 height 46
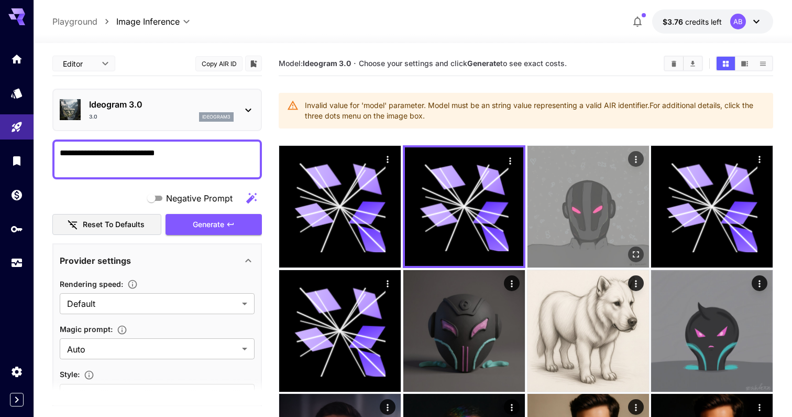
click at [579, 220] on img at bounding box center [589, 207] width 122 height 122
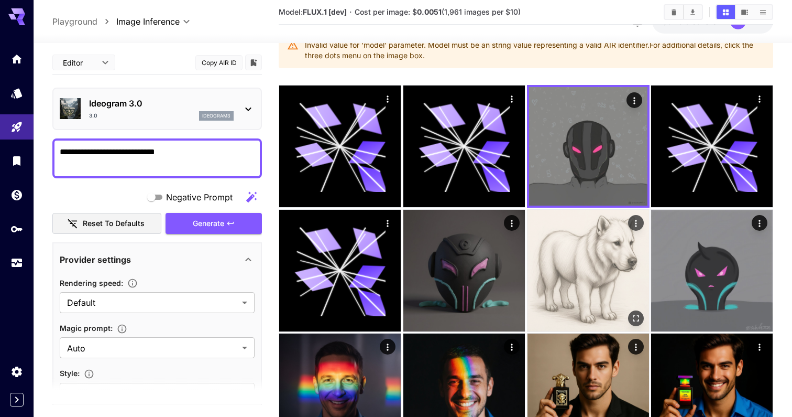
scroll to position [90, 0]
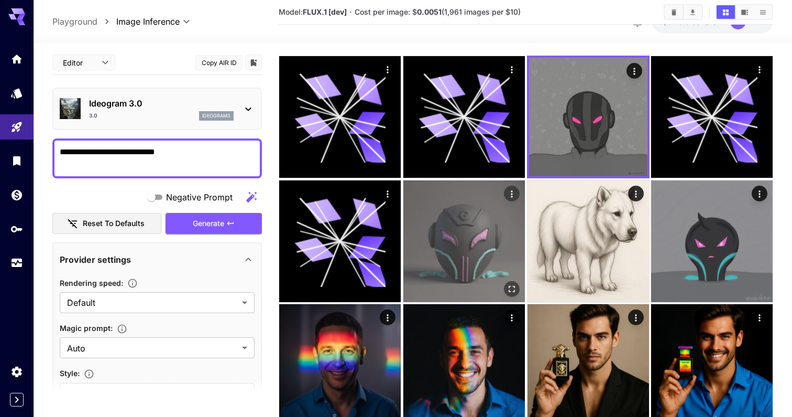
click at [461, 247] on img at bounding box center [465, 241] width 122 height 122
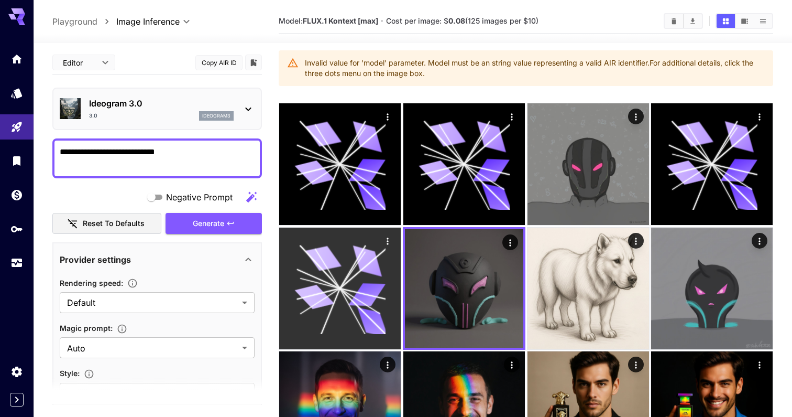
scroll to position [0, 0]
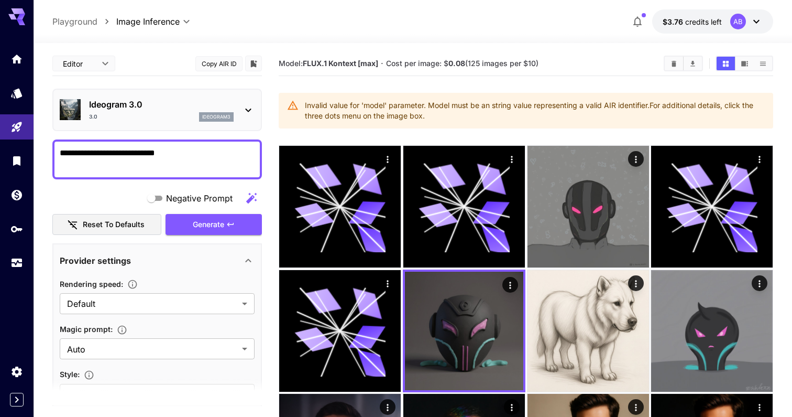
click at [204, 102] on p "Ideogram 3.0" at bounding box center [161, 104] width 145 height 13
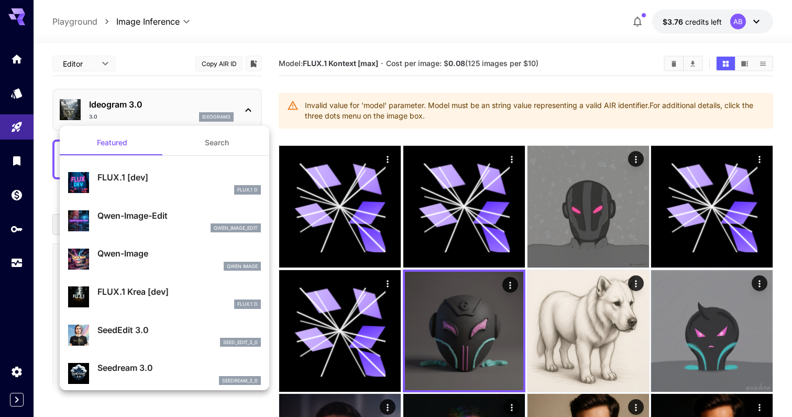
click at [458, 328] on div at bounding box center [396, 208] width 792 height 417
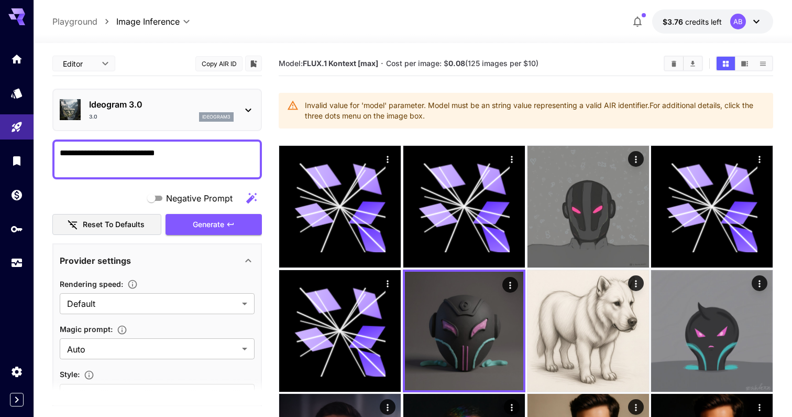
click at [231, 121] on div "Ideogram 3.0 3.0 ideogram3" at bounding box center [157, 110] width 195 height 32
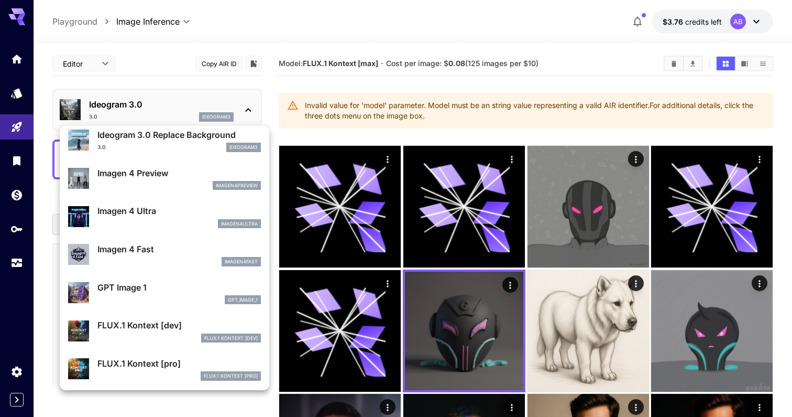
scroll to position [426, 0]
click at [225, 217] on div "Imagen 4 Ultra imagen4ultra" at bounding box center [178, 215] width 163 height 24
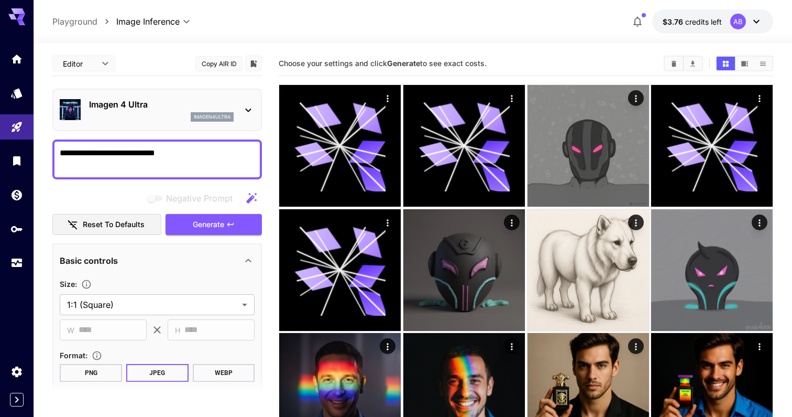
click at [165, 101] on p "Imagen 4 Ultra" at bounding box center [161, 104] width 145 height 13
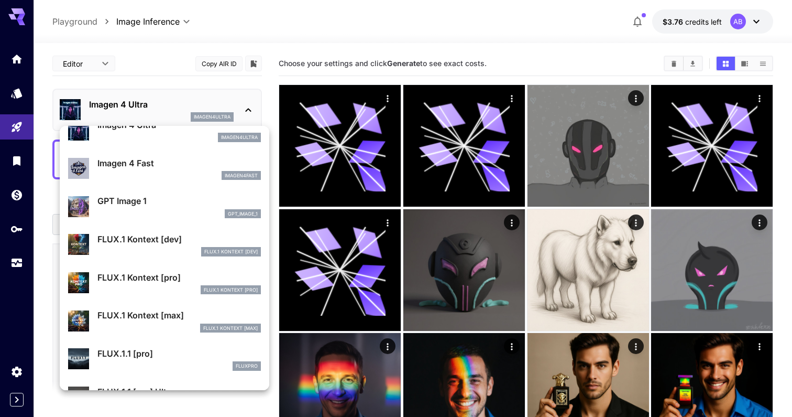
scroll to position [534, 0]
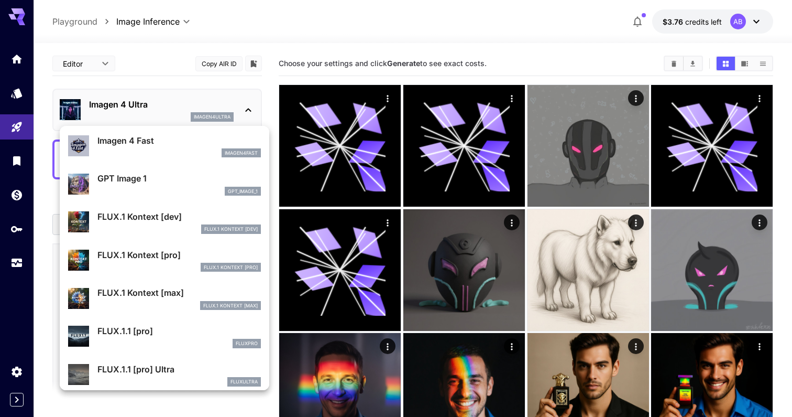
click at [233, 302] on p "FLUX.1 Kontext [max]" at bounding box center [230, 305] width 54 height 7
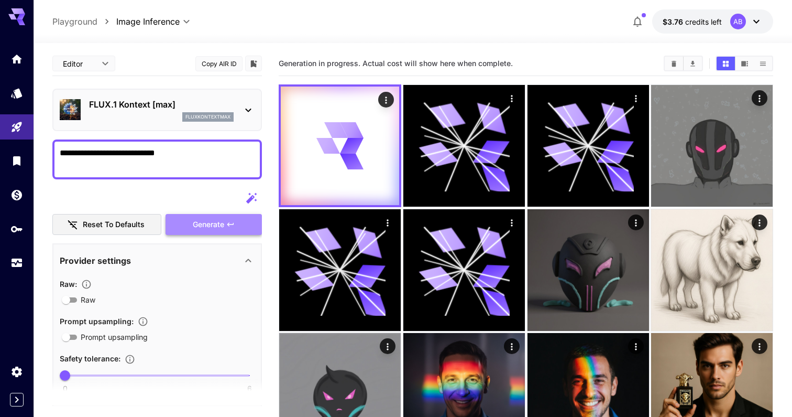
click at [235, 222] on button "Generate" at bounding box center [214, 224] width 96 height 21
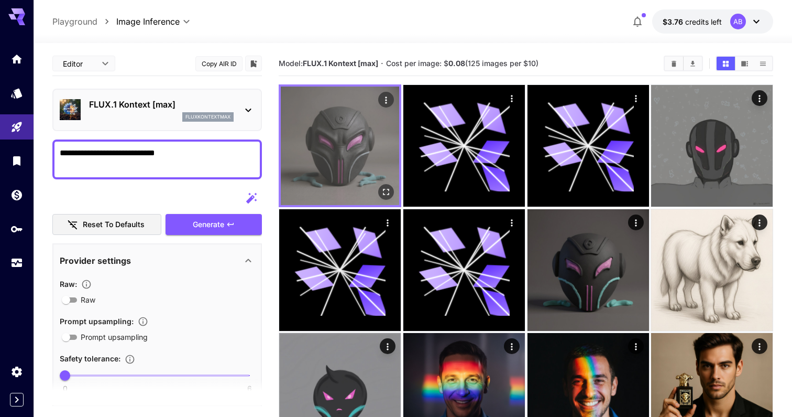
click at [361, 151] on img at bounding box center [340, 145] width 118 height 118
click at [384, 189] on icon "Open in fullscreen" at bounding box center [386, 192] width 6 height 6
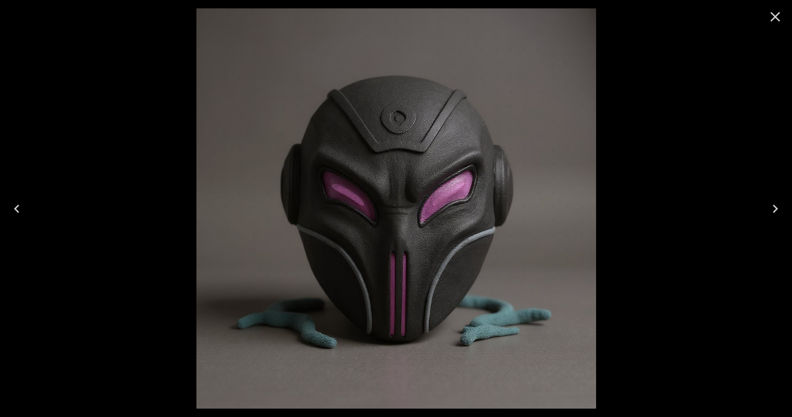
click at [772, 16] on icon "Close" at bounding box center [775, 16] width 17 height 17
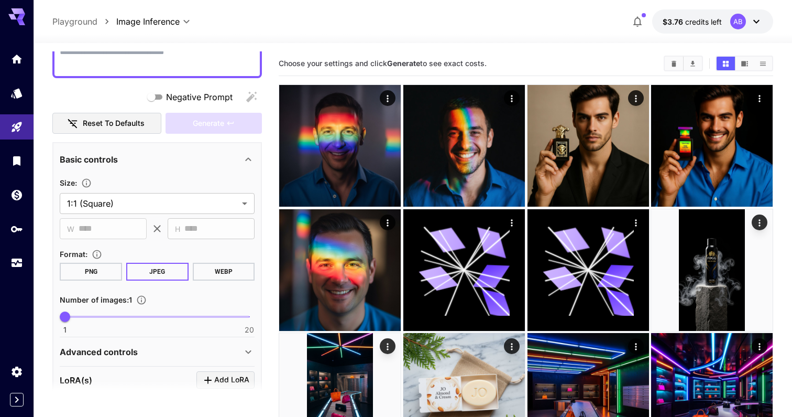
scroll to position [97, 0]
